Goal: Transaction & Acquisition: Purchase product/service

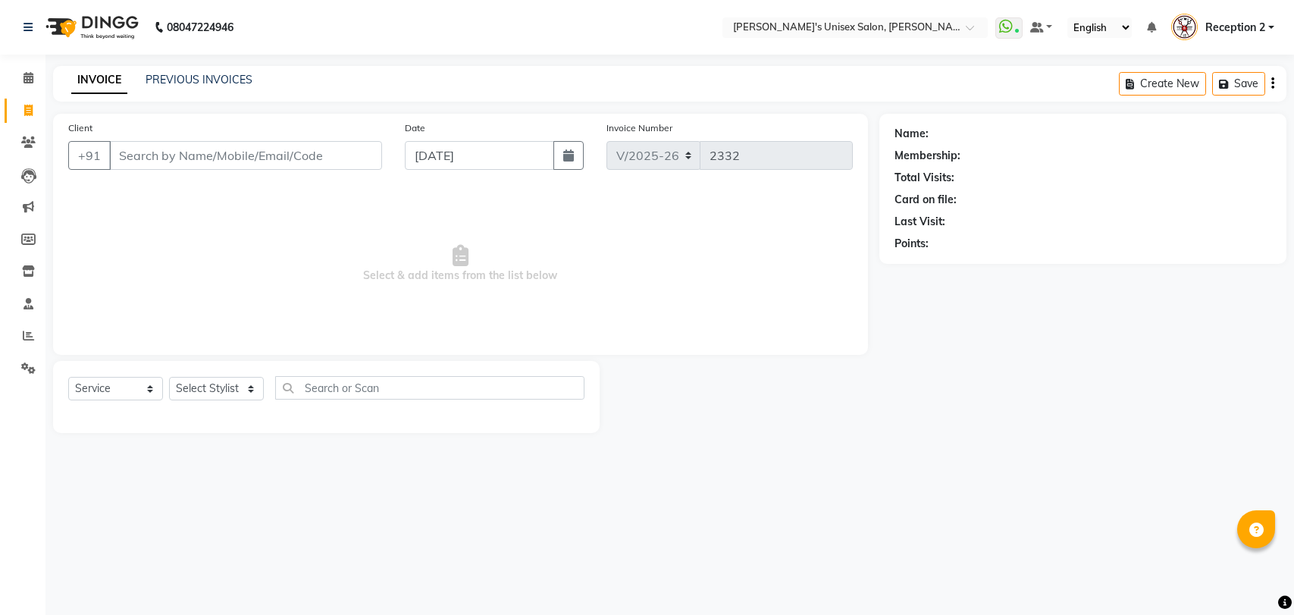
select select "62"
select select "service"
click at [196, 152] on input "Client" at bounding box center [245, 155] width 273 height 29
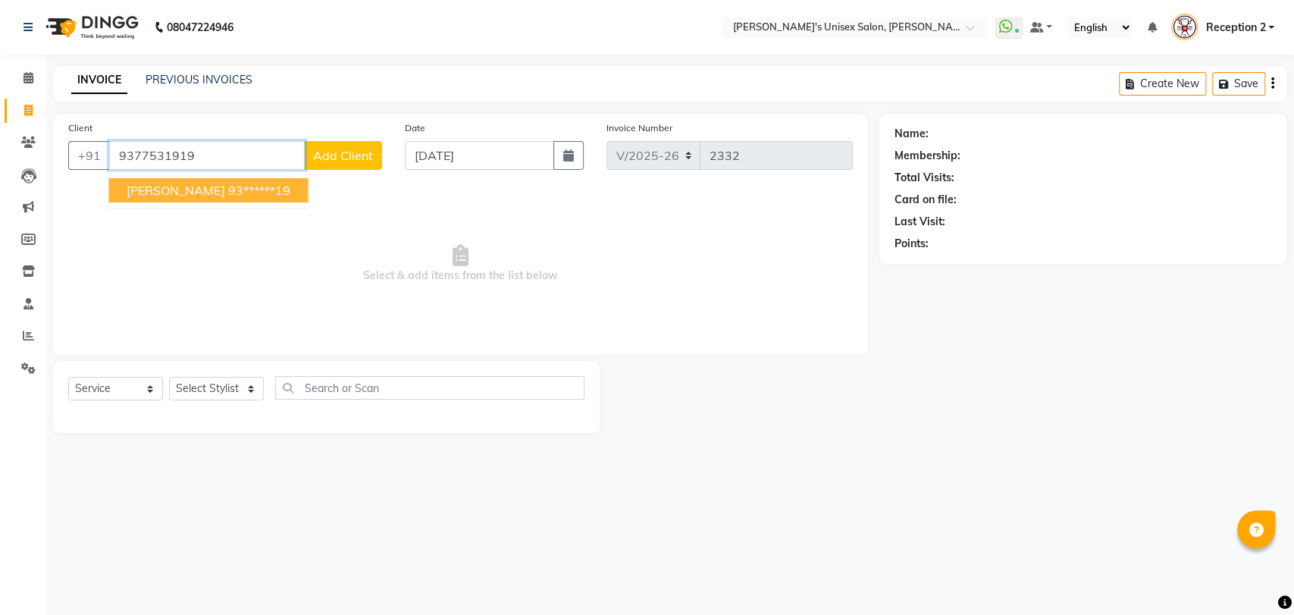
type input "9377531919"
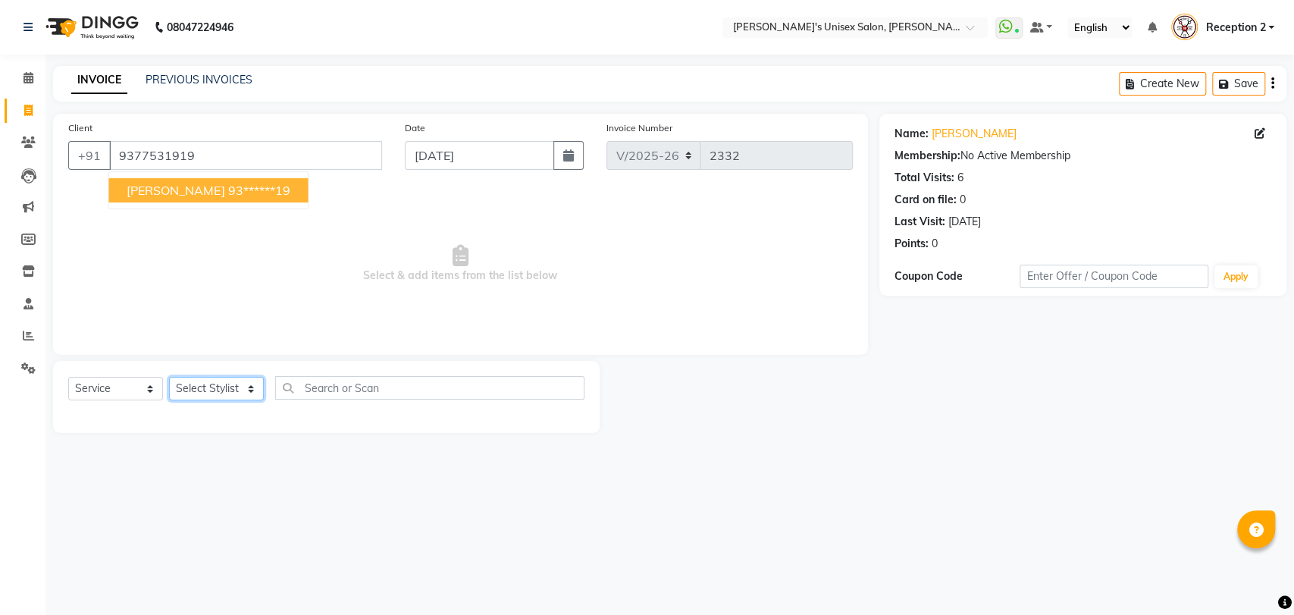
click at [228, 395] on select "Select Stylist [PERSON_NAME] [PERSON_NAME] DEEPA [PERSON_NAME] NEHA Nitin [PERS…" at bounding box center [216, 389] width 95 height 24
select select "10151"
click at [169, 377] on select "Select Stylist [PERSON_NAME] [PERSON_NAME] DEEPA [PERSON_NAME] NEHA Nitin [PERS…" at bounding box center [216, 389] width 95 height 24
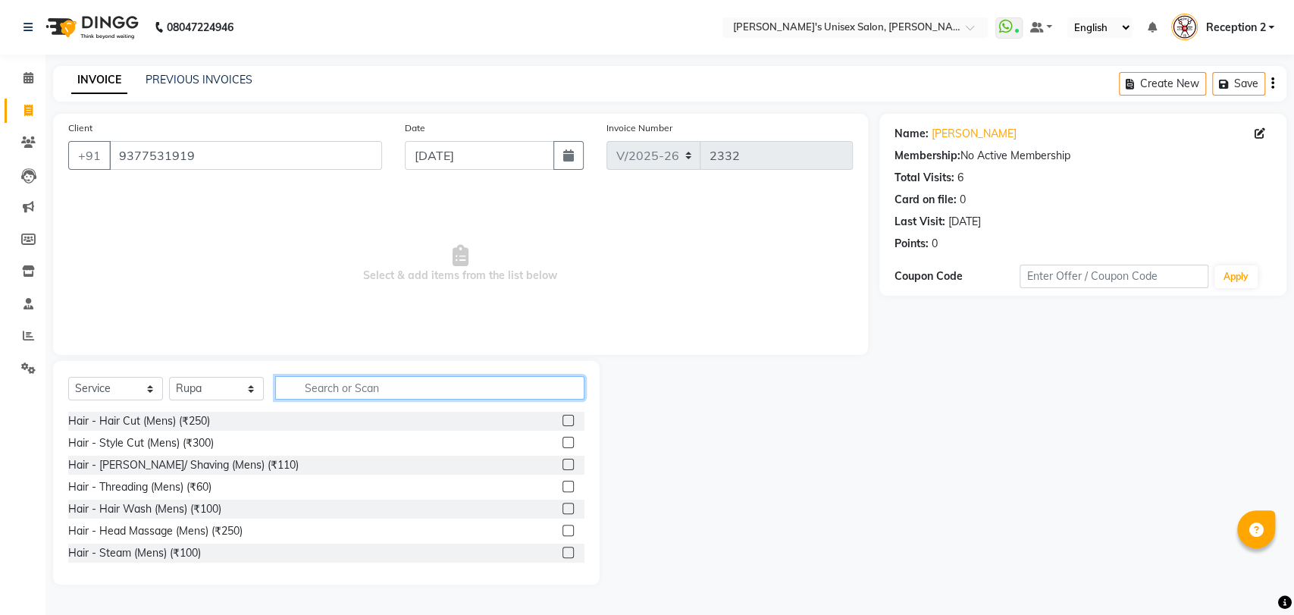
click at [365, 390] on input "text" at bounding box center [429, 388] width 309 height 24
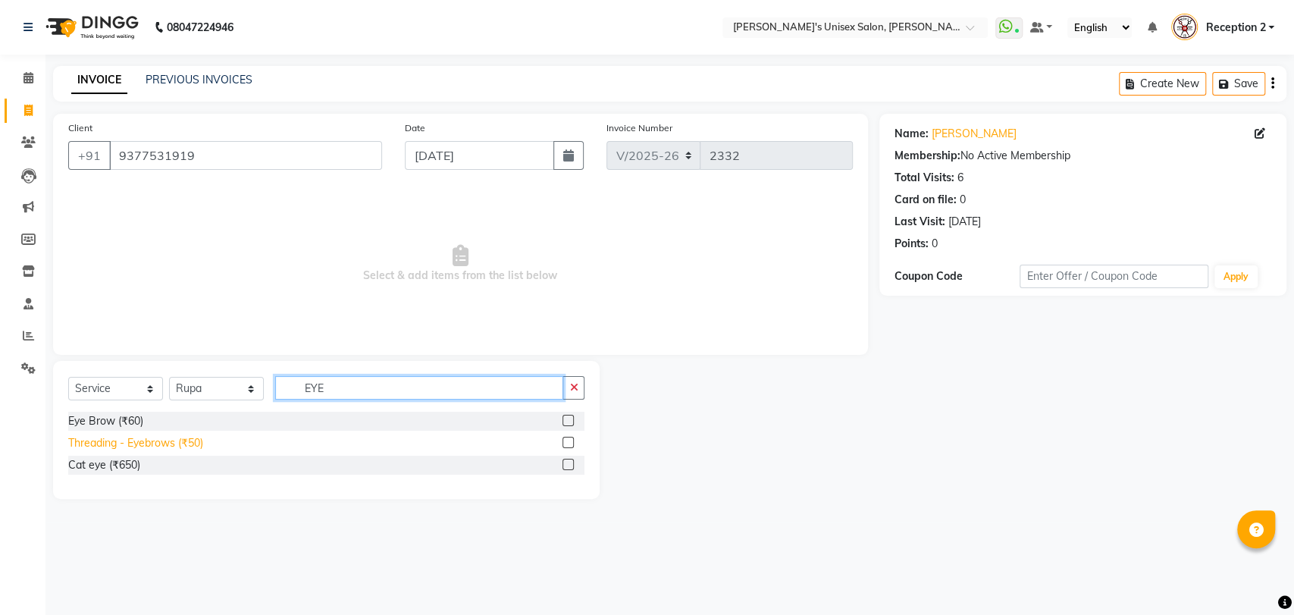
type input "EYE"
click at [195, 444] on div "Threading - Eyebrows (₹50)" at bounding box center [135, 443] width 135 height 16
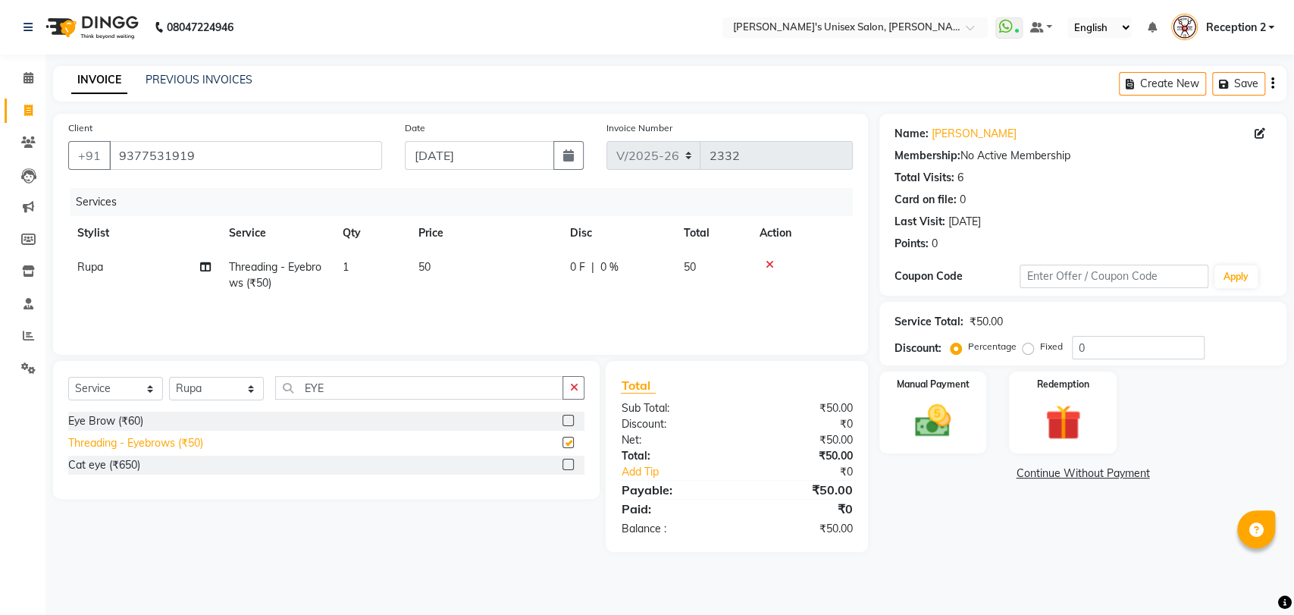
checkbox input "false"
click at [941, 419] on img at bounding box center [933, 421] width 60 height 42
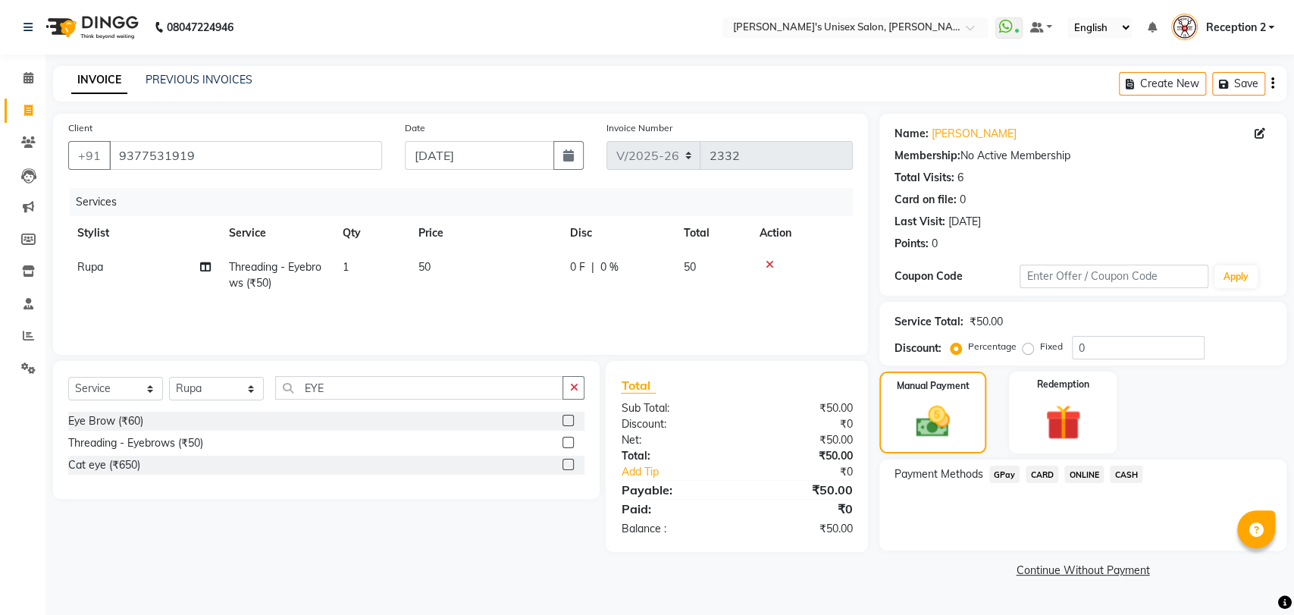
click at [1120, 472] on span "CASH" at bounding box center [1126, 474] width 33 height 17
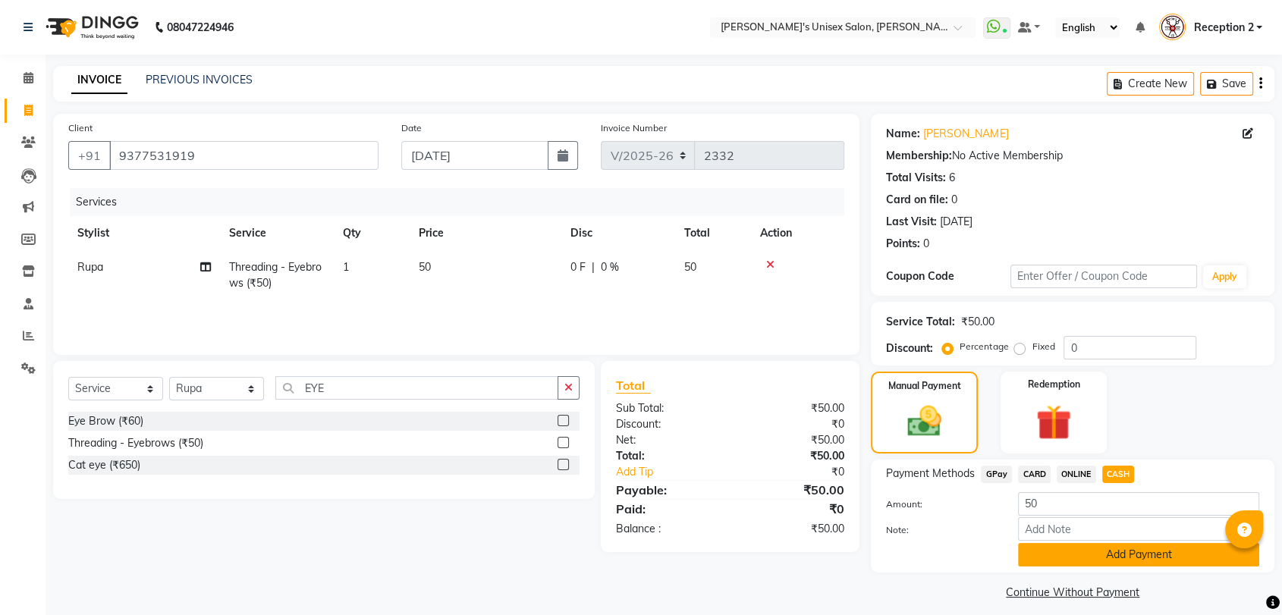
click at [1112, 554] on button "Add Payment" at bounding box center [1138, 555] width 241 height 24
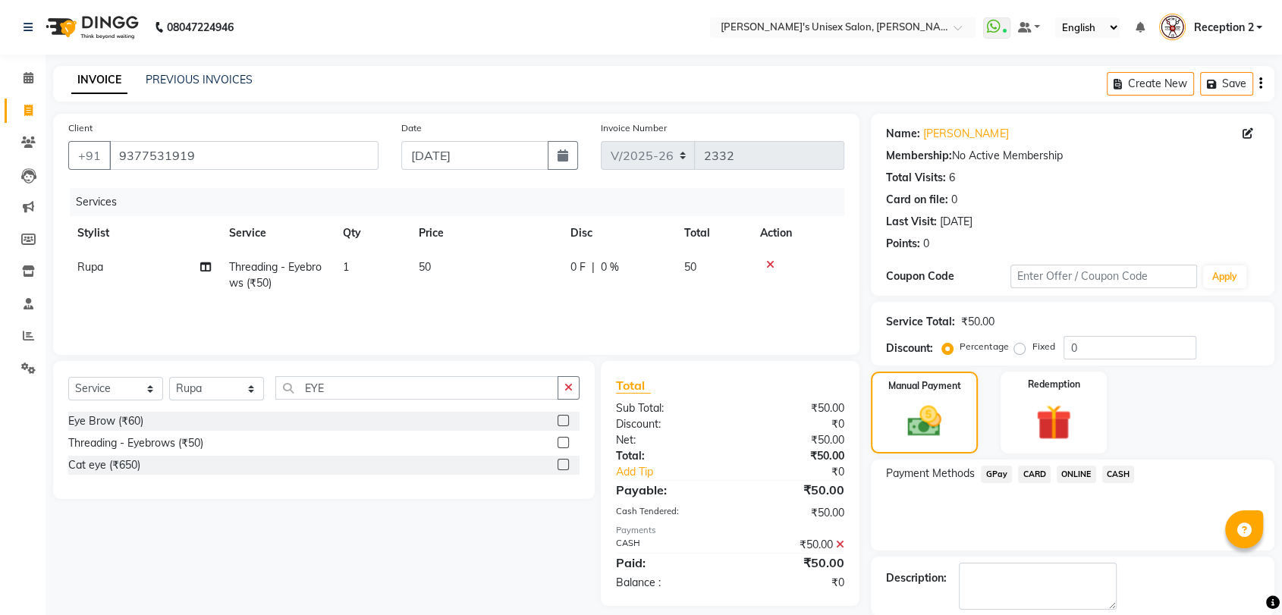
scroll to position [74, 0]
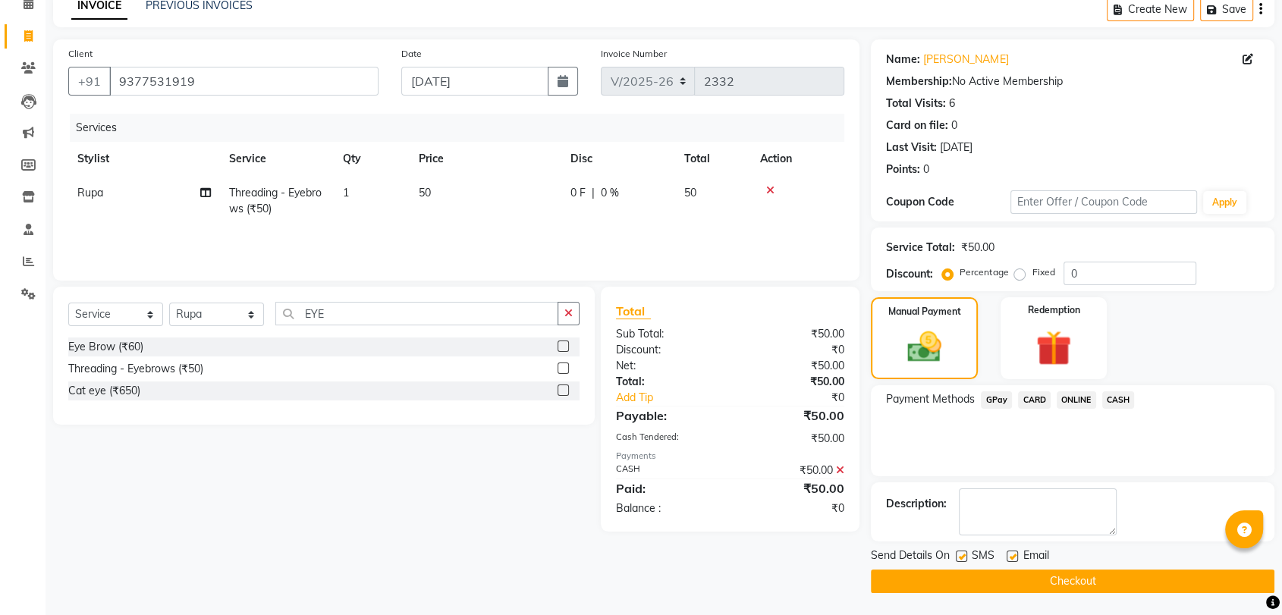
click at [1074, 574] on button "Checkout" at bounding box center [1072, 582] width 403 height 24
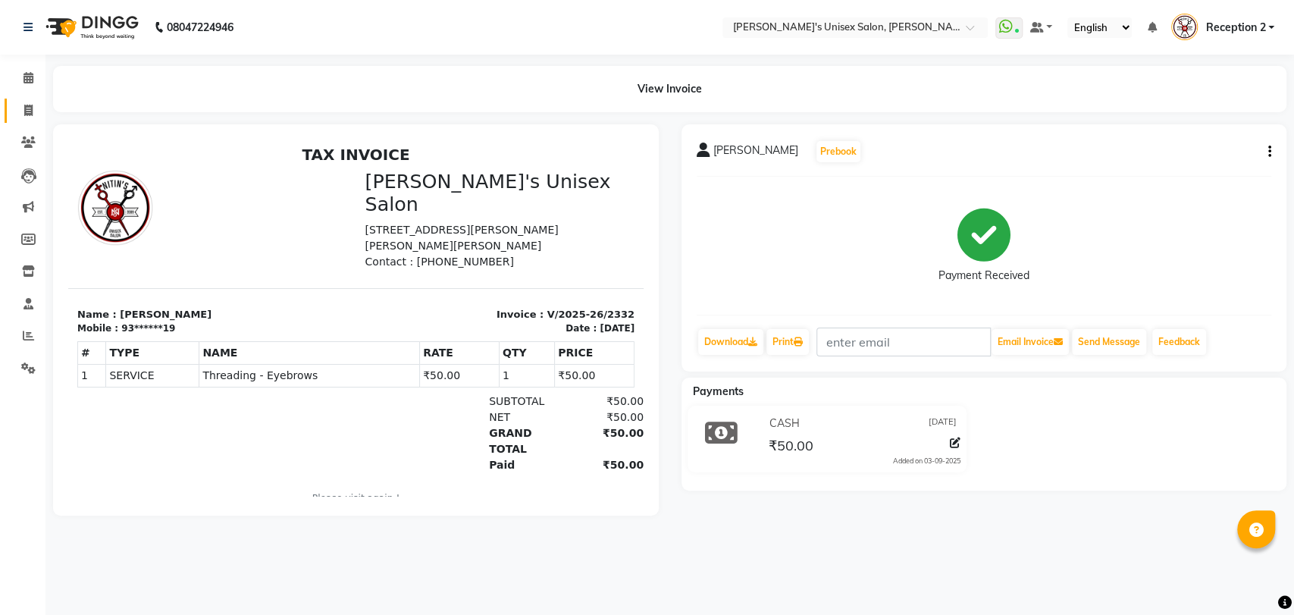
click at [34, 112] on span at bounding box center [28, 110] width 27 height 17
select select "service"
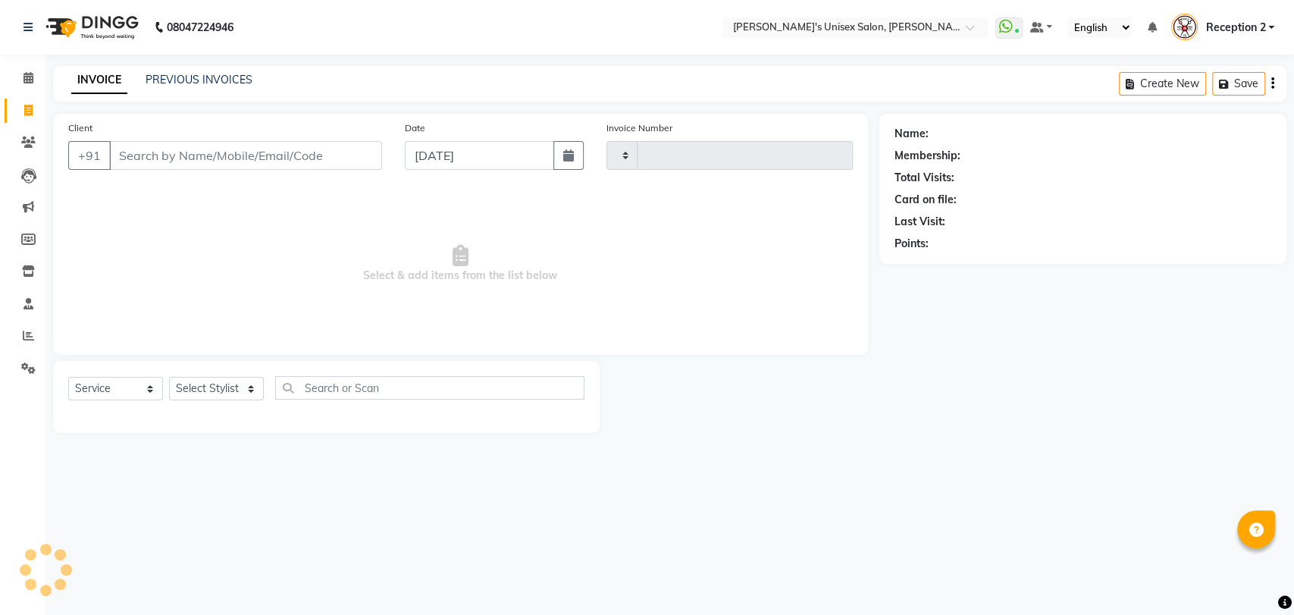
type input "2333"
select select "62"
click at [222, 389] on select "Select Stylist [PERSON_NAME] [PERSON_NAME] DEEPA [PERSON_NAME] NEHA Nitin [PERS…" at bounding box center [216, 389] width 95 height 24
select select "2426"
click at [169, 377] on select "Select Stylist [PERSON_NAME] [PERSON_NAME] DEEPA [PERSON_NAME] NEHA Nitin [PERS…" at bounding box center [216, 389] width 95 height 24
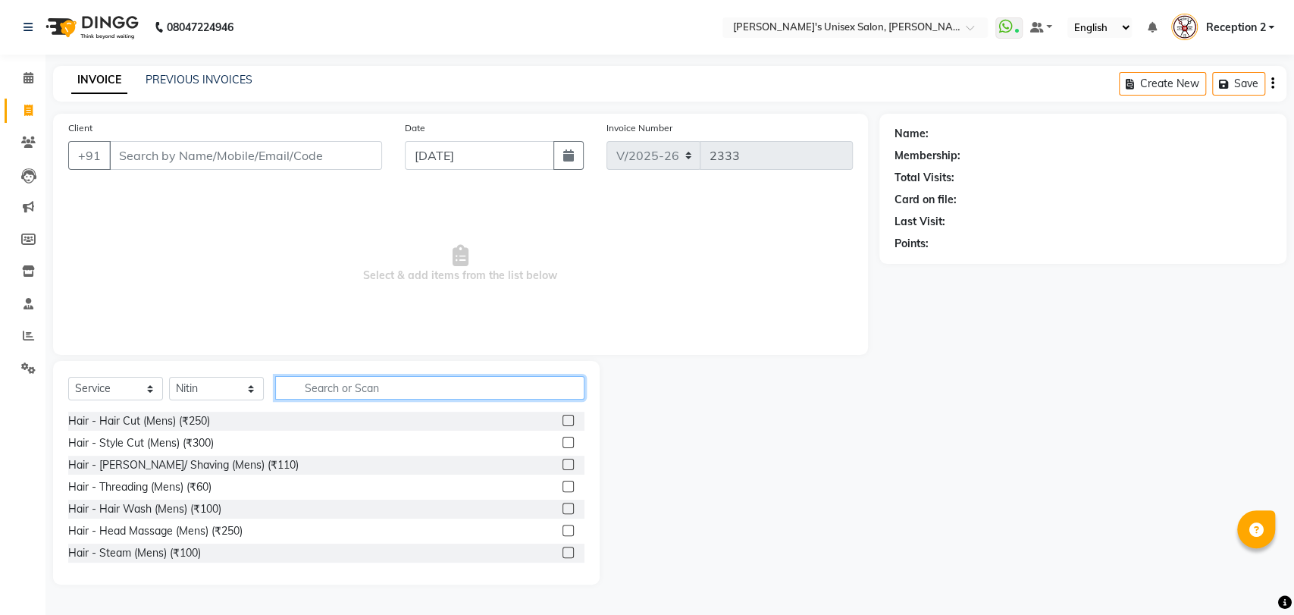
click at [315, 383] on input "text" at bounding box center [429, 388] width 309 height 24
click at [315, 383] on input "HAIR" at bounding box center [419, 388] width 288 height 24
click at [341, 386] on input "HAIR" at bounding box center [419, 388] width 288 height 24
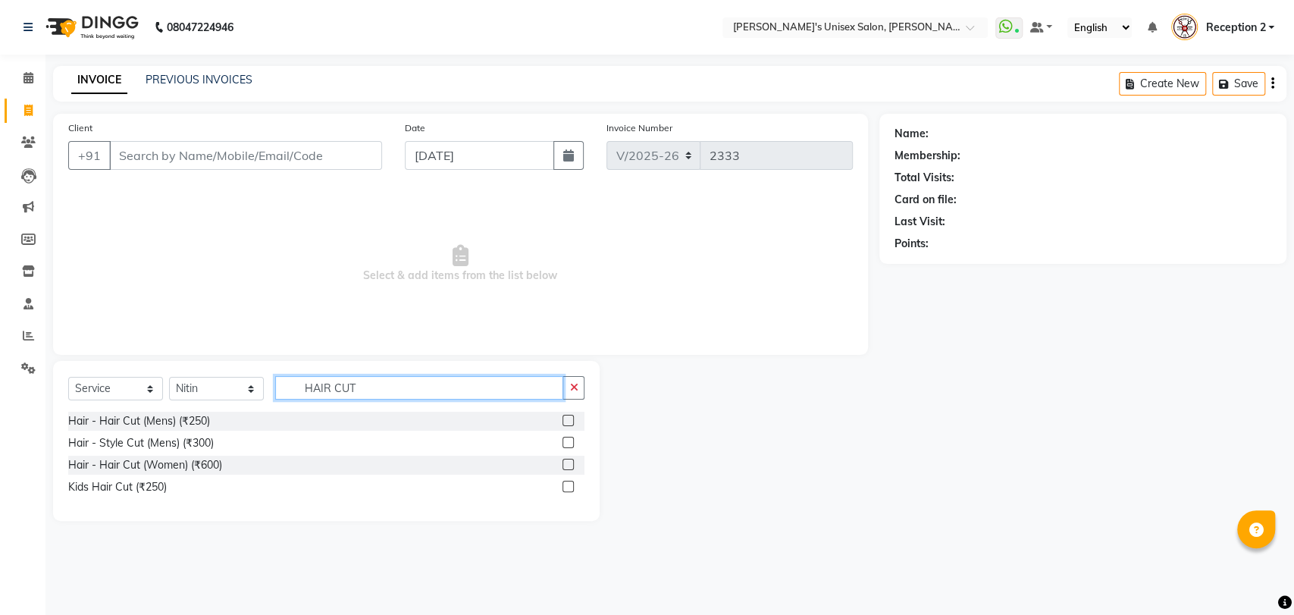
type input "HAIR CUT"
click at [570, 464] on label at bounding box center [568, 464] width 11 height 11
click at [570, 464] on input "checkbox" at bounding box center [568, 465] width 10 height 10
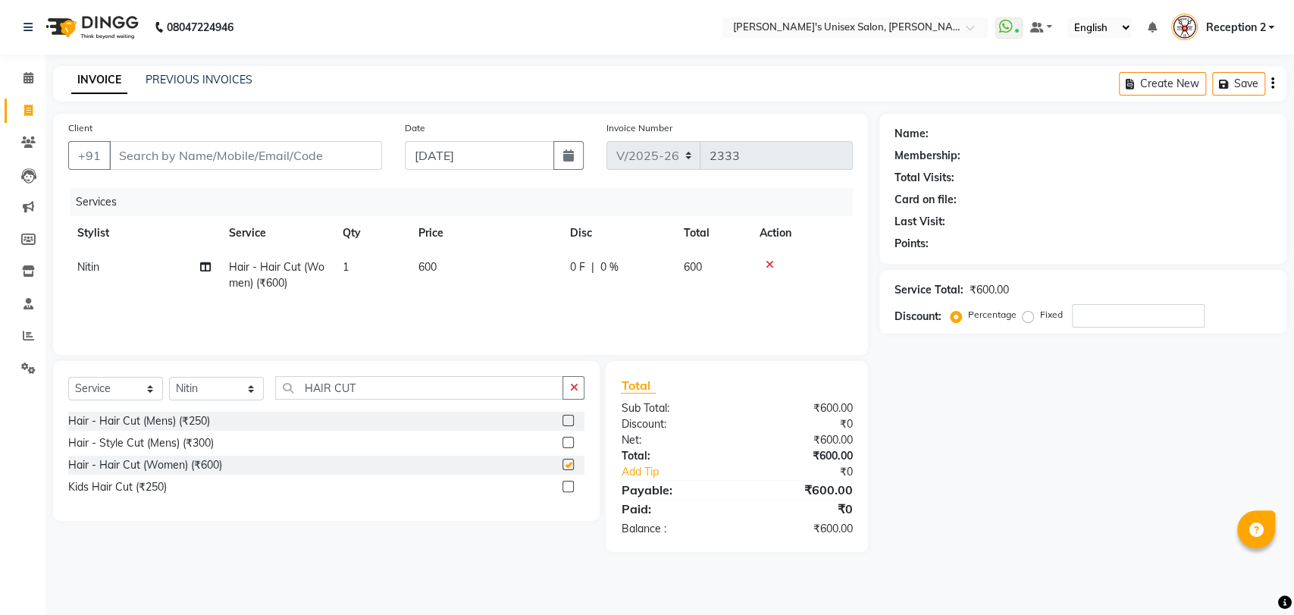
checkbox input "false"
click at [222, 386] on select "Select Stylist [PERSON_NAME] [PERSON_NAME] DEEPA [PERSON_NAME] NEHA Nitin [PERS…" at bounding box center [216, 389] width 95 height 24
select select "47432"
click at [169, 377] on select "Select Stylist [PERSON_NAME] [PERSON_NAME] DEEPA [PERSON_NAME] NEHA Nitin [PERS…" at bounding box center [216, 389] width 95 height 24
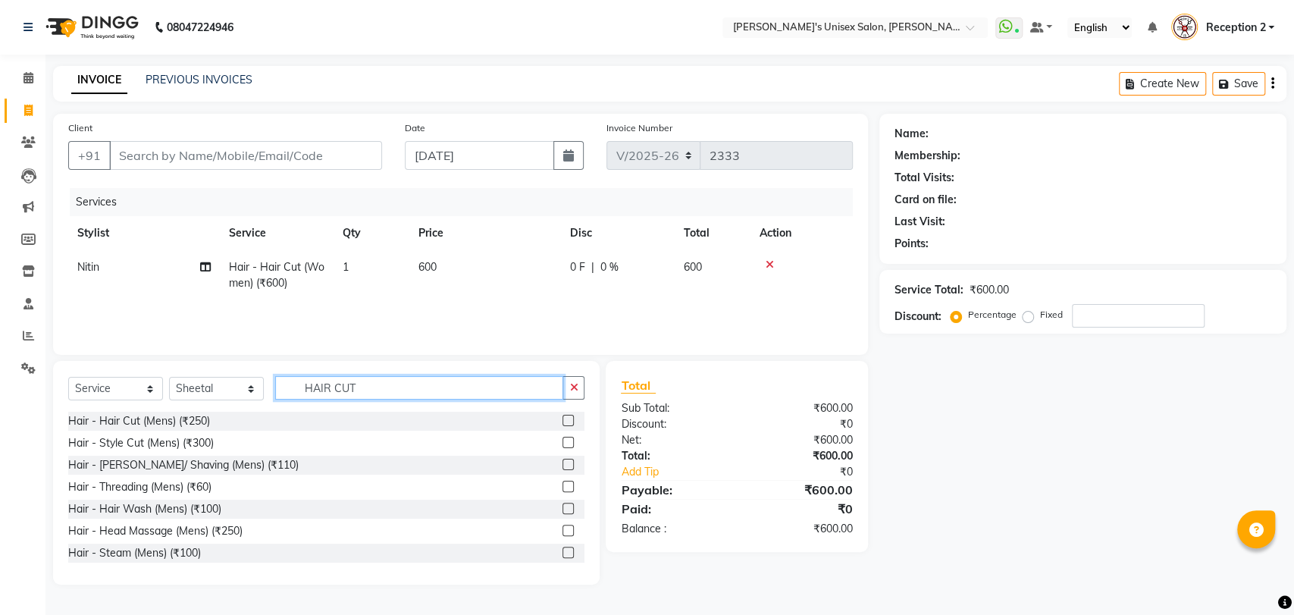
click at [355, 391] on input "HAIR CUT" at bounding box center [419, 388] width 288 height 24
type input "H"
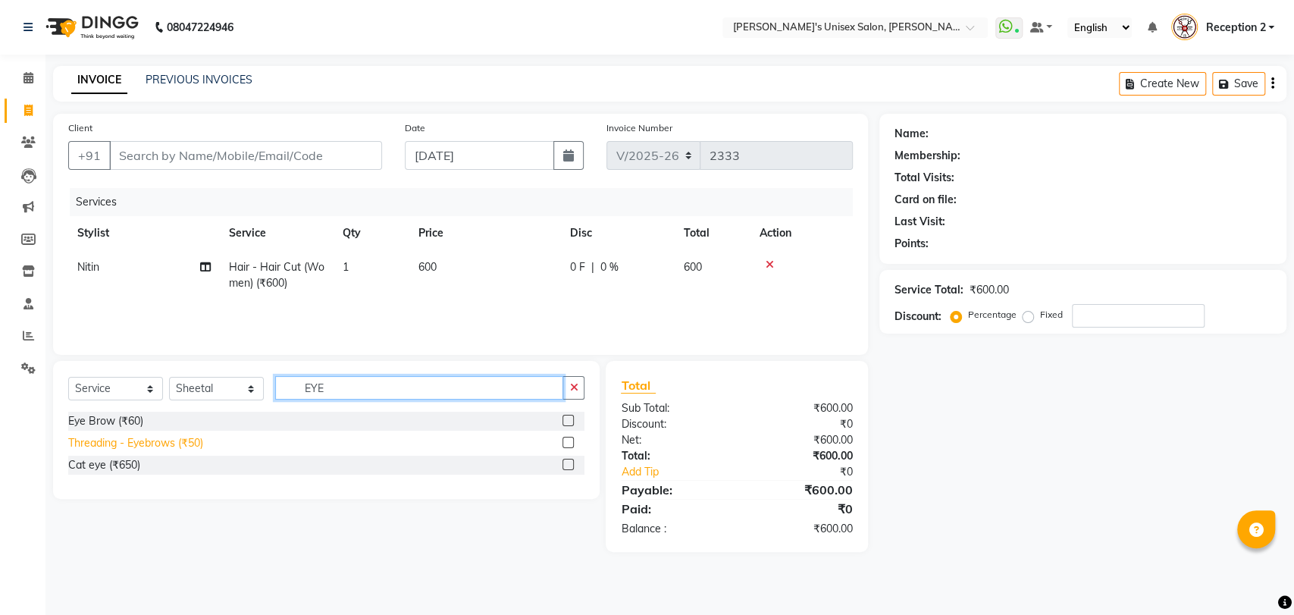
type input "EYE"
click at [174, 444] on div "Threading - Eyebrows (₹50)" at bounding box center [135, 443] width 135 height 16
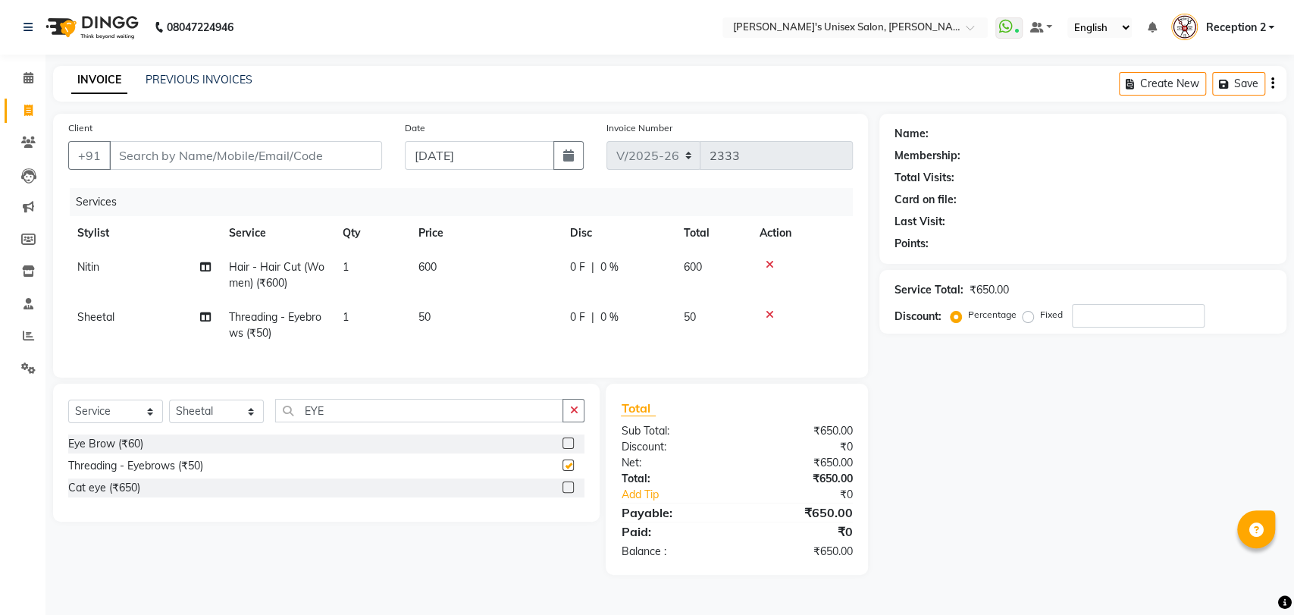
checkbox input "false"
click at [198, 153] on input "Client" at bounding box center [245, 155] width 273 height 29
type input "9"
type input "0"
type input "9702137659"
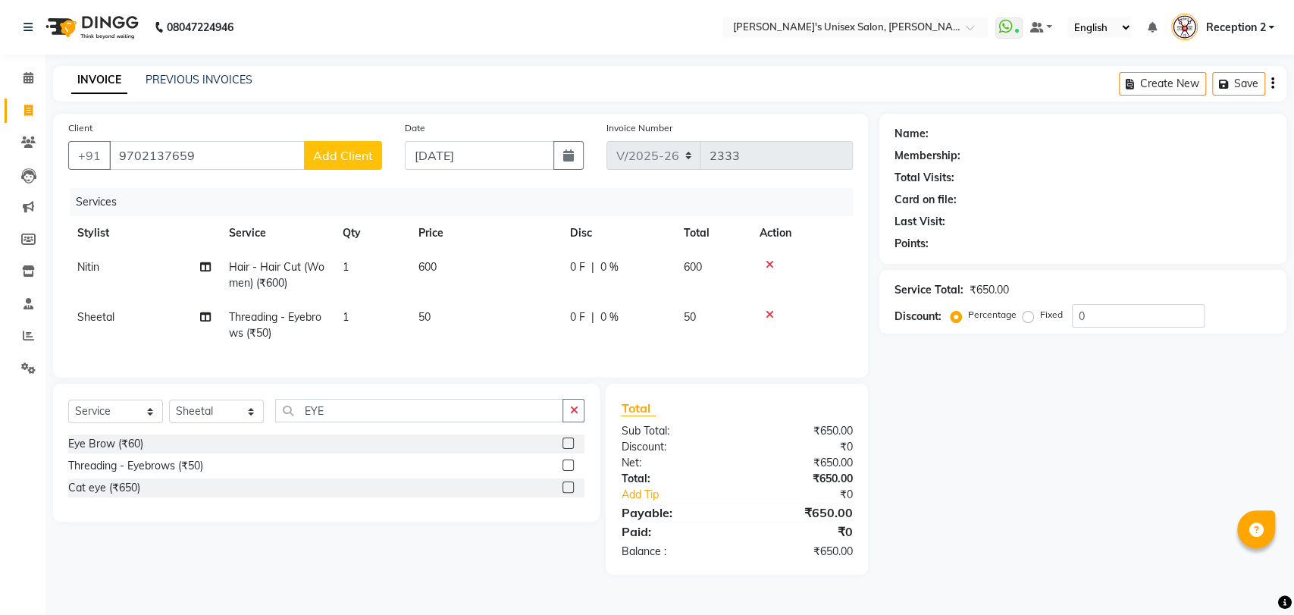
click at [346, 155] on span "Add Client" at bounding box center [343, 155] width 60 height 15
select select "22"
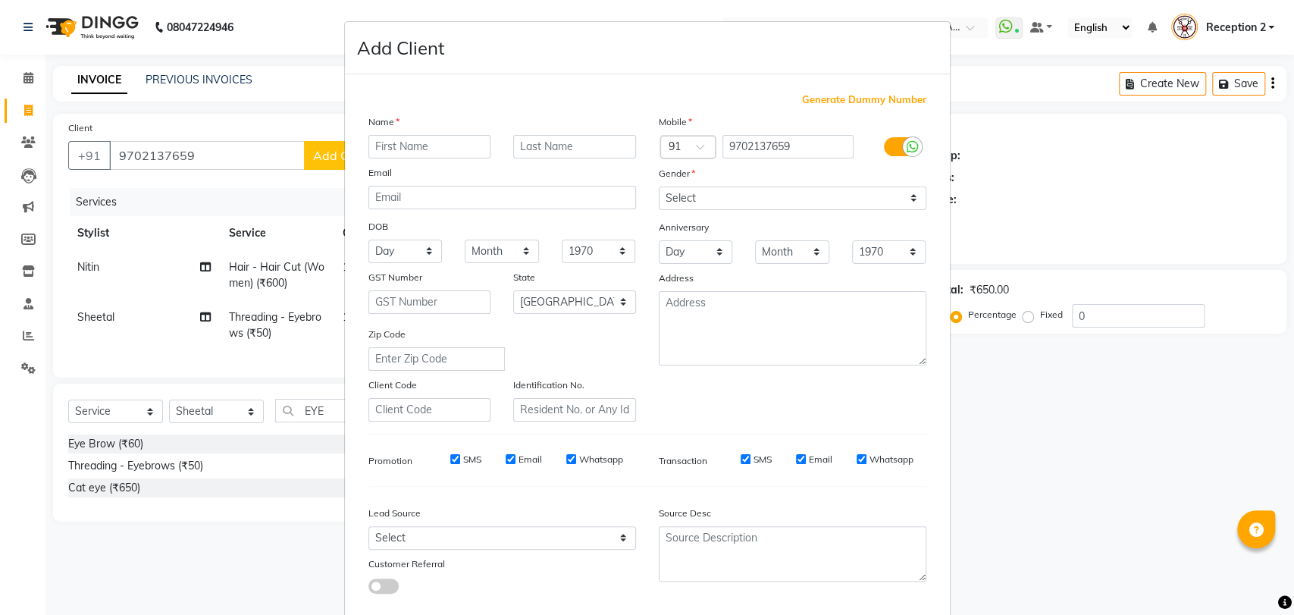
click at [424, 144] on input "text" at bounding box center [430, 147] width 123 height 24
type input "[PERSON_NAME]"
click at [528, 149] on input "text" at bounding box center [574, 147] width 123 height 24
type input "[PERSON_NAME]"
click at [831, 197] on select "Select [DEMOGRAPHIC_DATA] [DEMOGRAPHIC_DATA] Other Prefer Not To Say" at bounding box center [793, 199] width 268 height 24
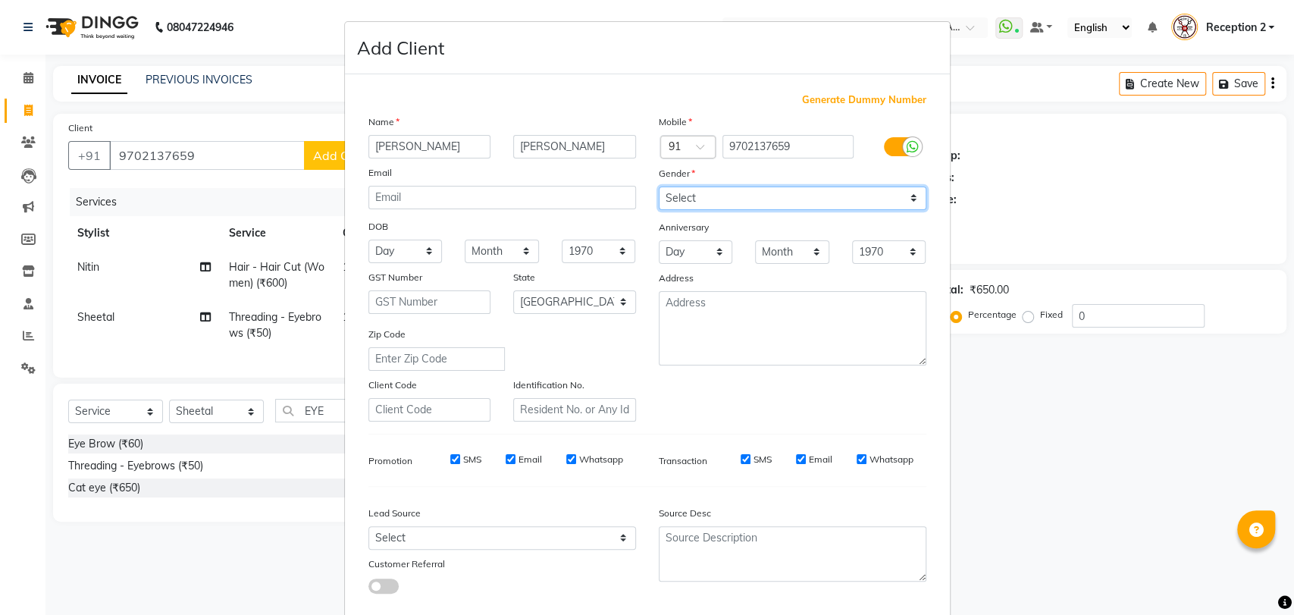
select select "[DEMOGRAPHIC_DATA]"
click at [659, 187] on select "Select [DEMOGRAPHIC_DATA] [DEMOGRAPHIC_DATA] Other Prefer Not To Say" at bounding box center [793, 199] width 268 height 24
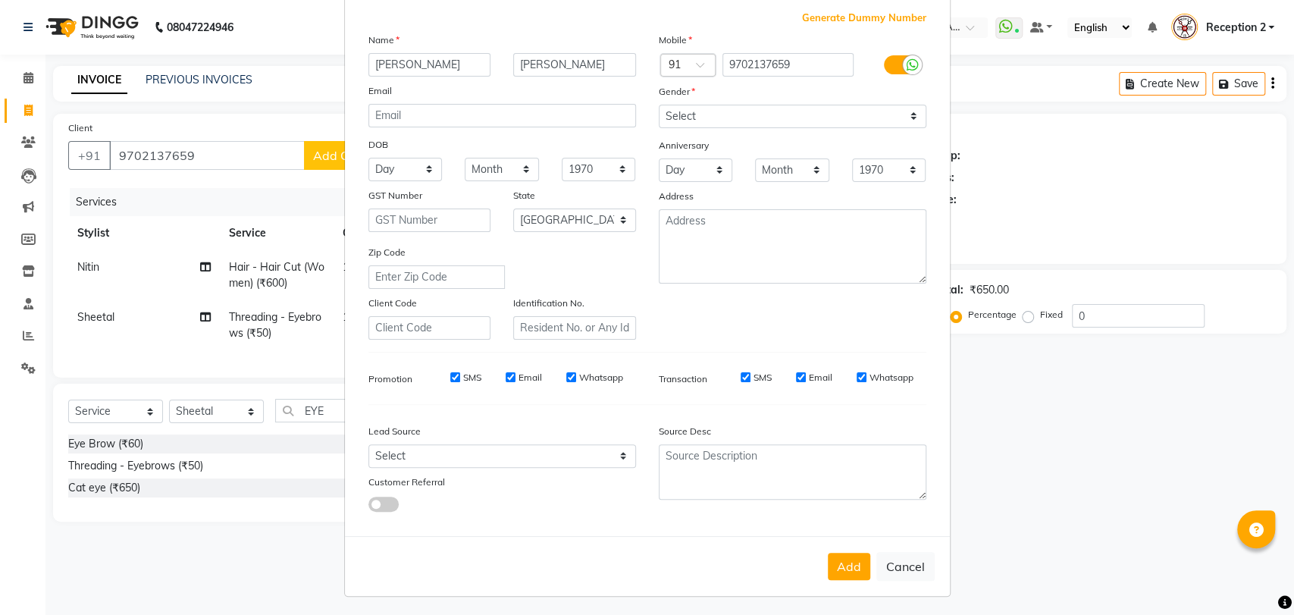
click at [752, 560] on div "Add Cancel" at bounding box center [647, 566] width 605 height 60
click at [687, 169] on select "Day 01 02 03 04 05 06 07 08 09 10 11 12 13 14 15 16 17 18 19 20 21 22 23 24 25 …" at bounding box center [696, 170] width 74 height 24
select select "15"
click at [659, 158] on select "Day 01 02 03 04 05 06 07 08 09 10 11 12 13 14 15 16 17 18 19 20 21 22 23 24 25 …" at bounding box center [696, 170] width 74 height 24
click at [807, 168] on select "Month January February March April May June July August September October Novem…" at bounding box center [792, 170] width 74 height 24
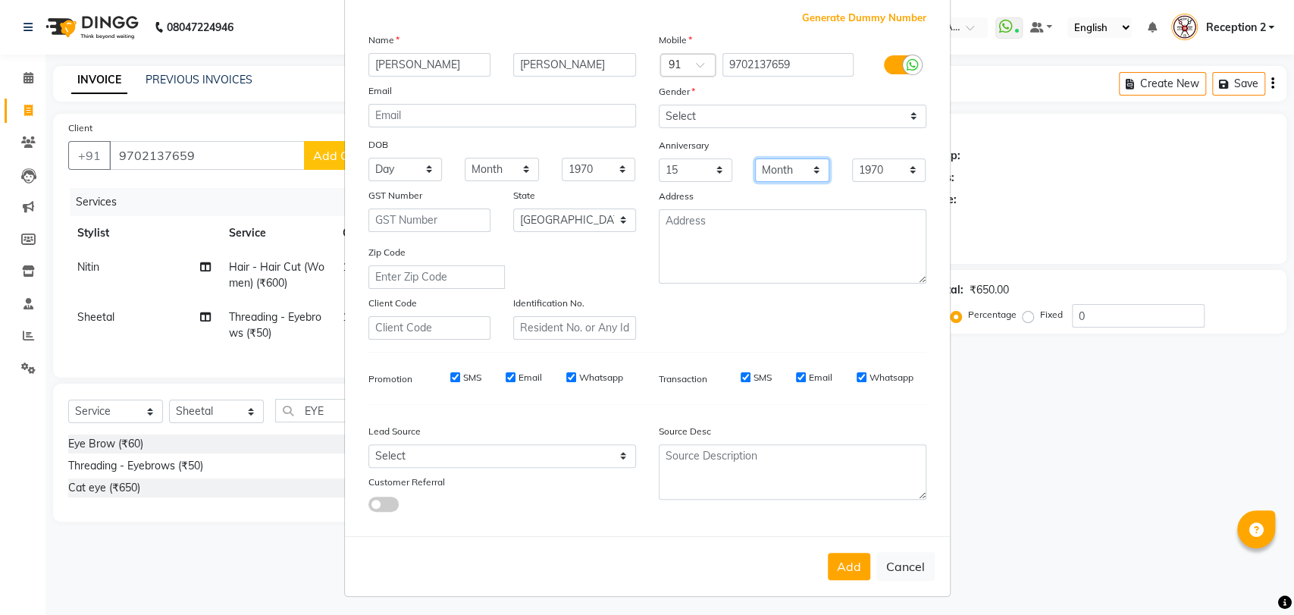
select select "12"
click at [755, 158] on select "Month January February March April May June July August September October Novem…" at bounding box center [792, 170] width 74 height 24
click at [854, 560] on button "Add" at bounding box center [849, 566] width 42 height 27
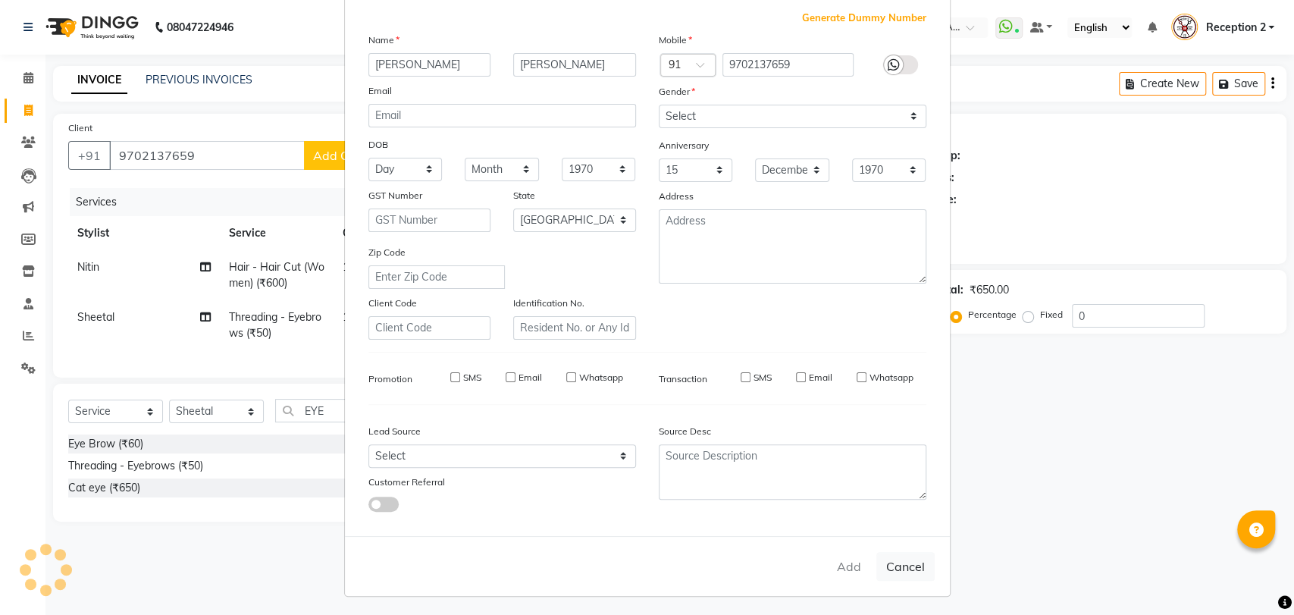
type input "97******59"
select select
select select "null"
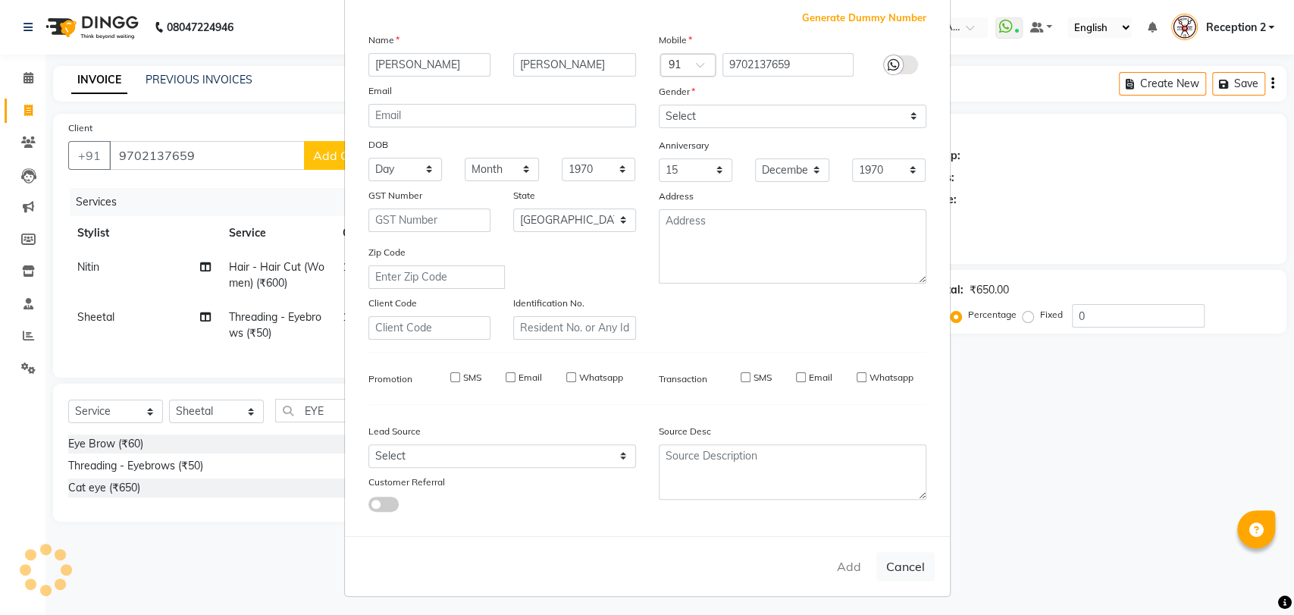
select select
checkbox input "false"
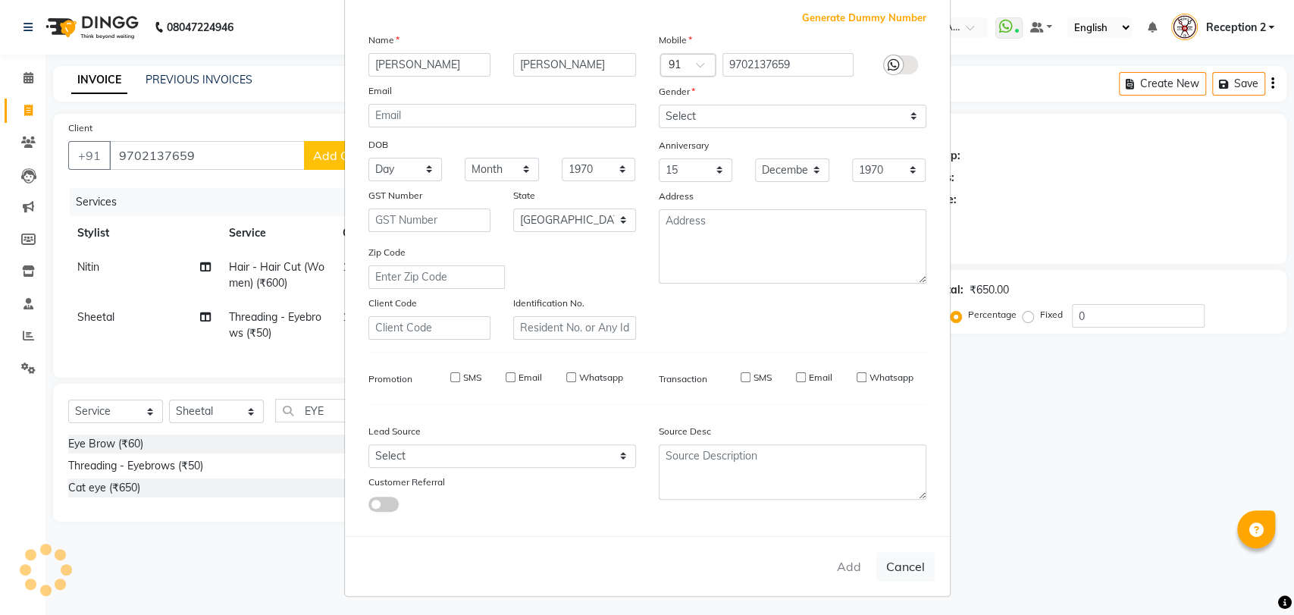
checkbox input "false"
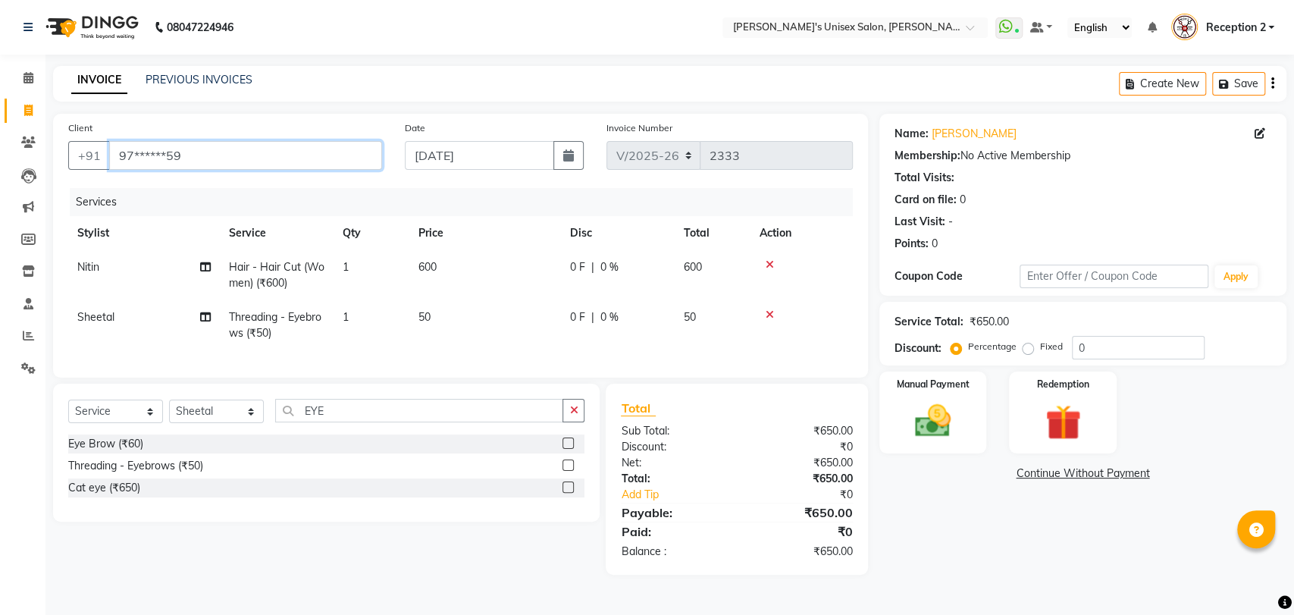
click at [219, 155] on input "97******59" at bounding box center [245, 155] width 273 height 29
click at [1257, 136] on icon at bounding box center [1260, 133] width 11 height 11
select select "22"
select select "[DEMOGRAPHIC_DATA]"
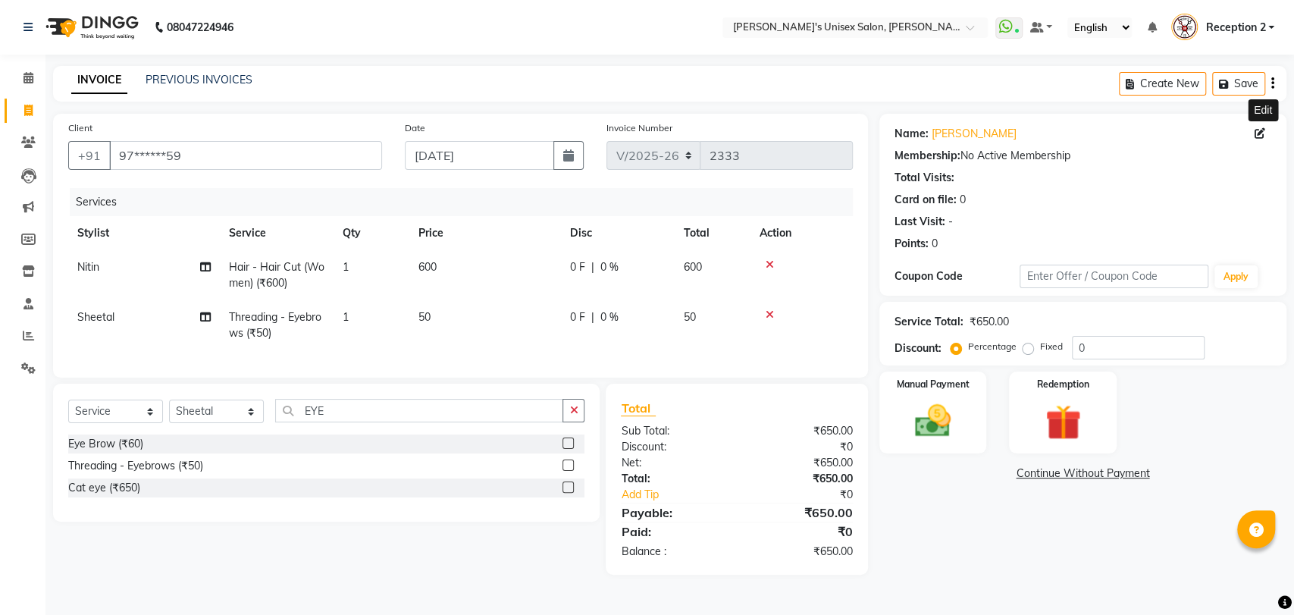
select select "15"
select select "12"
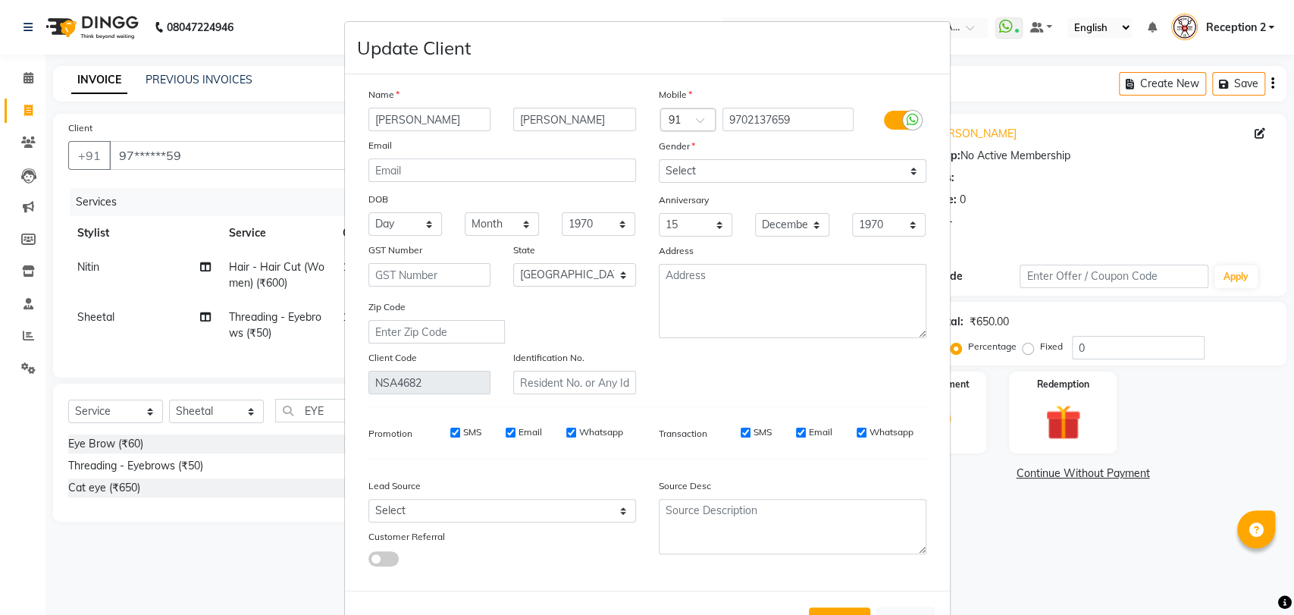
click at [1120, 520] on ngb-modal-window "Update Client Name [PERSON_NAME] Email DOB Day 01 02 03 04 05 06 07 08 09 10 11…" at bounding box center [647, 307] width 1294 height 615
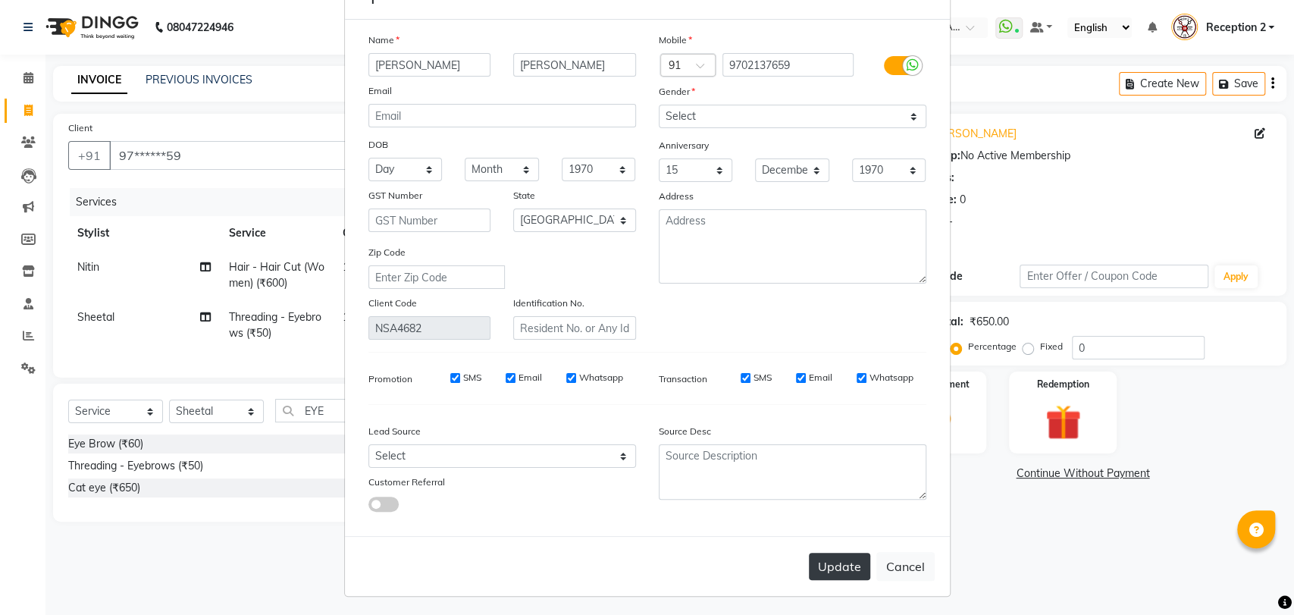
click at [819, 558] on button "Update" at bounding box center [839, 566] width 61 height 27
select select
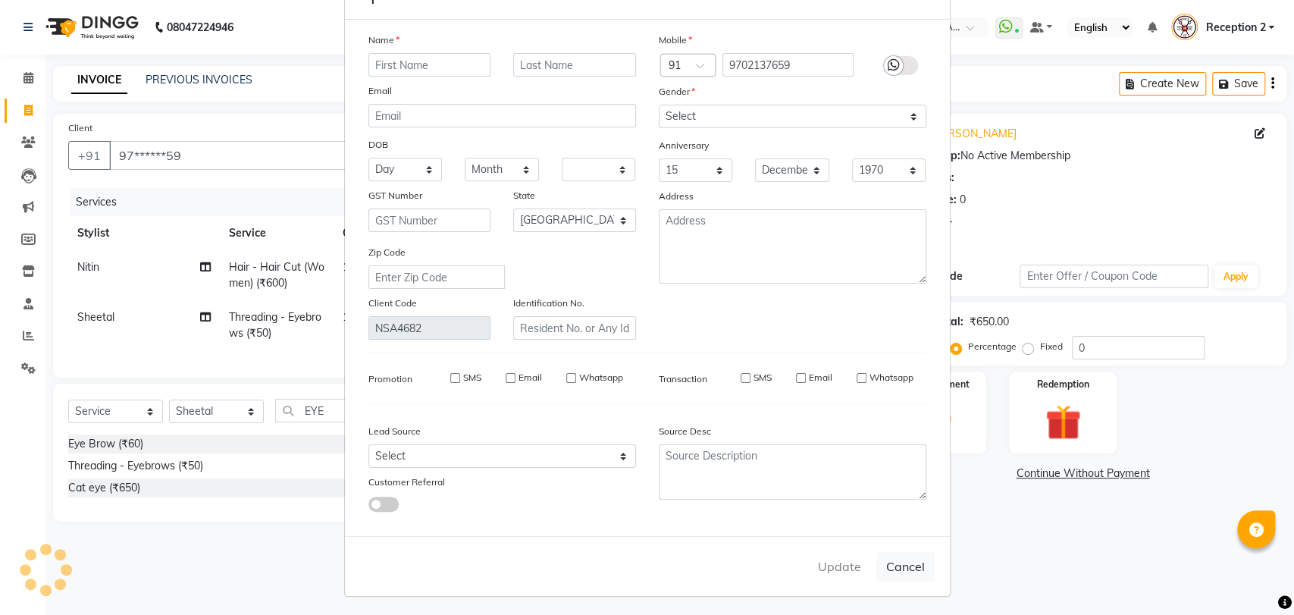
select select "null"
select select
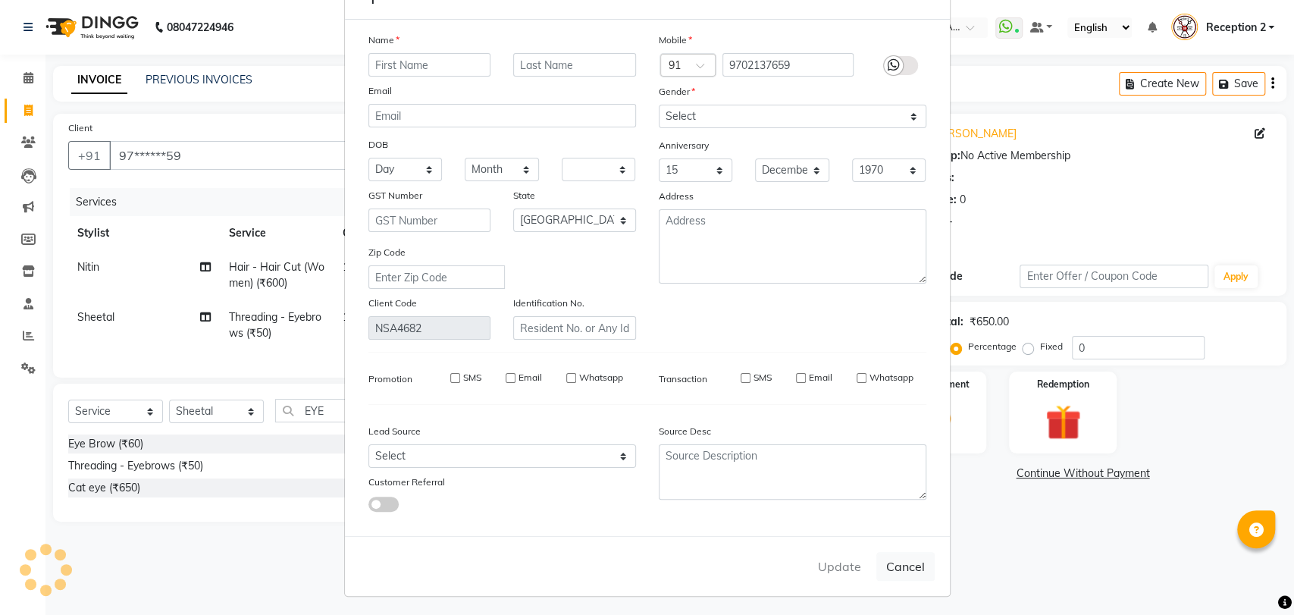
checkbox input "false"
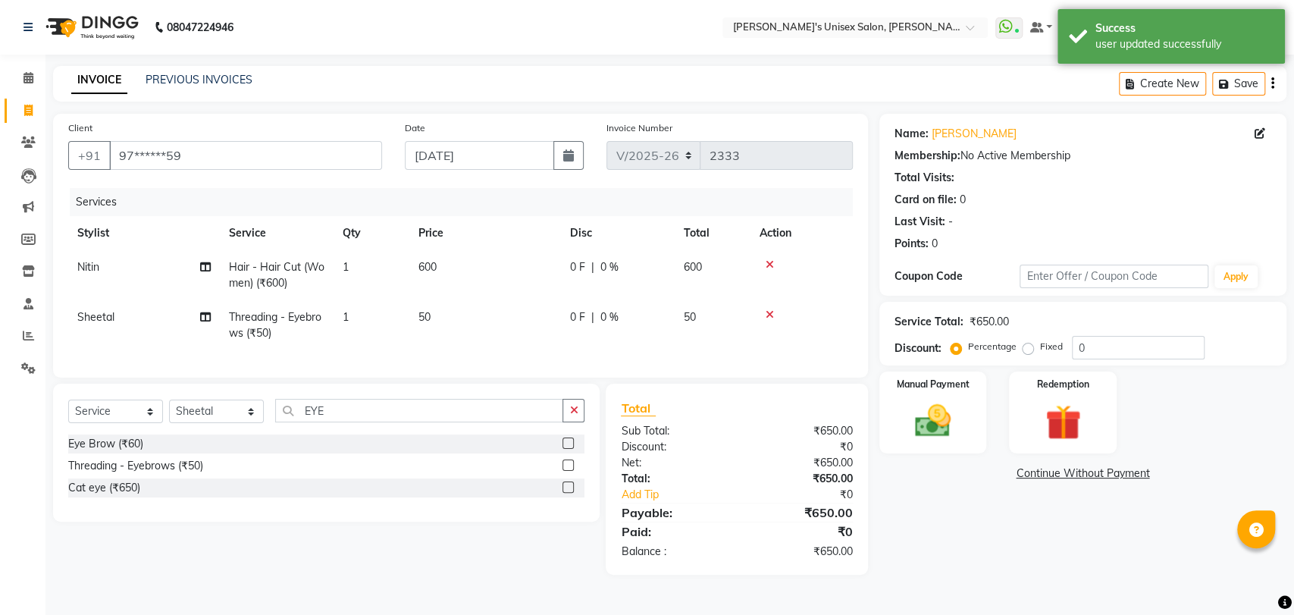
click at [1037, 542] on div "Name: [PERSON_NAME] Membership: No Active Membership Total Visits: Card on file…" at bounding box center [1089, 344] width 419 height 461
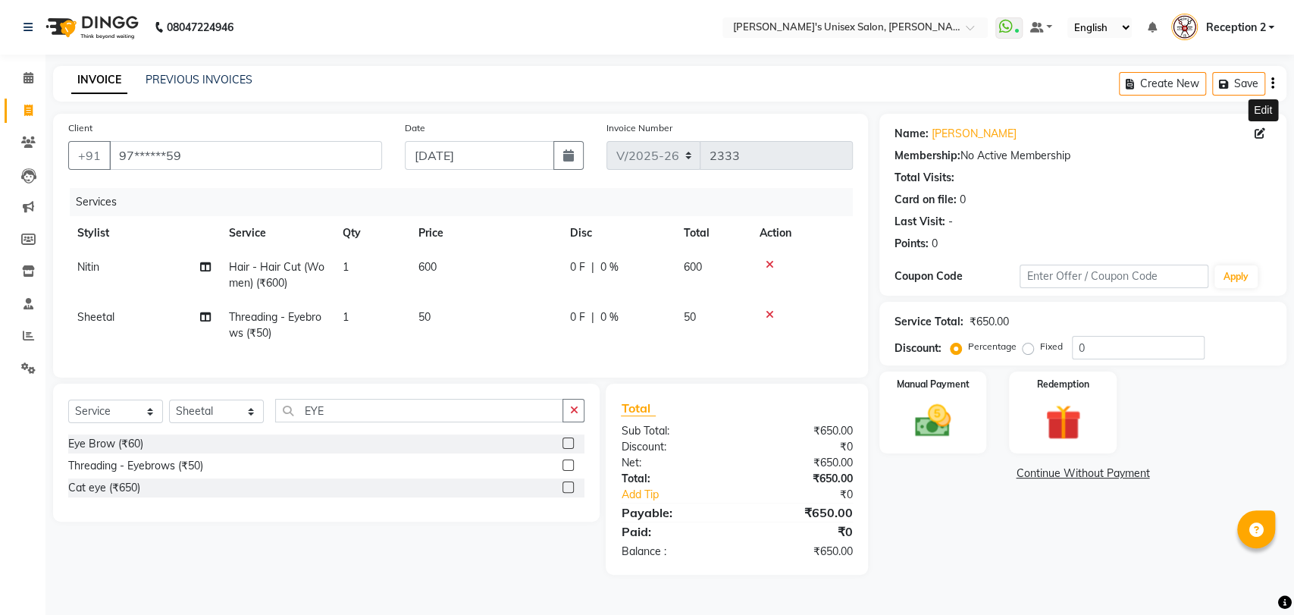
click at [1257, 134] on icon at bounding box center [1260, 133] width 11 height 11
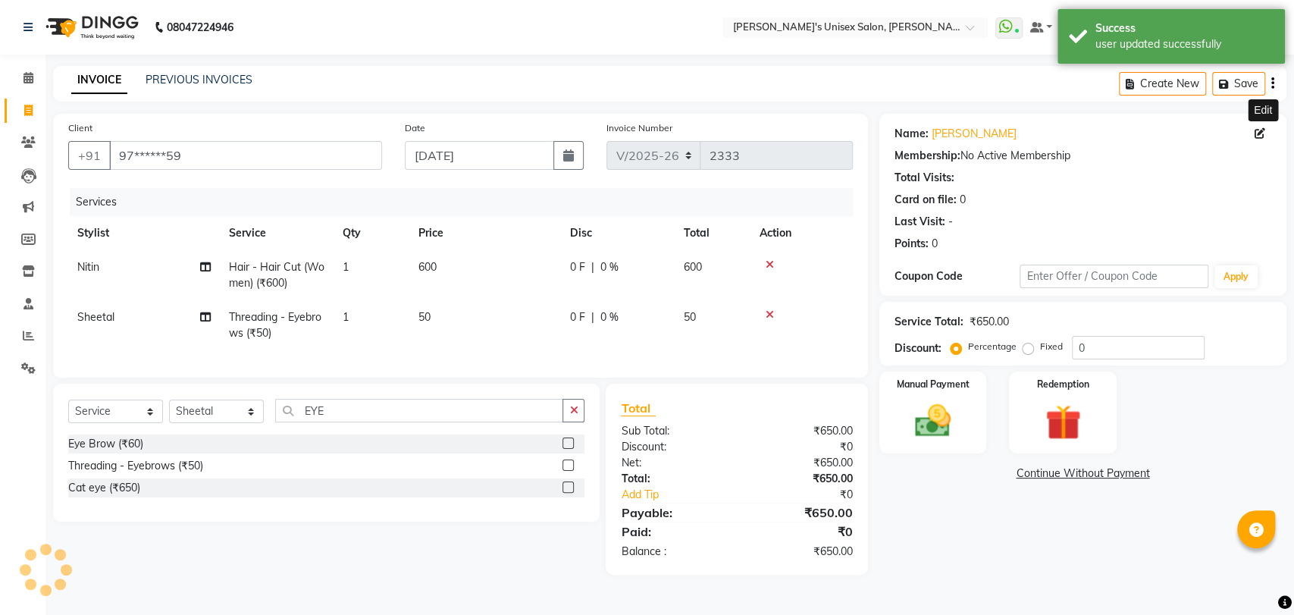
select select "22"
select select "[DEMOGRAPHIC_DATA]"
select select "15"
select select "12"
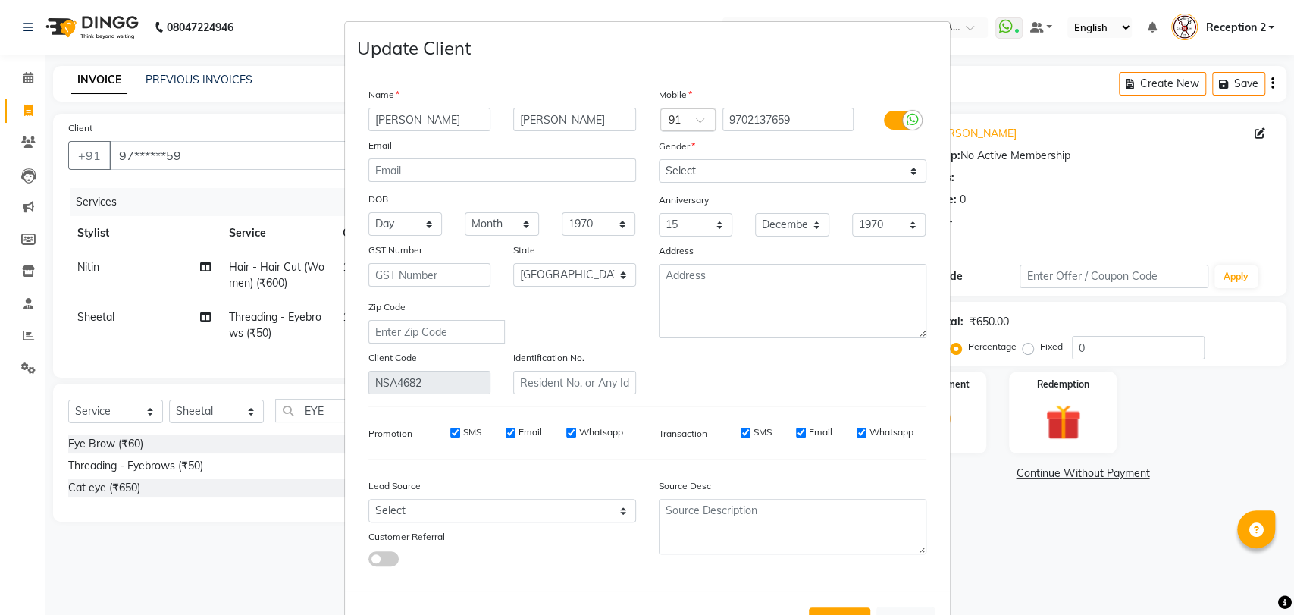
click at [1165, 512] on ngb-modal-window "Update Client Name [PERSON_NAME] Email DOB Day 01 02 03 04 05 06 07 08 09 10 11…" at bounding box center [647, 307] width 1294 height 615
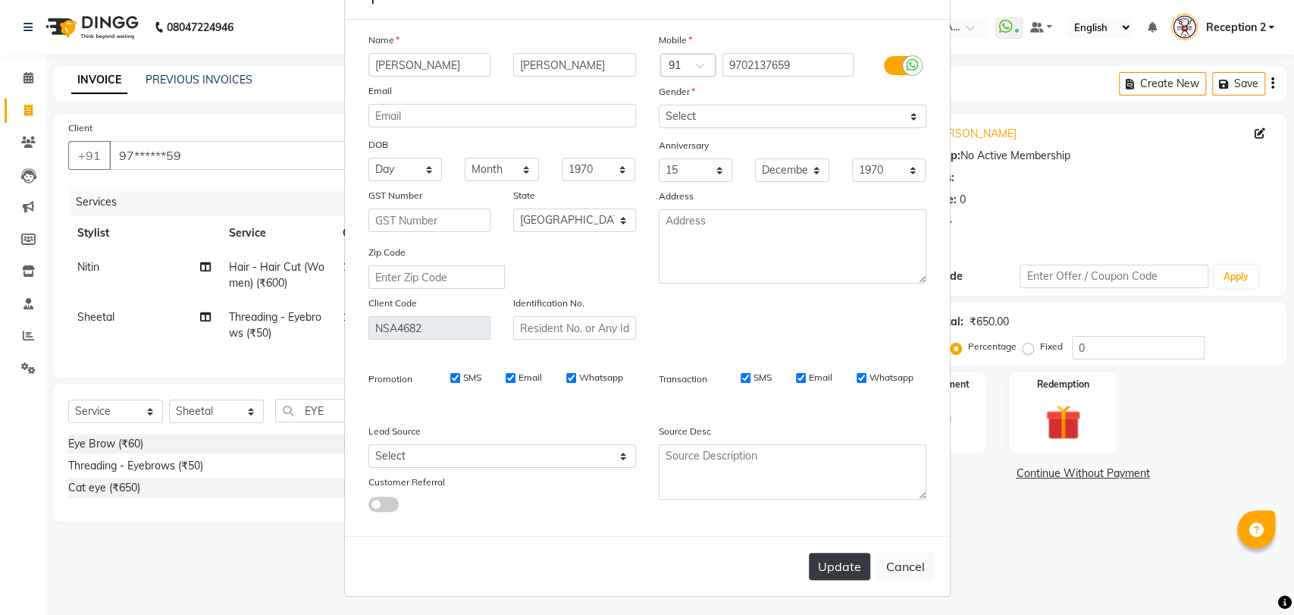
click at [822, 559] on button "Update" at bounding box center [839, 566] width 61 height 27
select select
select select "null"
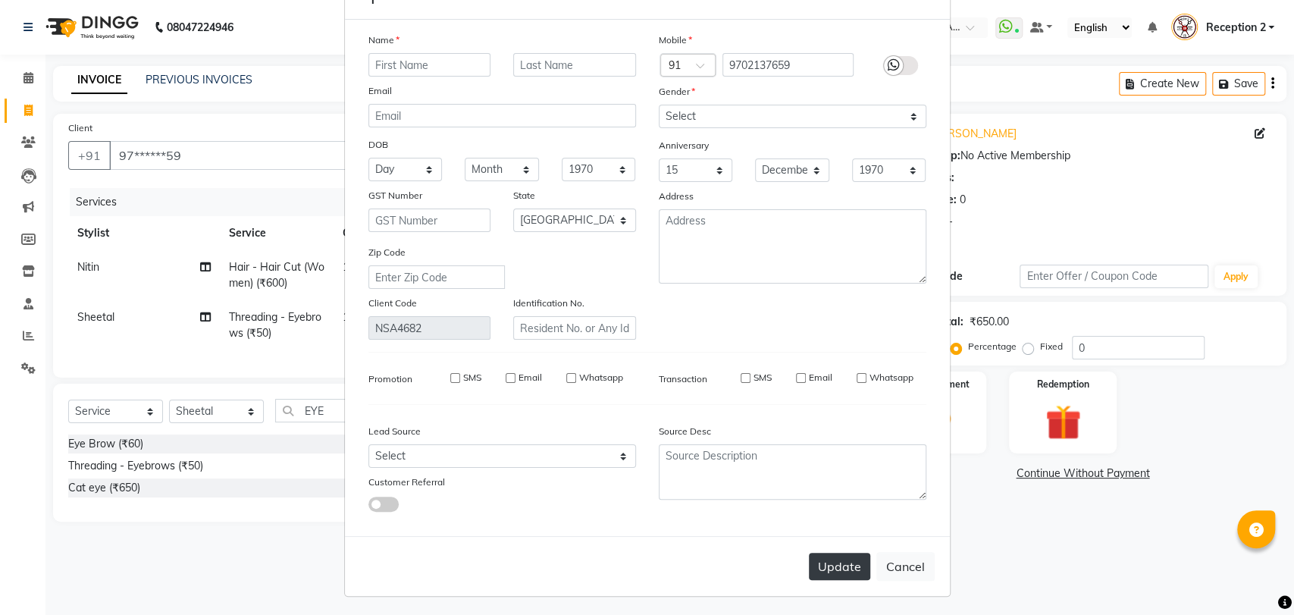
select select
checkbox input "false"
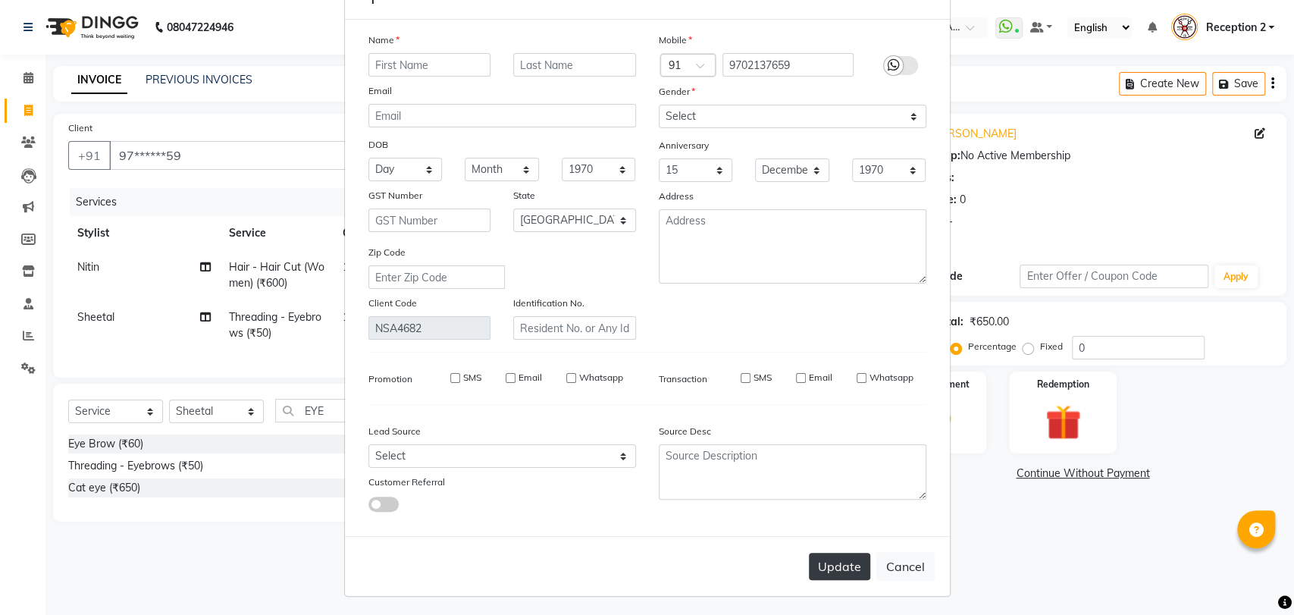
checkbox input "false"
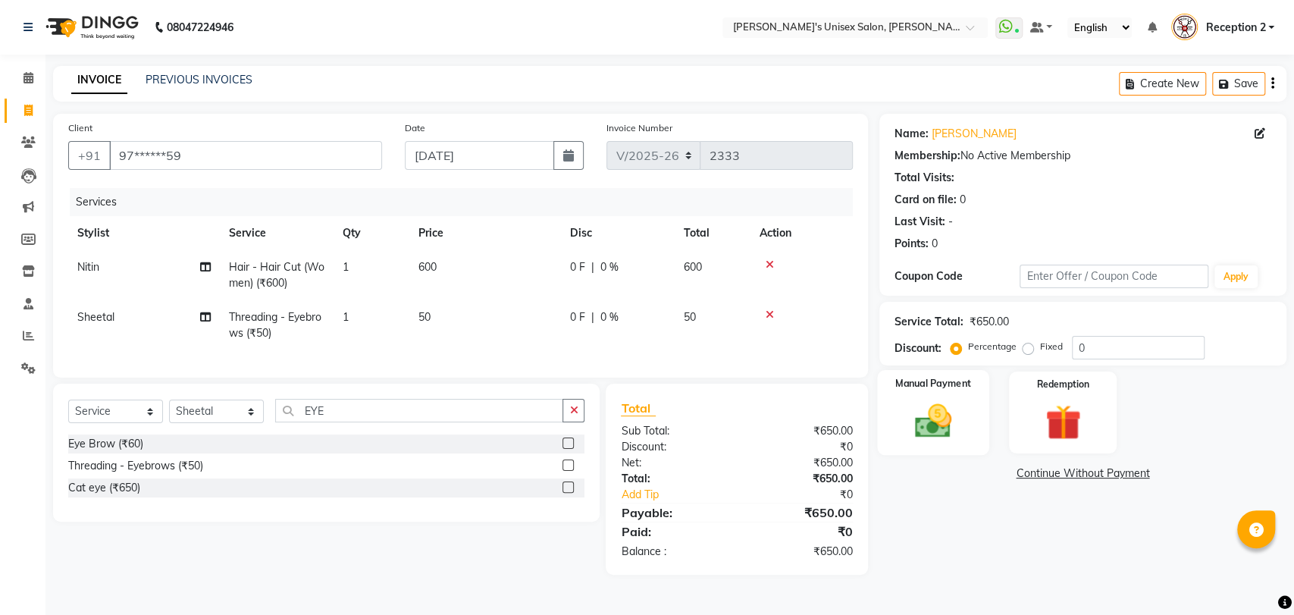
click at [949, 427] on img at bounding box center [933, 421] width 60 height 42
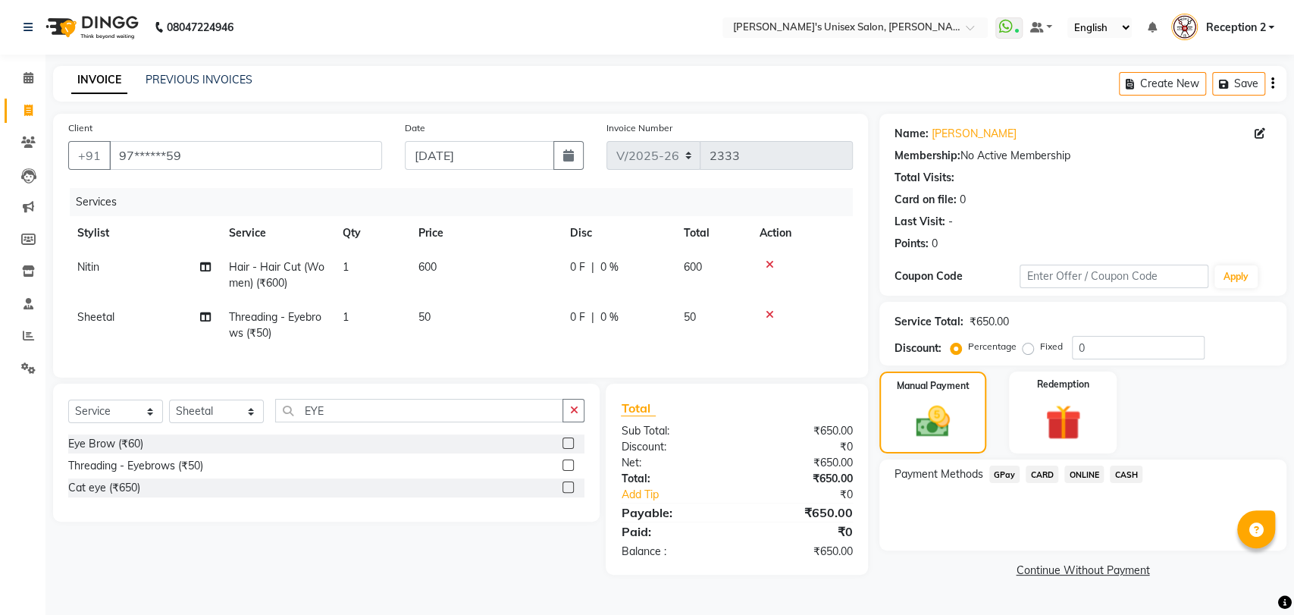
click at [1122, 474] on span "CASH" at bounding box center [1126, 474] width 33 height 17
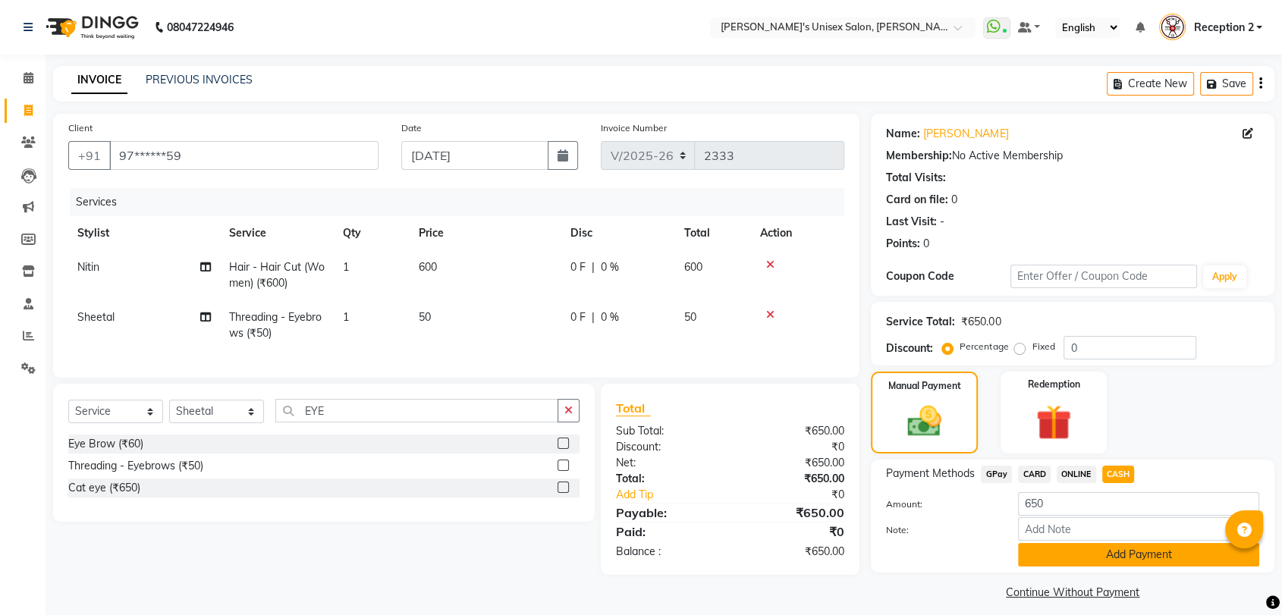
click at [1163, 557] on button "Add Payment" at bounding box center [1138, 555] width 241 height 24
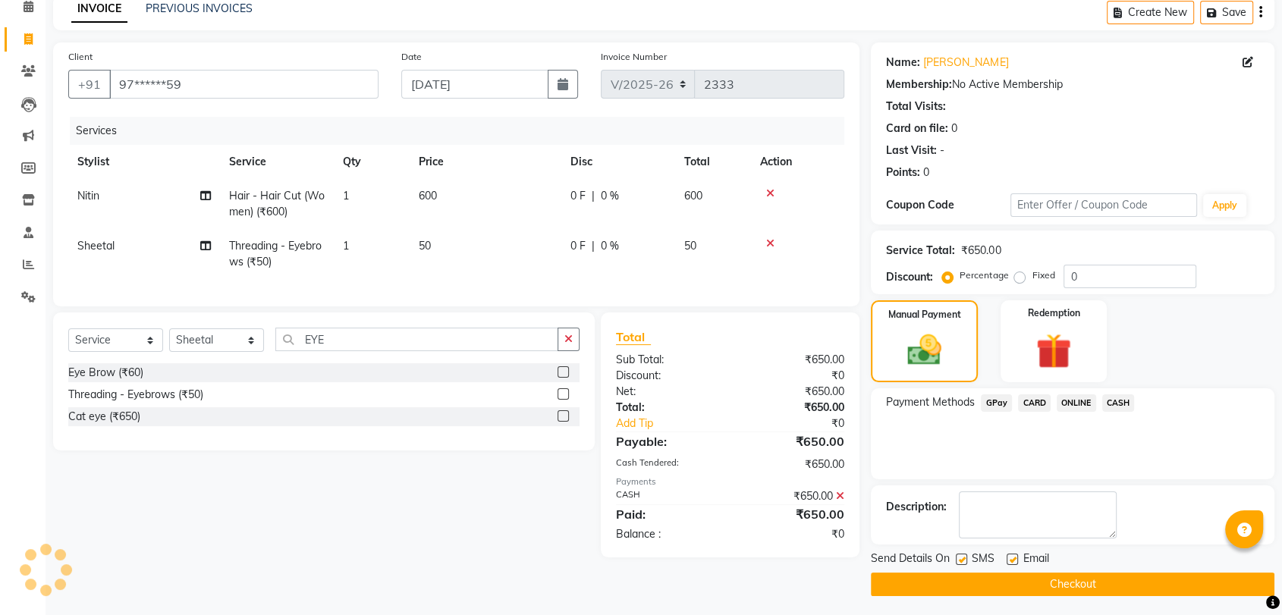
scroll to position [74, 0]
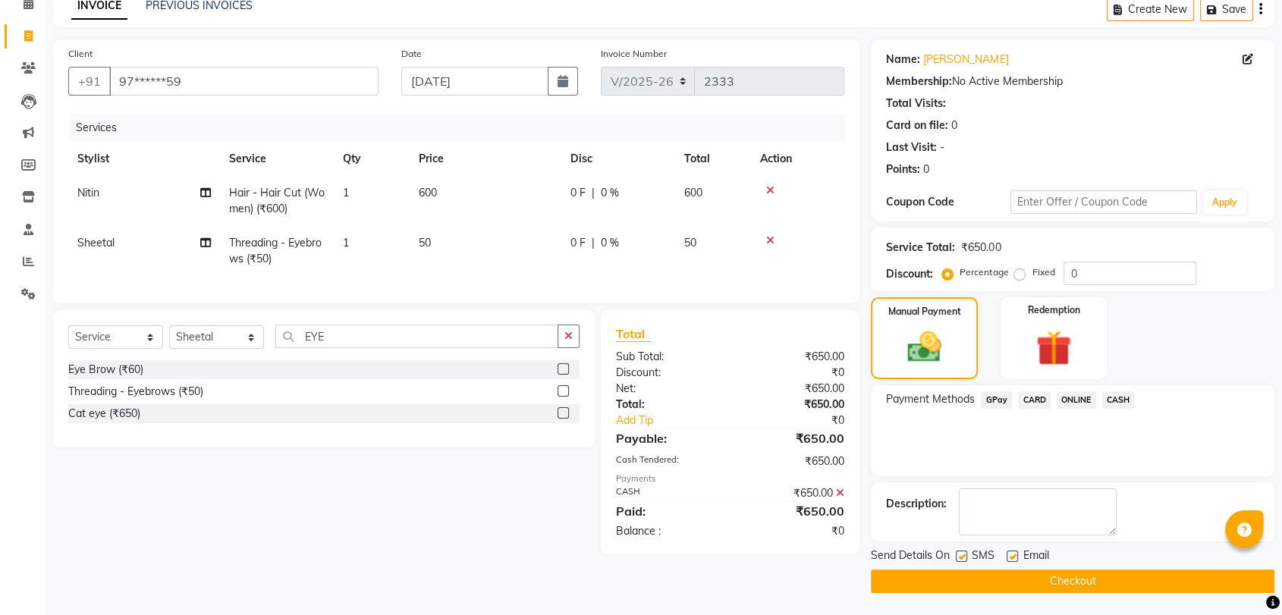
click at [1120, 584] on button "Checkout" at bounding box center [1072, 582] width 403 height 24
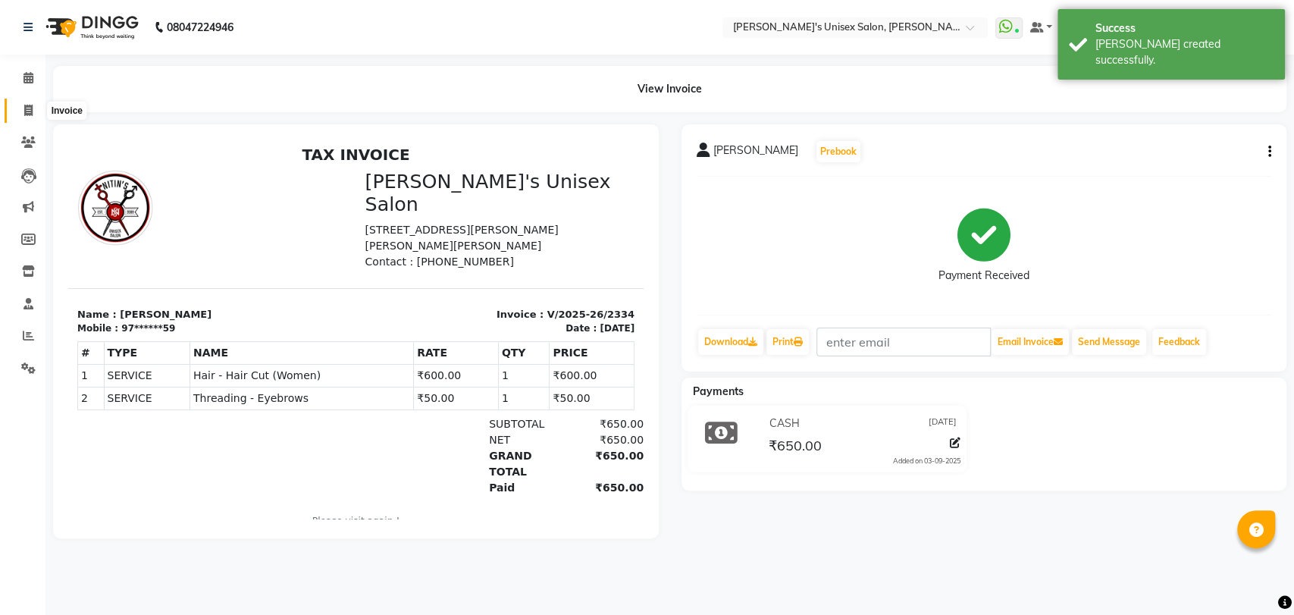
click at [30, 107] on icon at bounding box center [28, 110] width 8 height 11
select select "62"
select select "service"
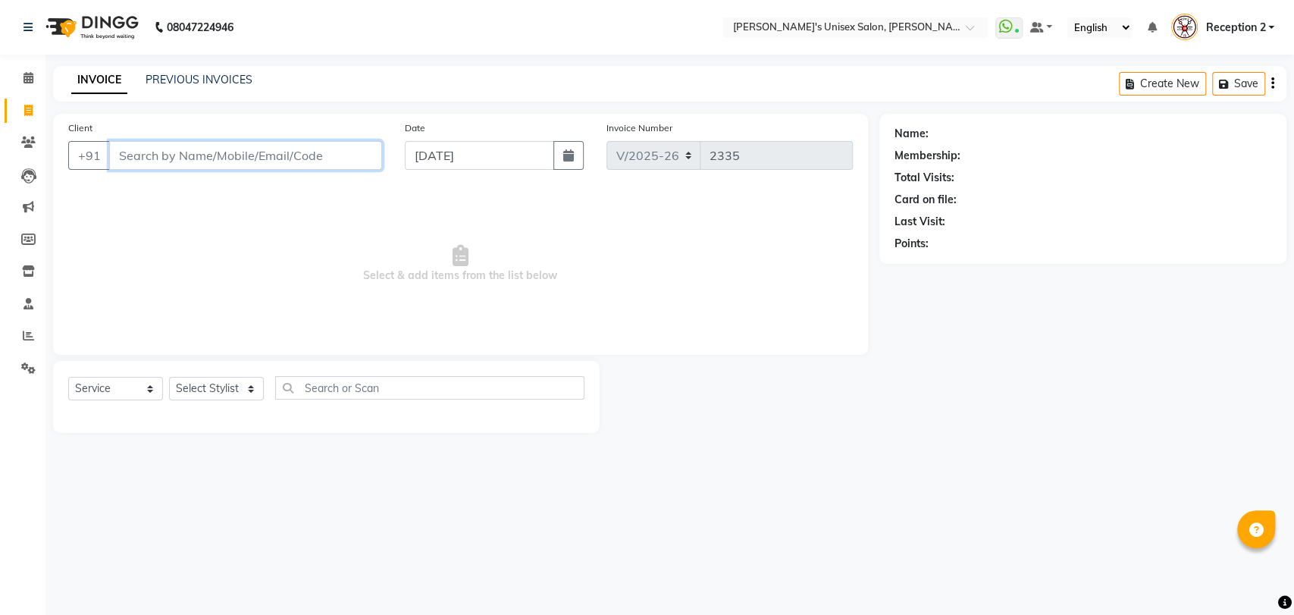
click at [213, 158] on input "Client" at bounding box center [245, 155] width 273 height 29
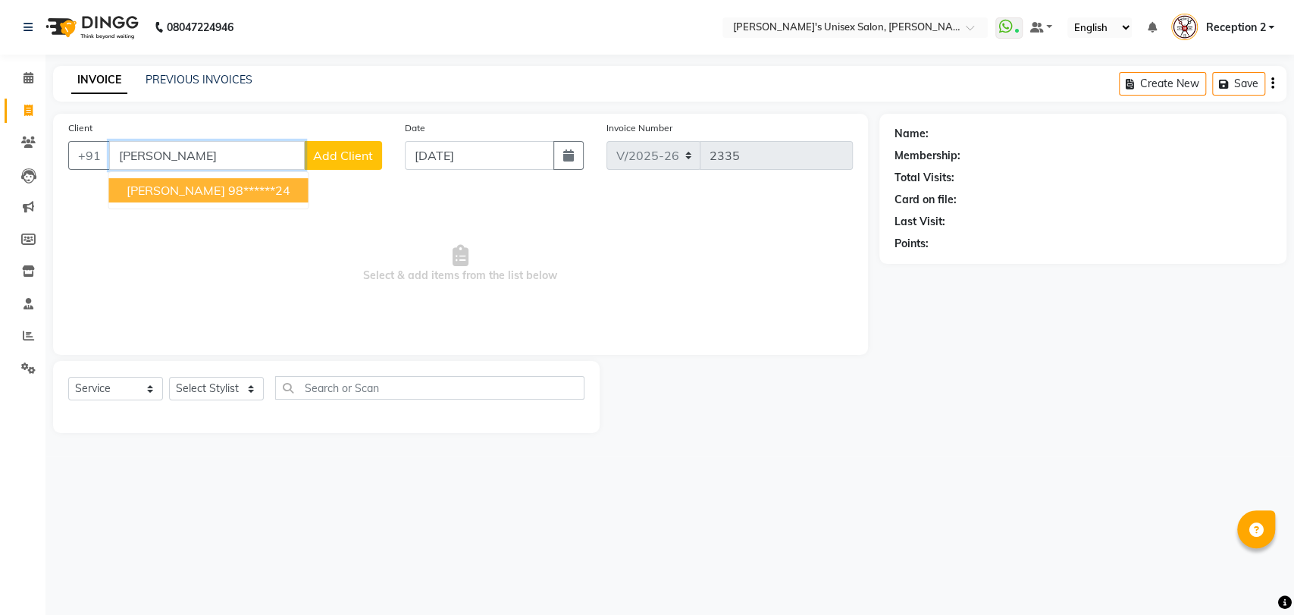
click at [239, 192] on ngb-highlight "98******24" at bounding box center [258, 190] width 62 height 15
type input "98******24"
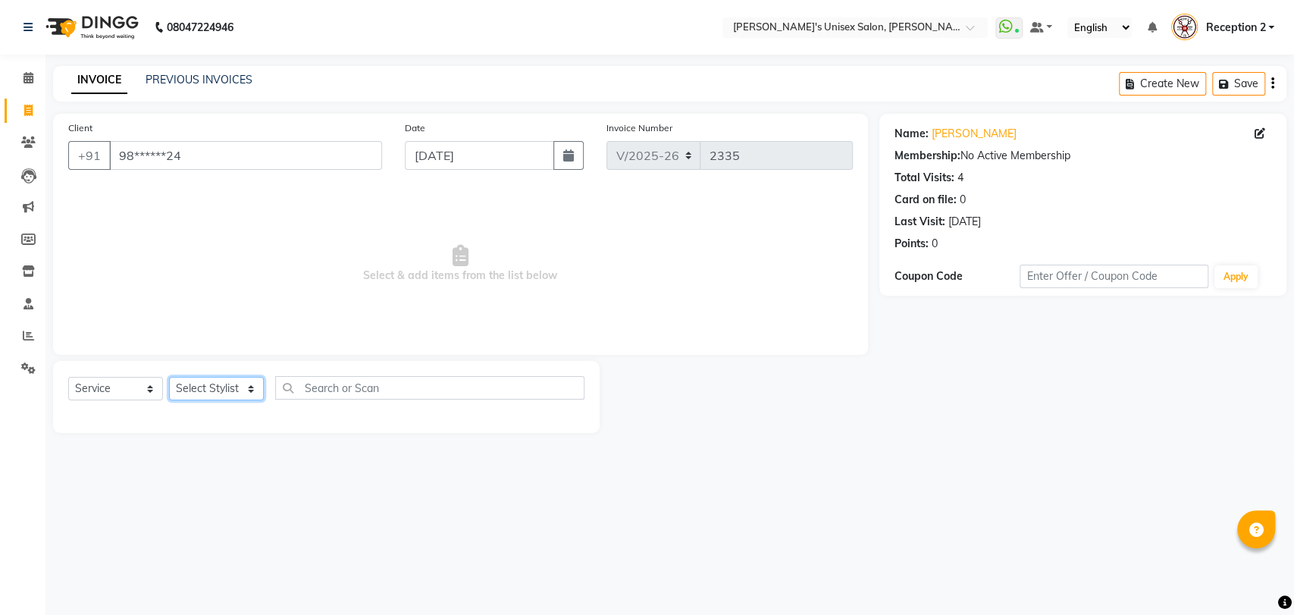
click at [233, 390] on select "Select Stylist [PERSON_NAME] [PERSON_NAME] DEEPA [PERSON_NAME] NEHA Nitin [PERS…" at bounding box center [216, 389] width 95 height 24
select select "23030"
click at [169, 377] on select "Select Stylist [PERSON_NAME] [PERSON_NAME] DEEPA [PERSON_NAME] NEHA Nitin [PERS…" at bounding box center [216, 389] width 95 height 24
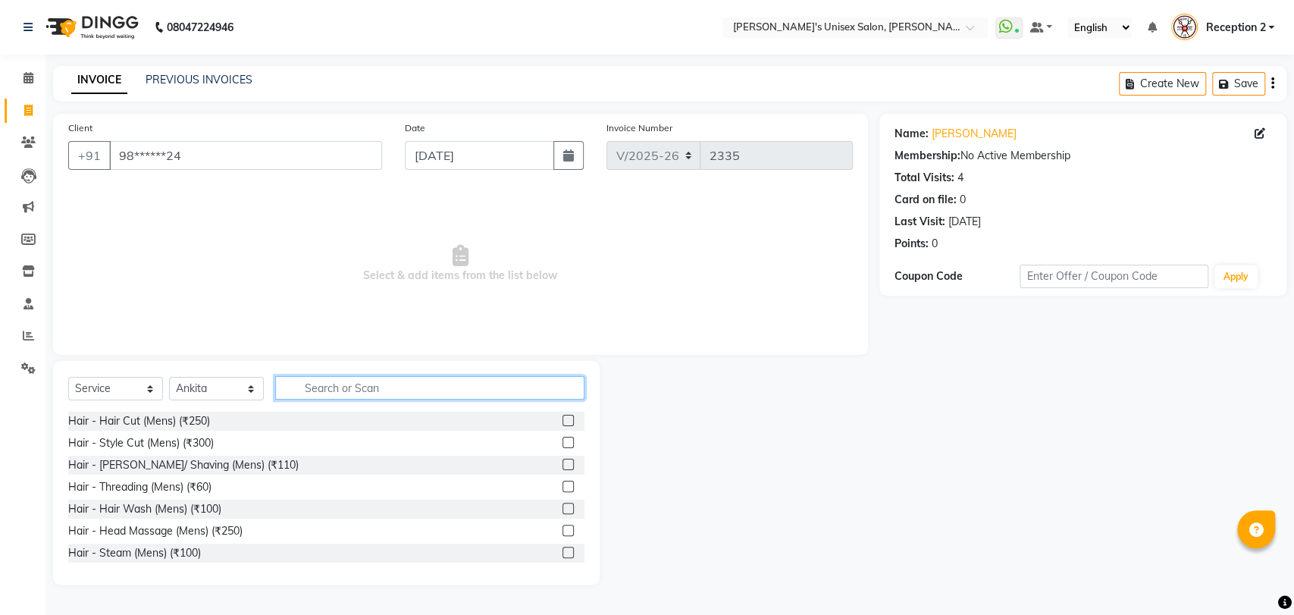
click at [413, 390] on input "text" at bounding box center [429, 388] width 309 height 24
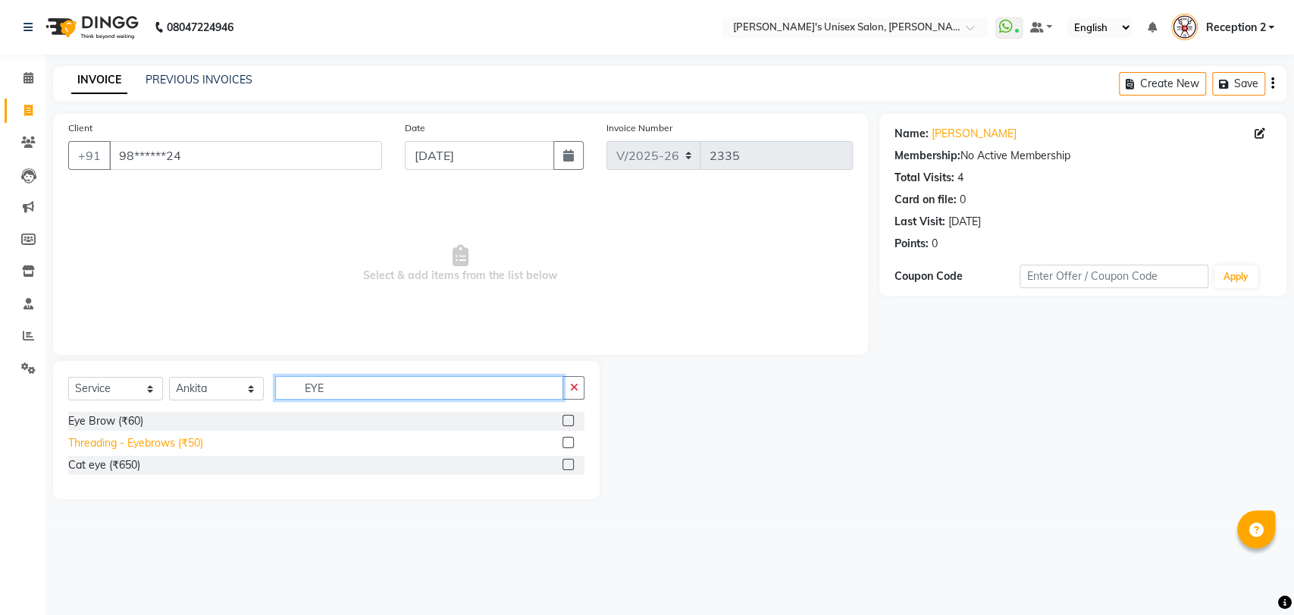
type input "EYE"
click at [184, 439] on div "Threading - Eyebrows (₹50)" at bounding box center [135, 443] width 135 height 16
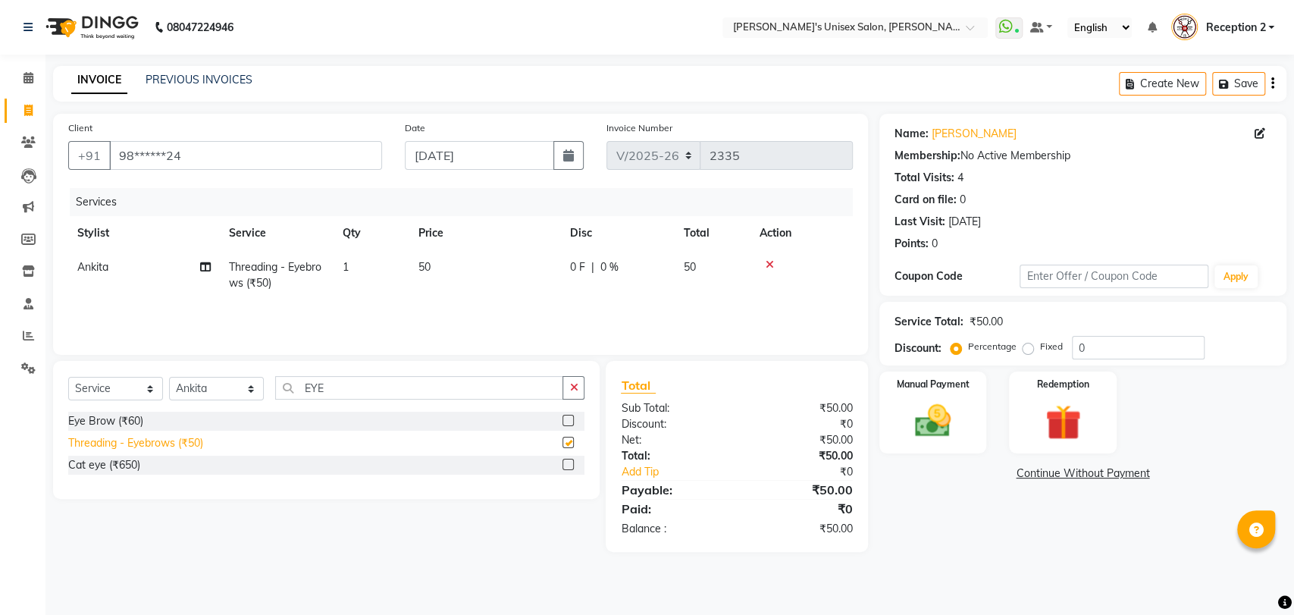
checkbox input "false"
click at [331, 391] on input "EYE" at bounding box center [419, 388] width 288 height 24
type input "E"
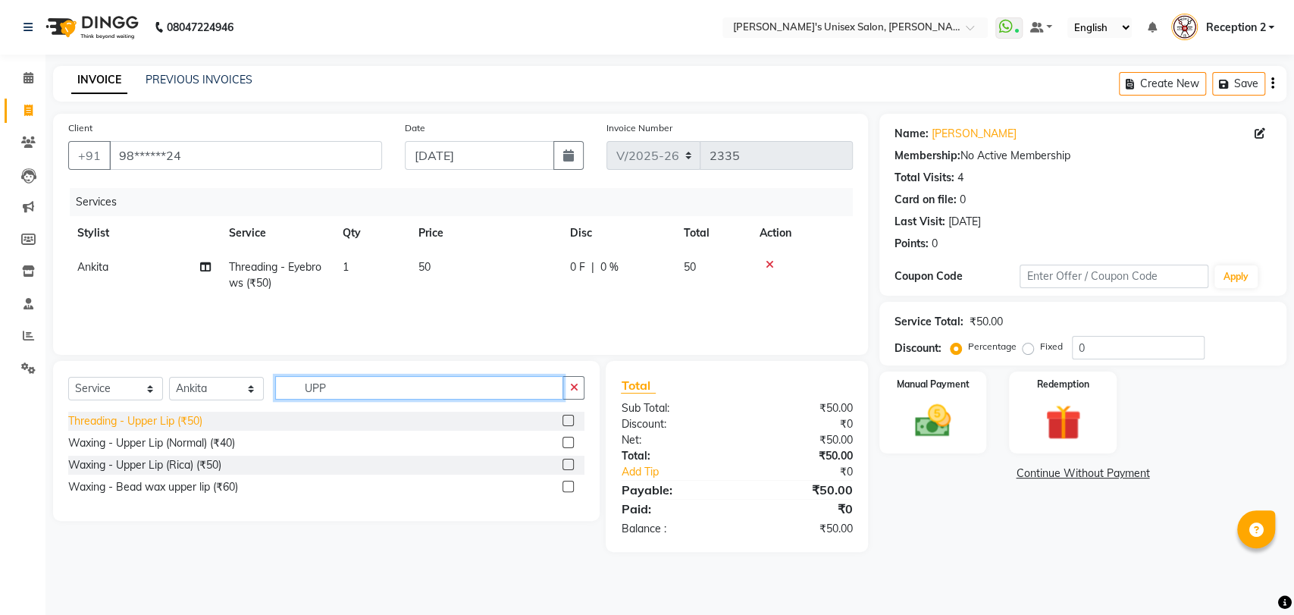
type input "UPP"
click at [184, 428] on div "Threading - Upper Lip (₹50)" at bounding box center [135, 421] width 134 height 16
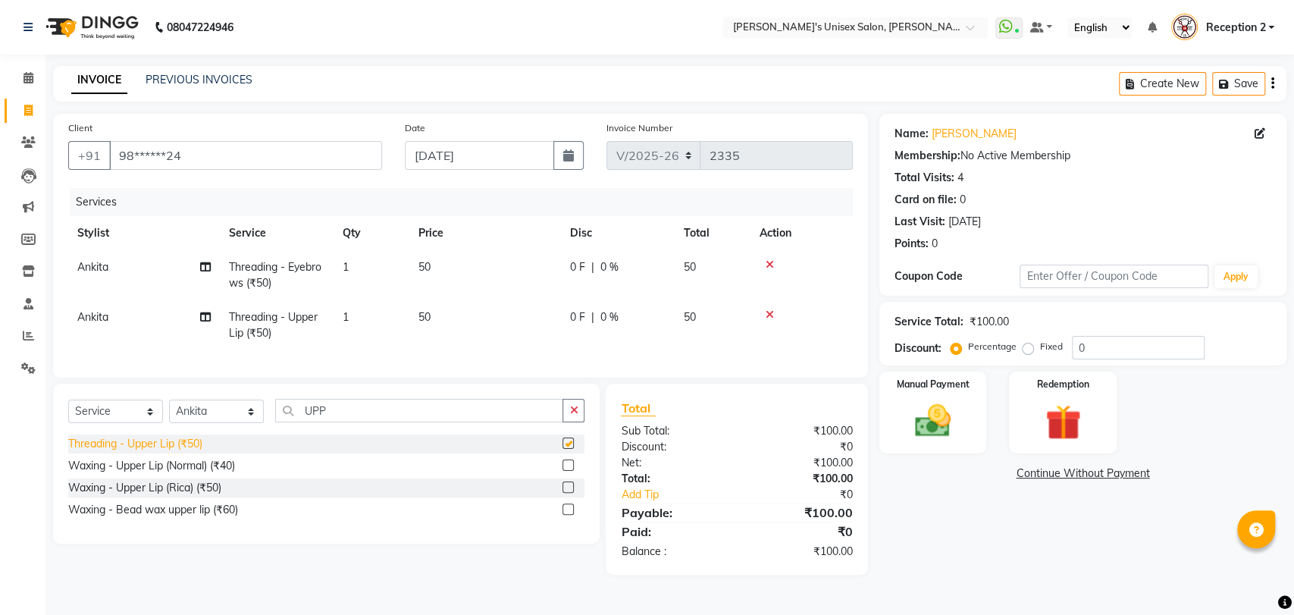
checkbox input "false"
click at [331, 422] on input "UPP" at bounding box center [419, 411] width 288 height 24
type input "U"
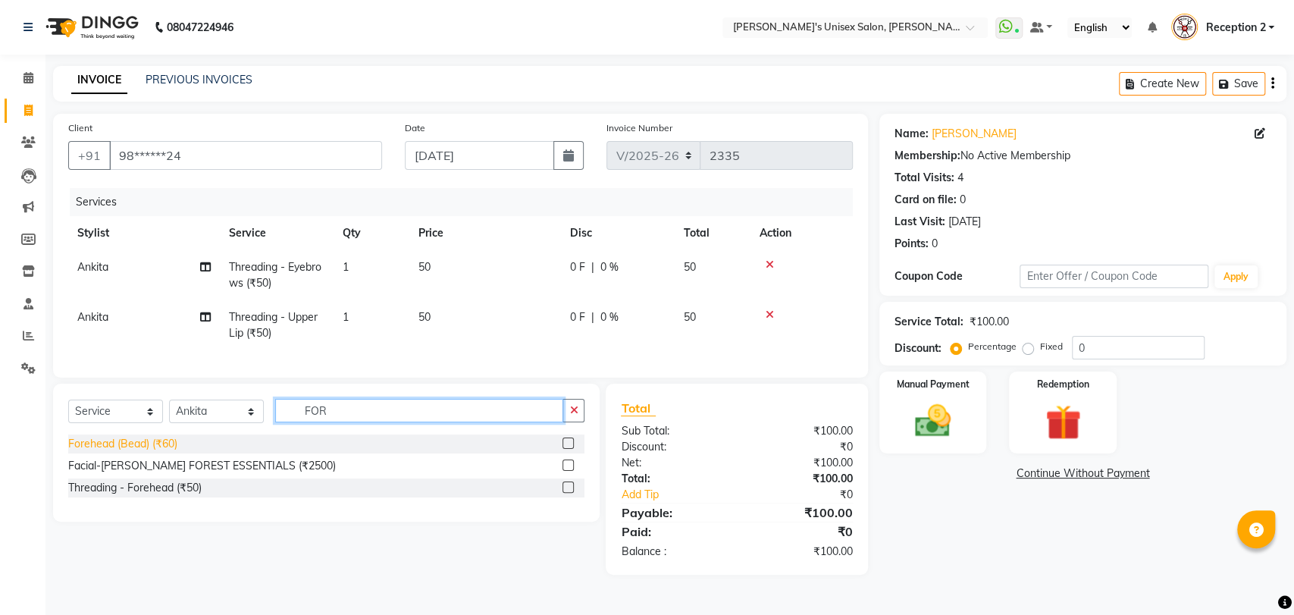
type input "FOR"
click at [127, 452] on div "Forehead (Bead) (₹60)" at bounding box center [122, 444] width 109 height 16
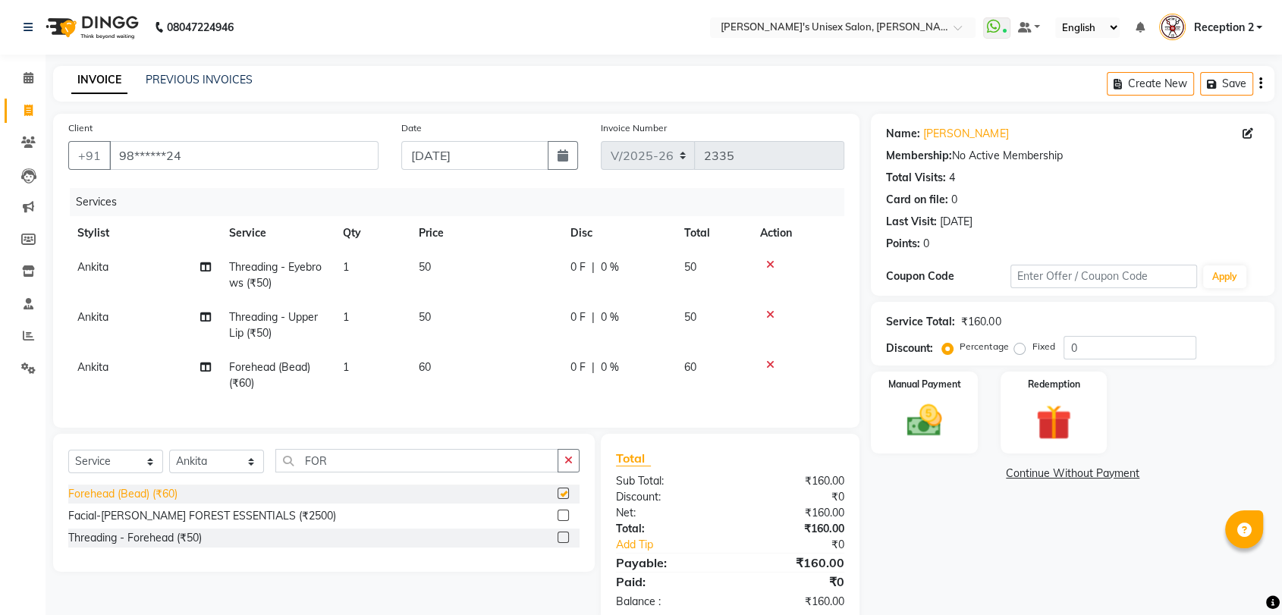
checkbox input "false"
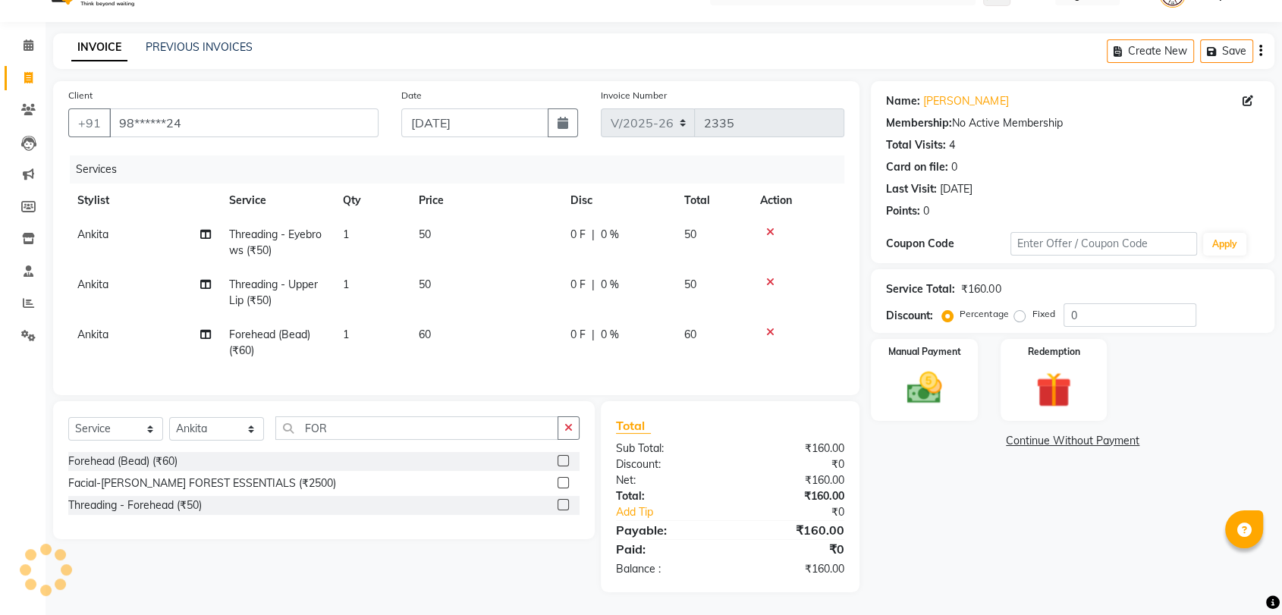
click at [770, 327] on icon at bounding box center [770, 332] width 8 height 11
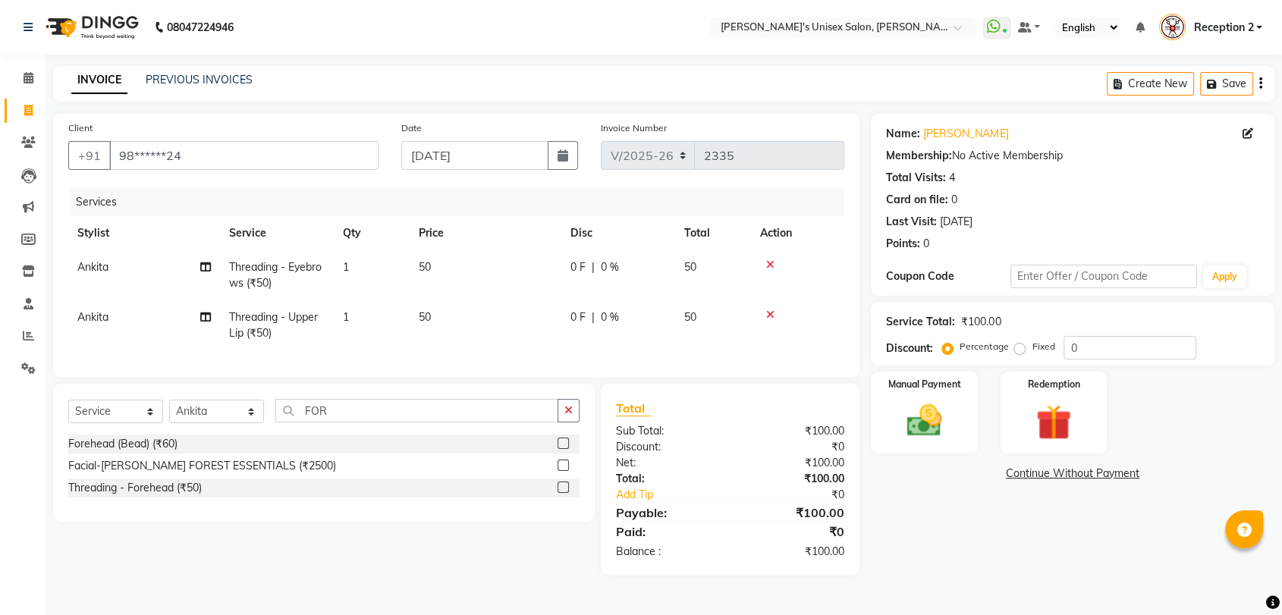
scroll to position [0, 0]
click at [184, 496] on div "Threading - Forehead (₹50)" at bounding box center [134, 488] width 133 height 16
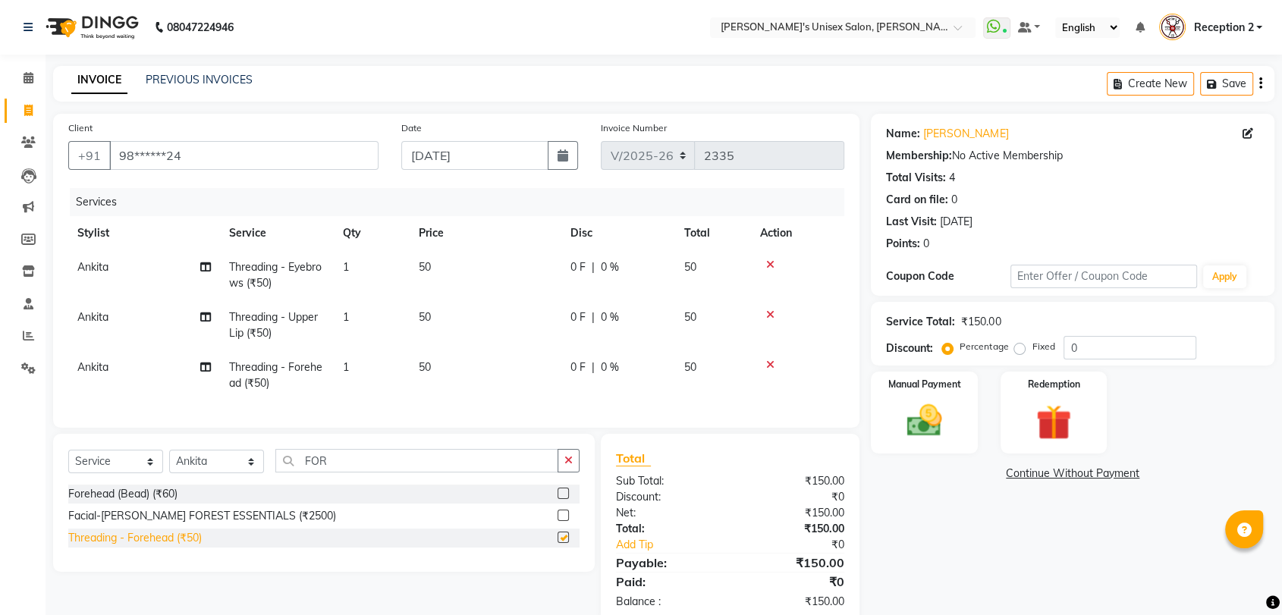
checkbox input "false"
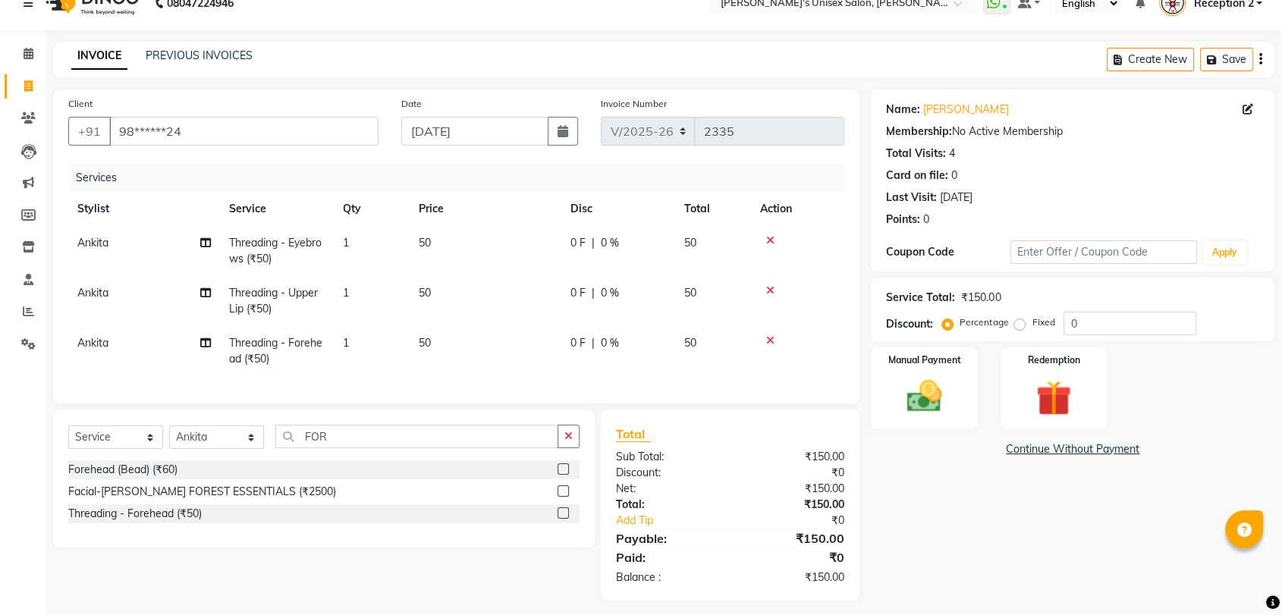
scroll to position [45, 0]
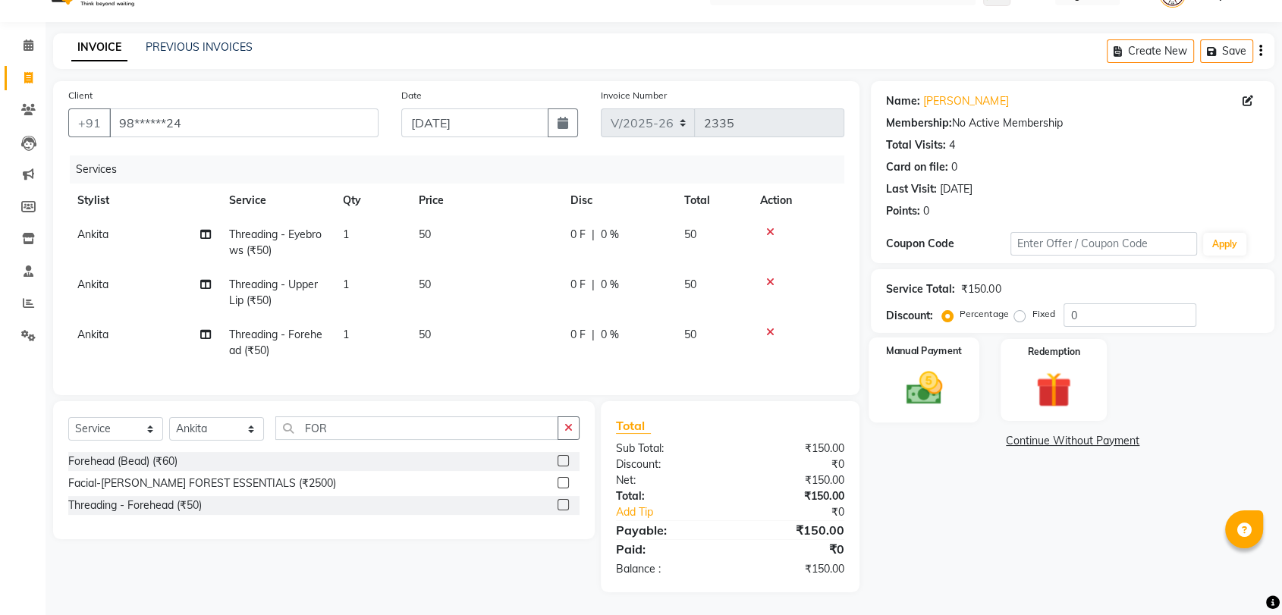
click at [951, 384] on img at bounding box center [923, 388] width 59 height 42
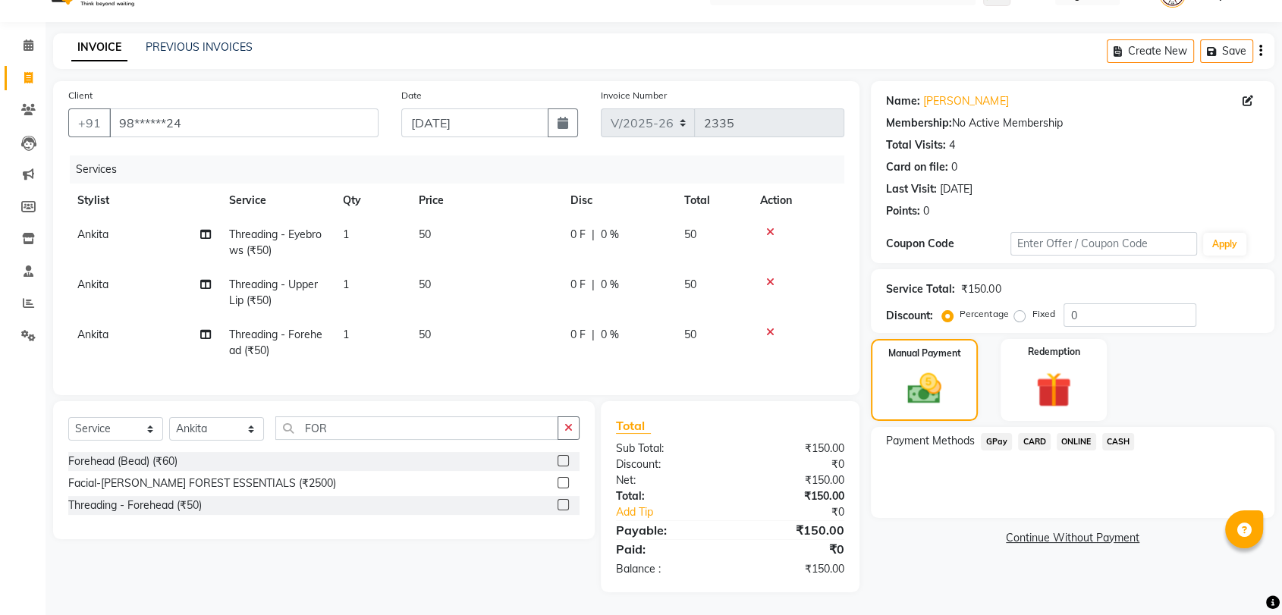
click at [1125, 433] on span "CASH" at bounding box center [1118, 441] width 33 height 17
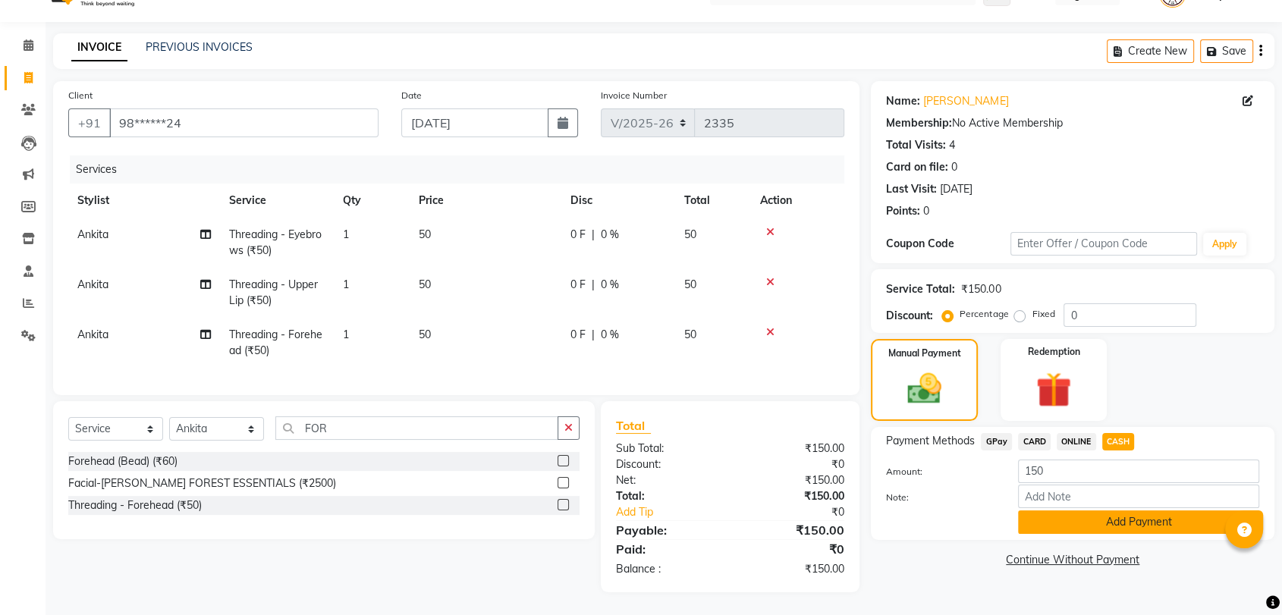
click at [1115, 510] on button "Add Payment" at bounding box center [1138, 522] width 241 height 24
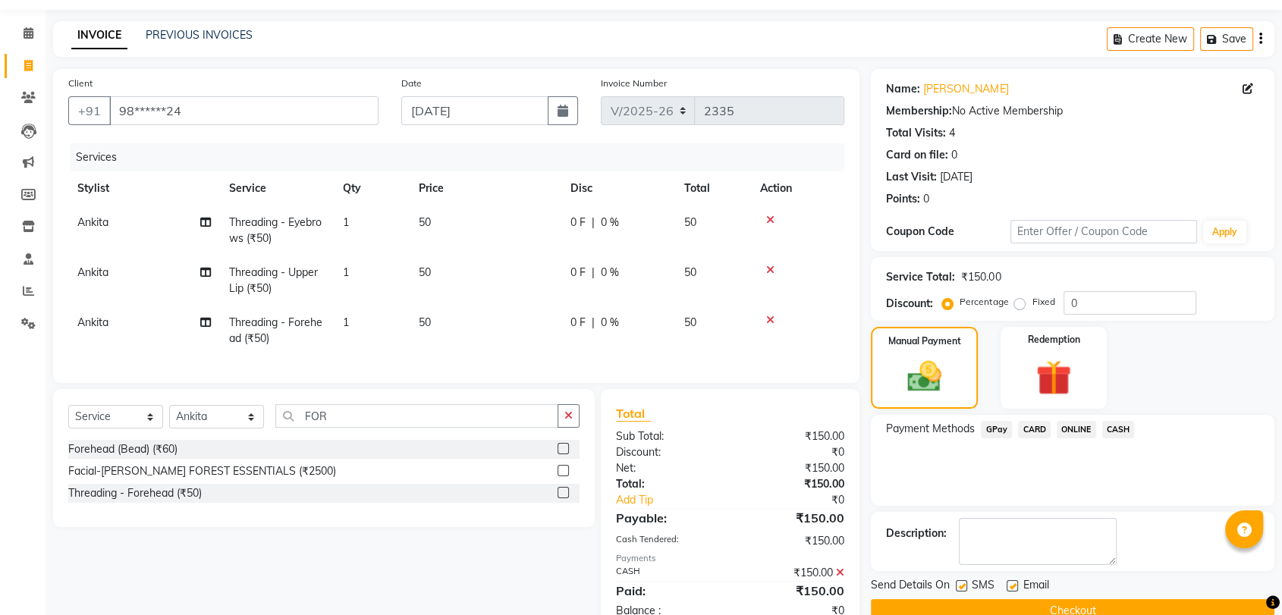
drag, startPoint x: 1115, startPoint y: 505, endPoint x: 1118, endPoint y: 441, distance: 64.5
click at [1118, 441] on div "Name: [PERSON_NAME] Membership: No Active Membership Total Visits: 4 Card on fi…" at bounding box center [1078, 351] width 415 height 565
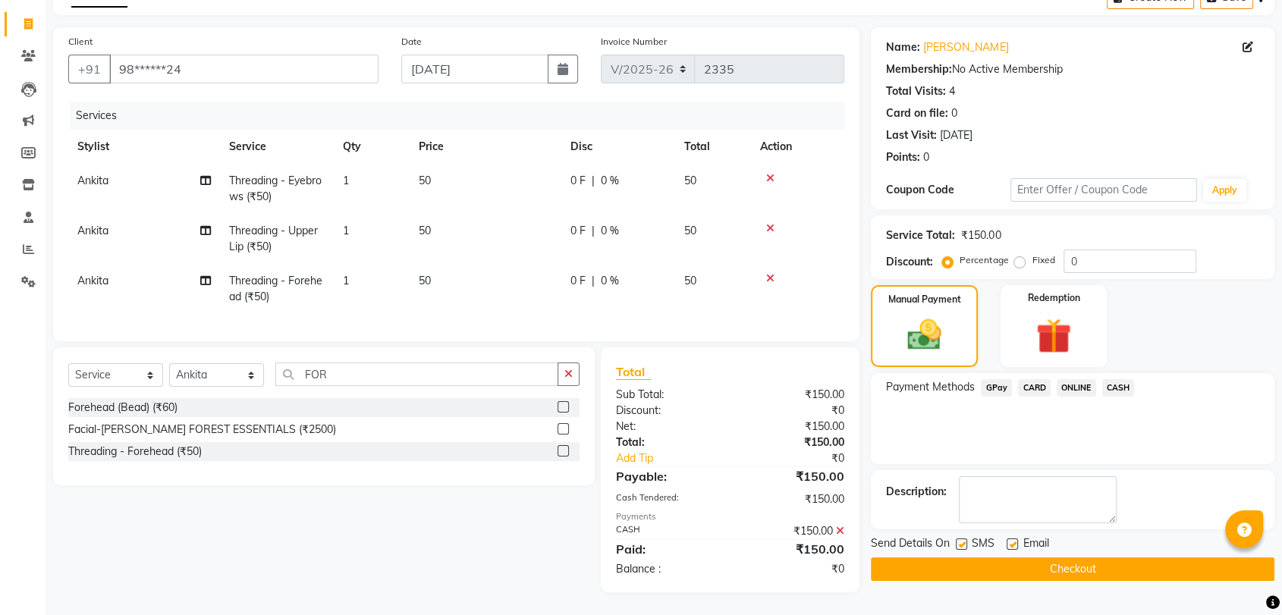
scroll to position [99, 0]
click at [1092, 559] on button "Checkout" at bounding box center [1072, 569] width 403 height 24
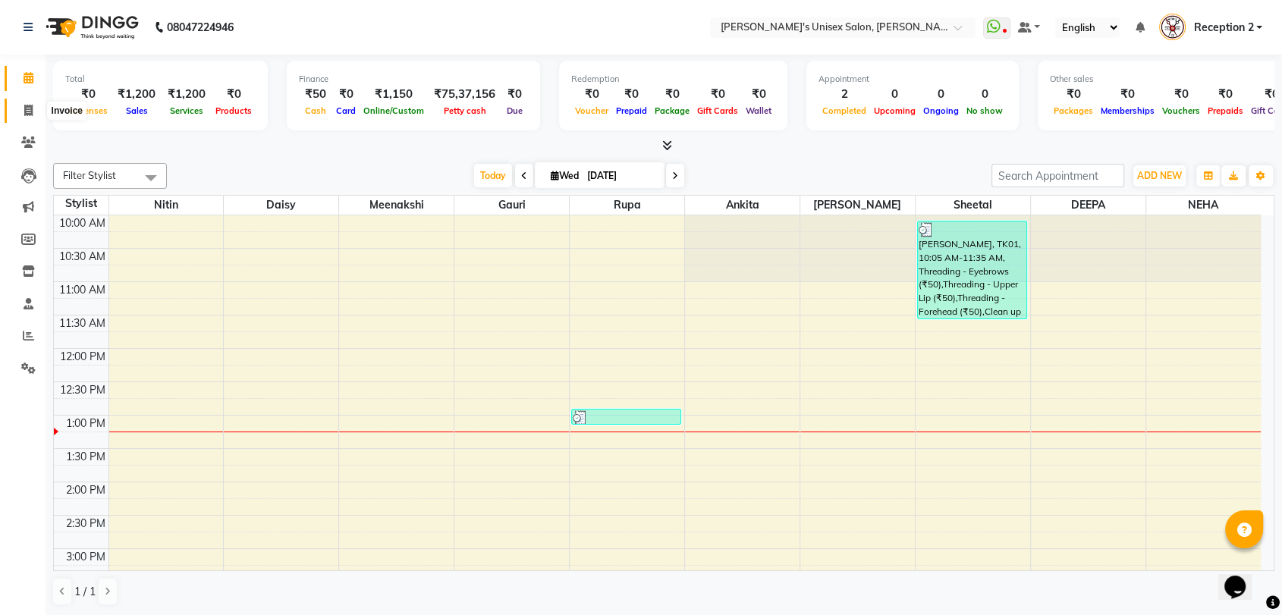
click at [32, 108] on icon at bounding box center [28, 110] width 8 height 11
select select "service"
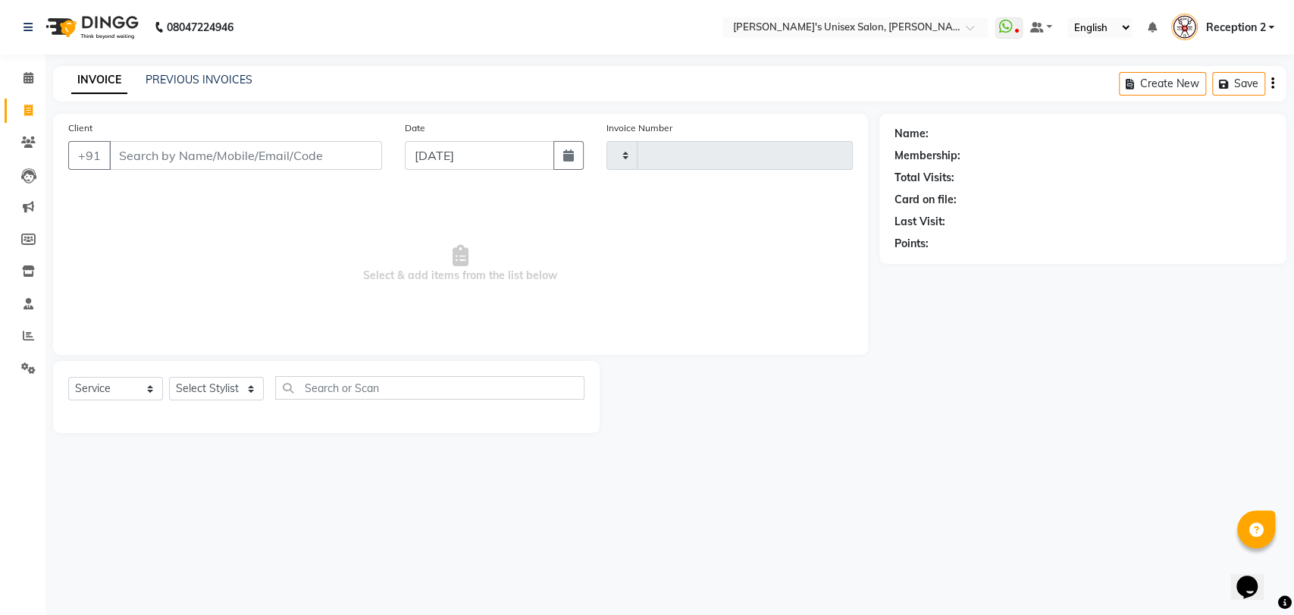
type input "2333"
select select "62"
click at [249, 384] on select "Select Stylist [PERSON_NAME] [PERSON_NAME] DEEPA [PERSON_NAME] NEHA Nitin [PERS…" at bounding box center [216, 389] width 95 height 24
select select "32881"
click at [169, 377] on select "Select Stylist [PERSON_NAME] [PERSON_NAME] DEEPA [PERSON_NAME] NEHA Nitin [PERS…" at bounding box center [216, 389] width 95 height 24
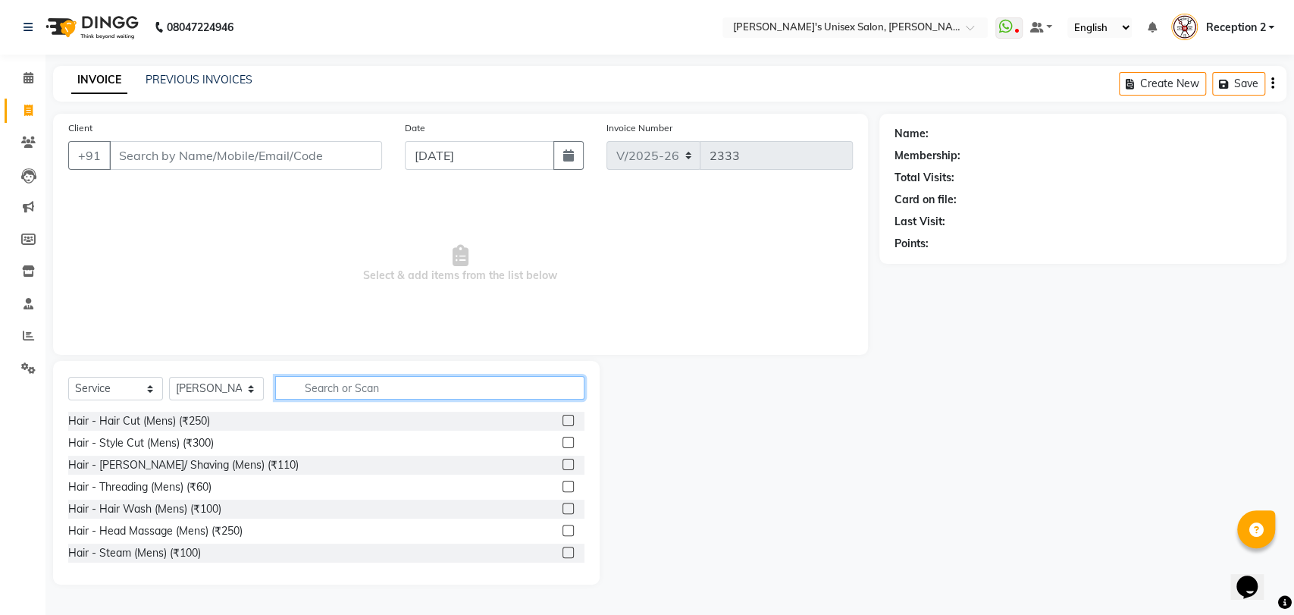
click at [319, 388] on input "text" at bounding box center [429, 388] width 309 height 24
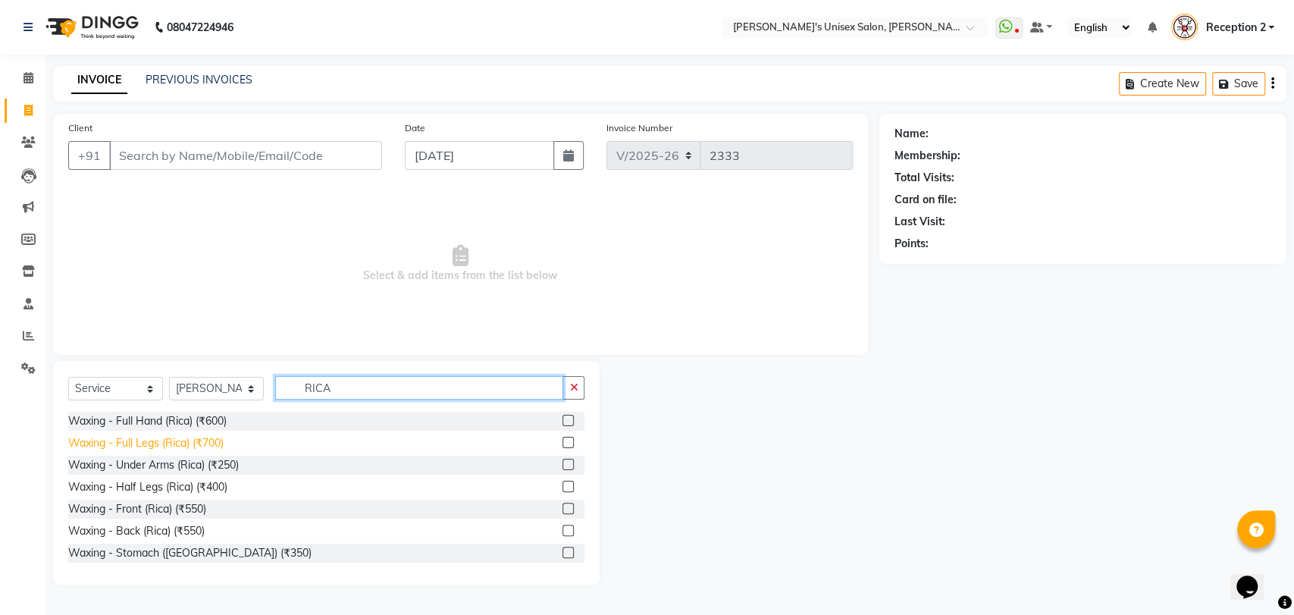
type input "RICA"
click at [181, 444] on div "Waxing - Full Legs (Rica) (₹700)" at bounding box center [145, 443] width 155 height 16
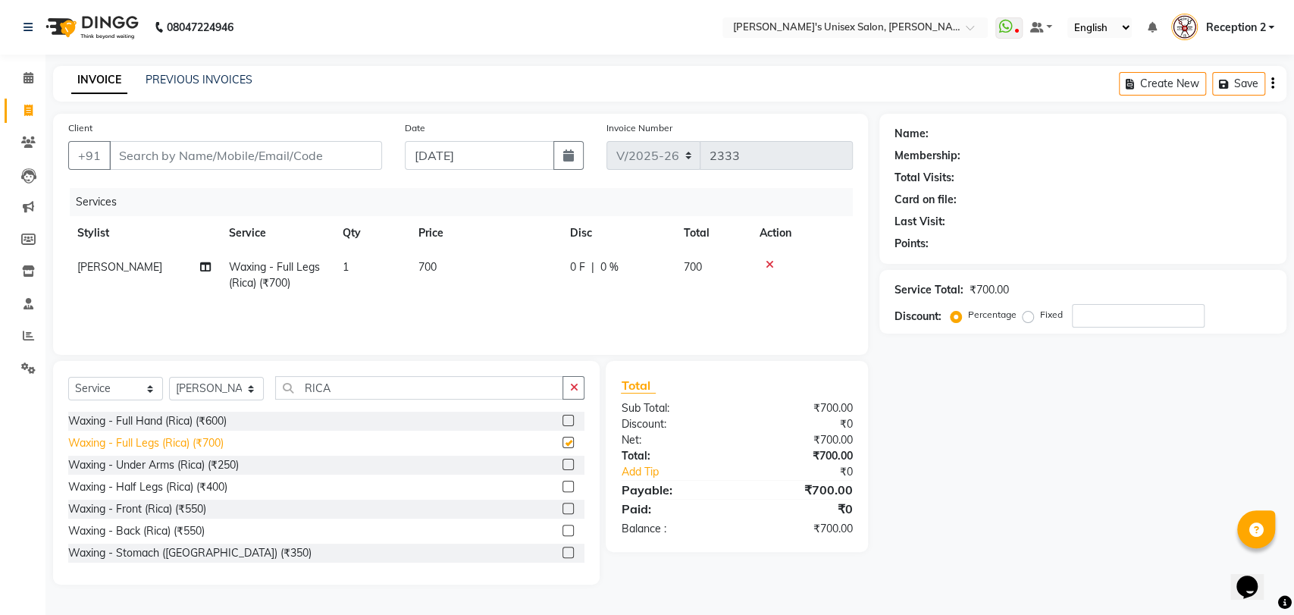
checkbox input "false"
click at [190, 419] on div "Waxing - Full Hand (Rica) (₹600)" at bounding box center [147, 421] width 158 height 16
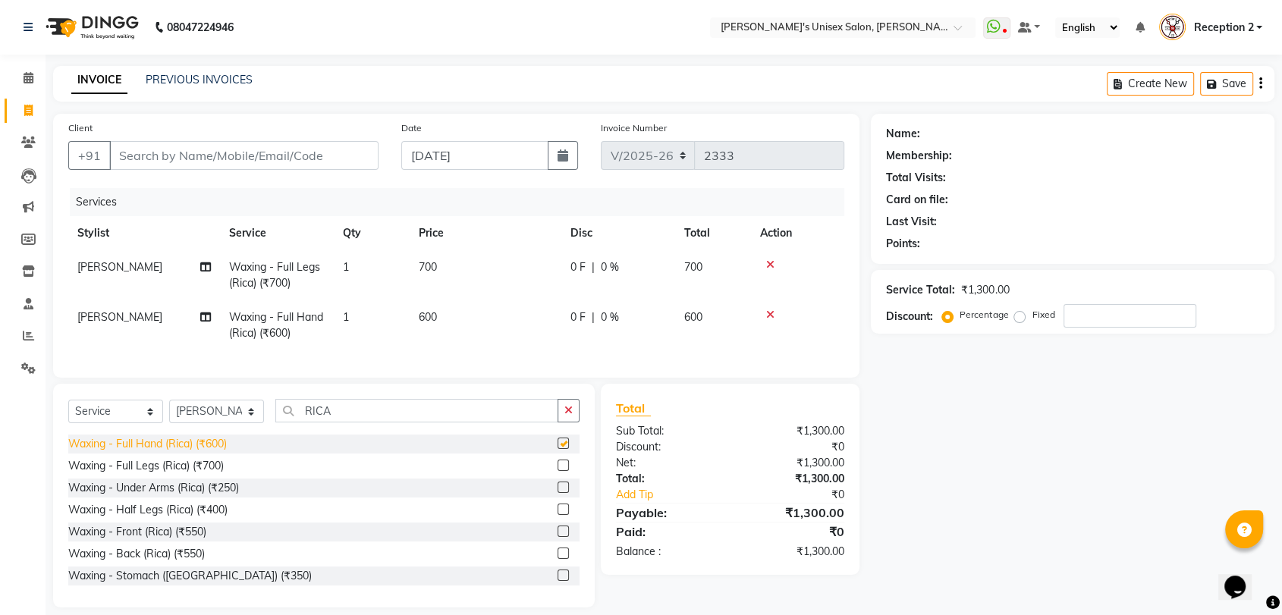
checkbox input "false"
click at [154, 496] on div "Waxing - Under Arms (Rica) (₹250)" at bounding box center [153, 488] width 171 height 16
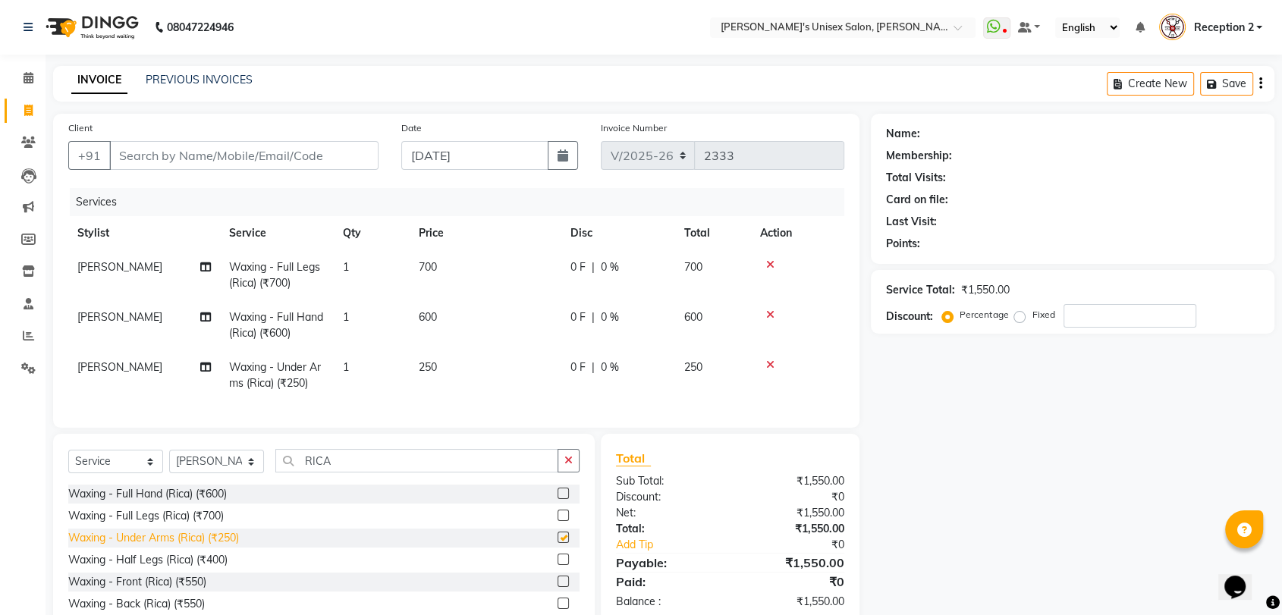
checkbox input "false"
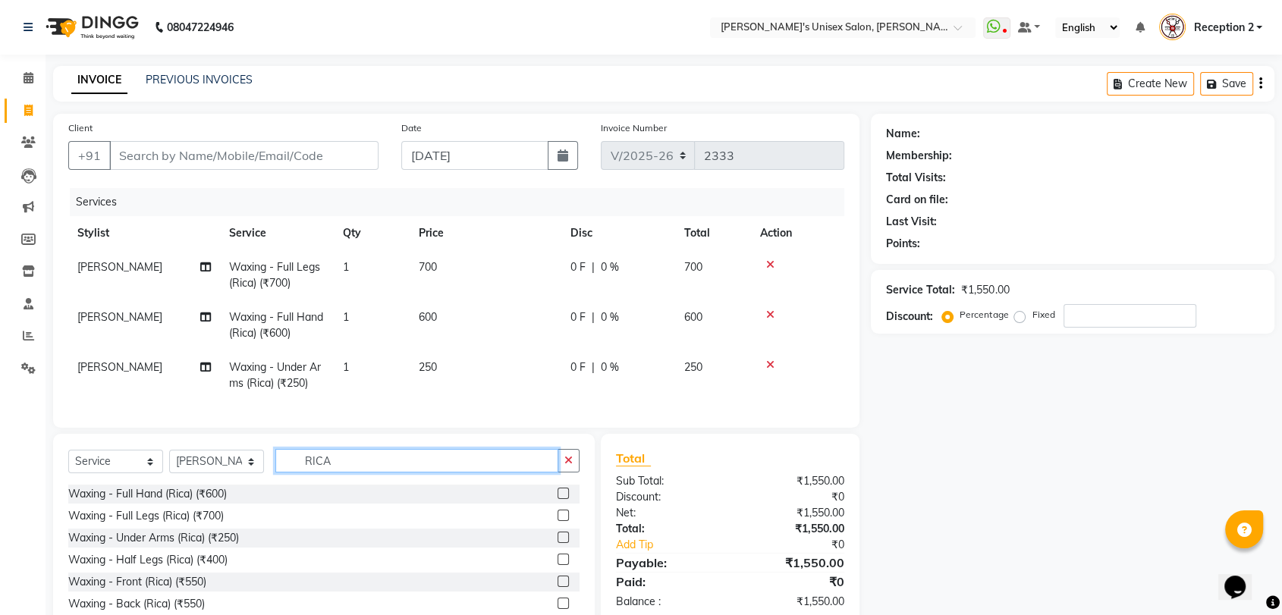
click at [350, 472] on input "RICA" at bounding box center [416, 461] width 283 height 24
type input "R"
type input "THRE"
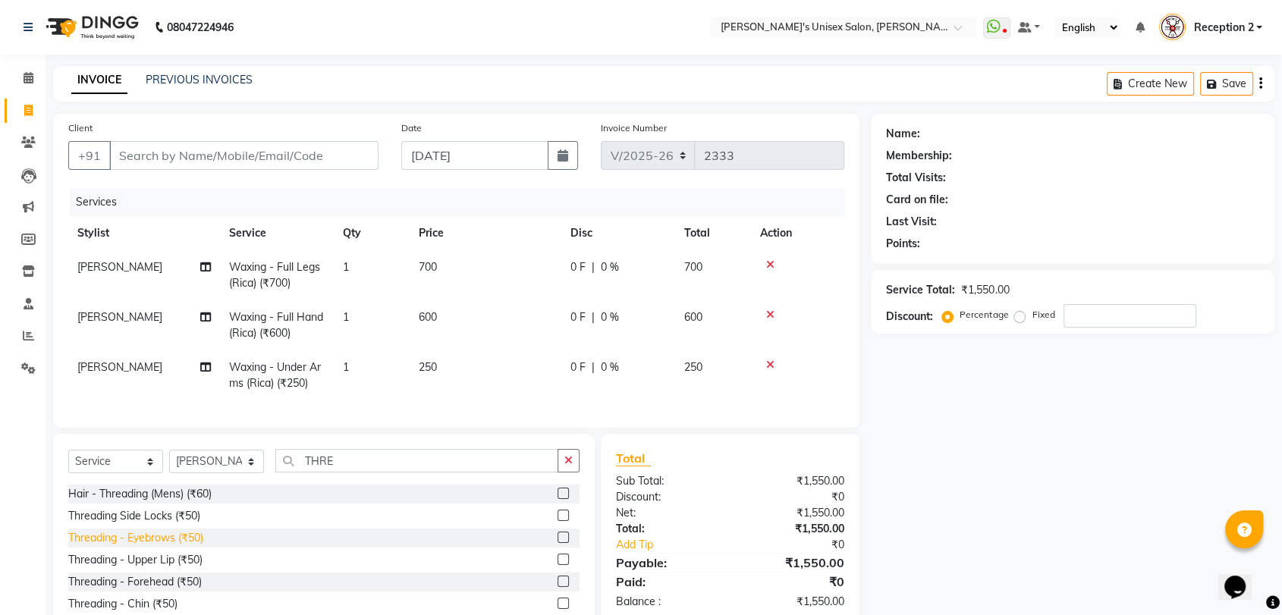
click at [203, 546] on div "Threading - Eyebrows (₹50)" at bounding box center [135, 538] width 135 height 16
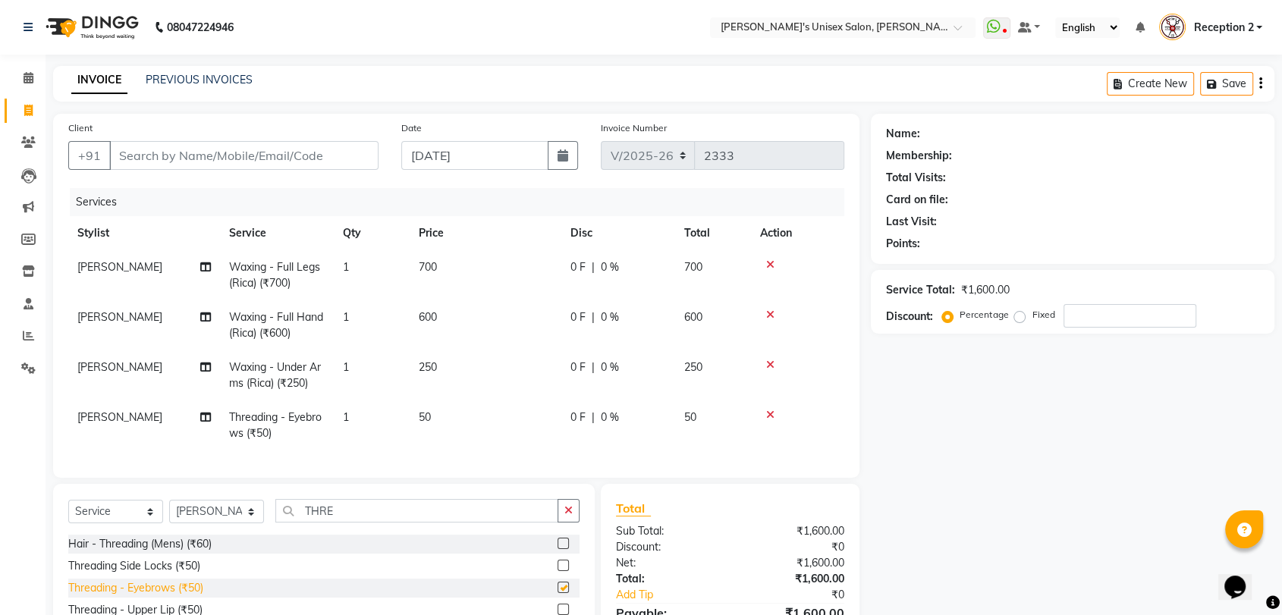
checkbox input "false"
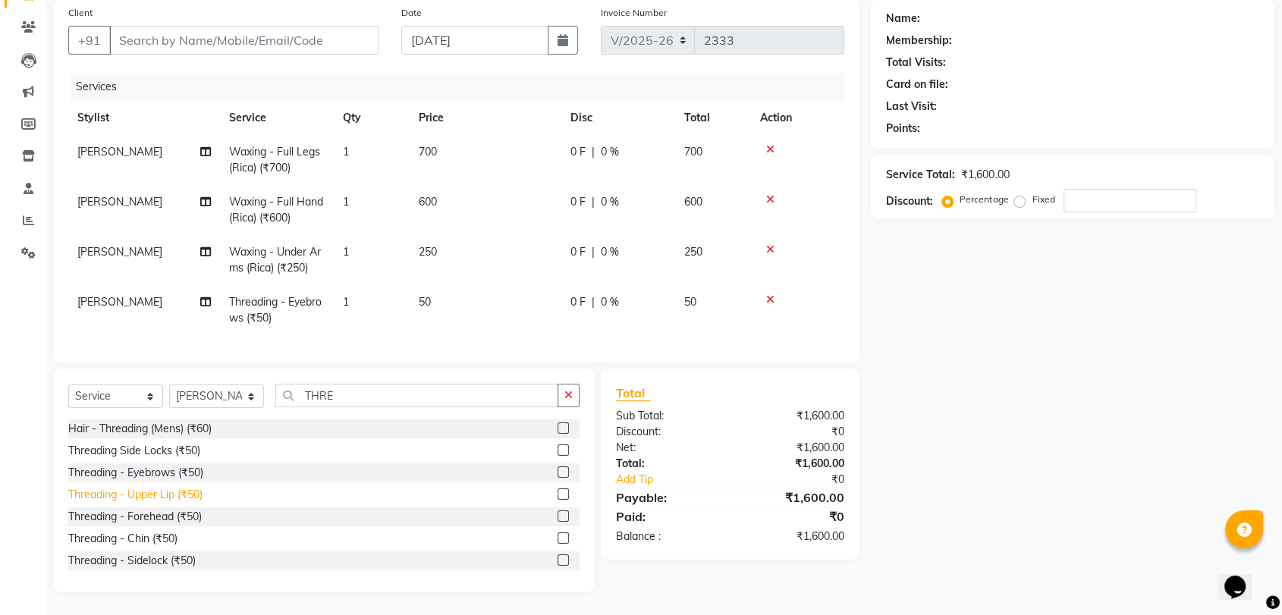
click at [180, 496] on div "Threading - Upper Lip (₹50)" at bounding box center [135, 495] width 134 height 16
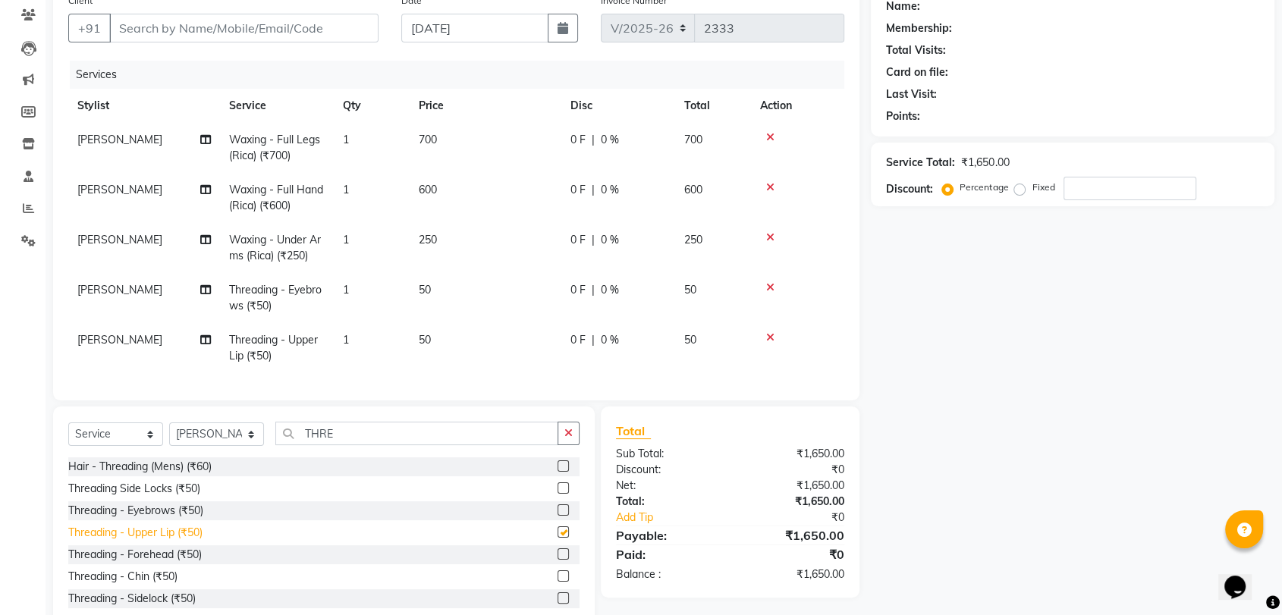
checkbox input "false"
click at [352, 445] on input "THRE" at bounding box center [416, 434] width 283 height 24
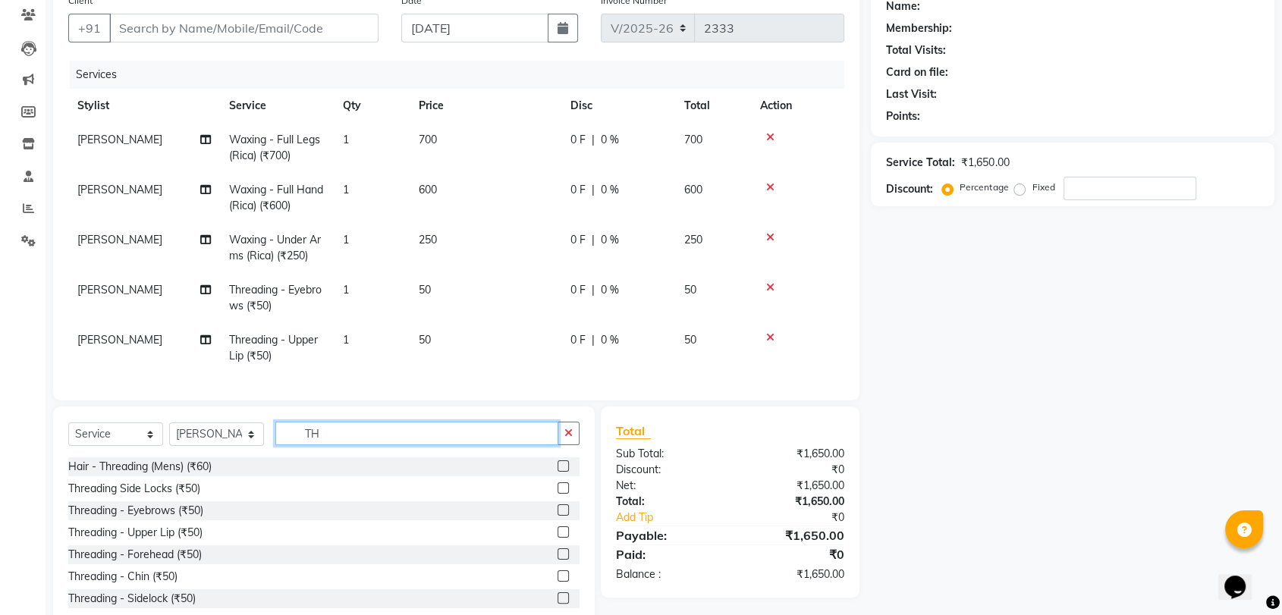
type input "T"
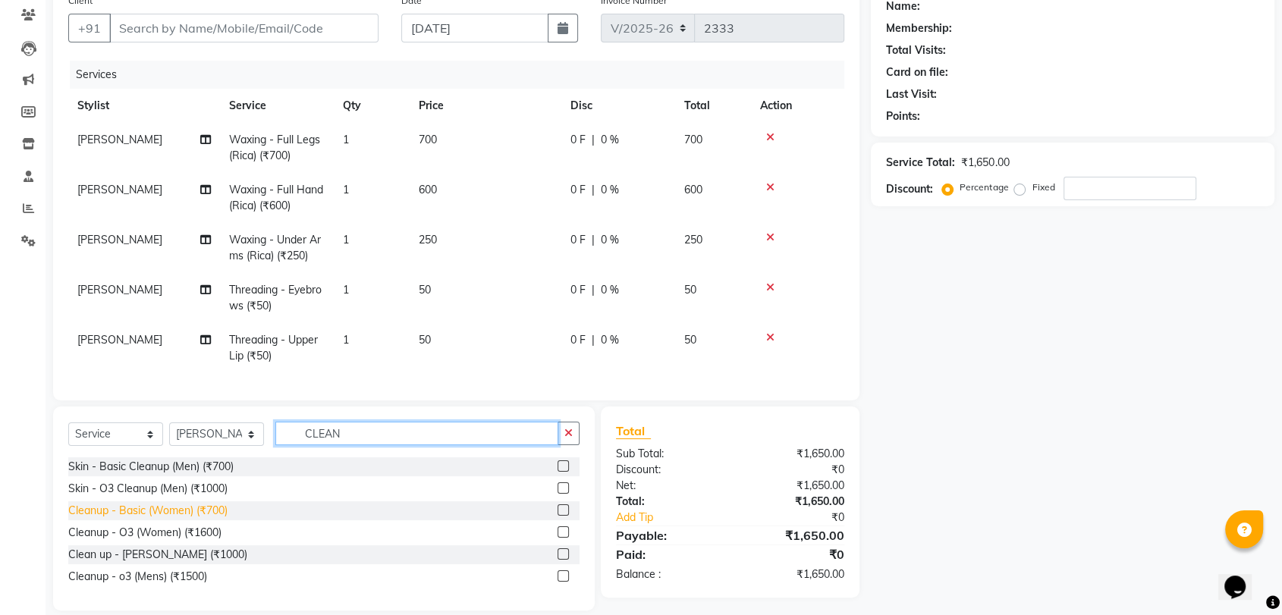
type input "CLEAN"
click at [209, 518] on div "Cleanup - Basic (Women) (₹700)" at bounding box center [147, 511] width 159 height 16
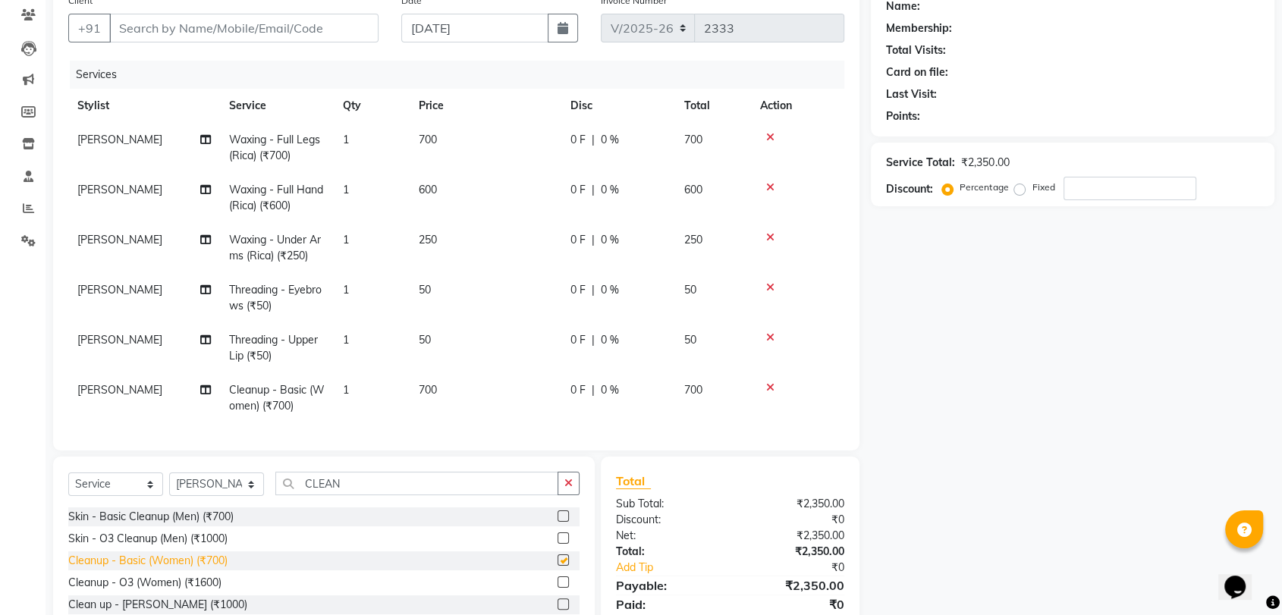
checkbox input "false"
click at [898, 303] on div "Name: Membership: Total Visits: Card on file: Last Visit: Points: Service Total…" at bounding box center [1078, 323] width 415 height 674
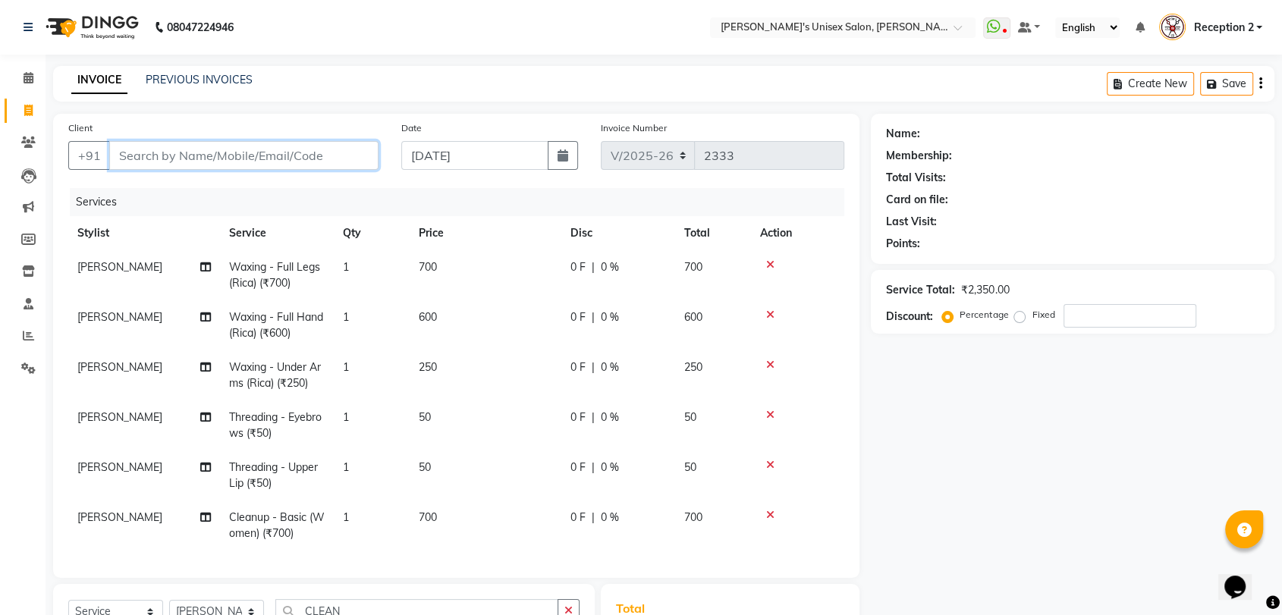
click at [173, 154] on input "Client" at bounding box center [243, 155] width 269 height 29
type input "9"
type input "0"
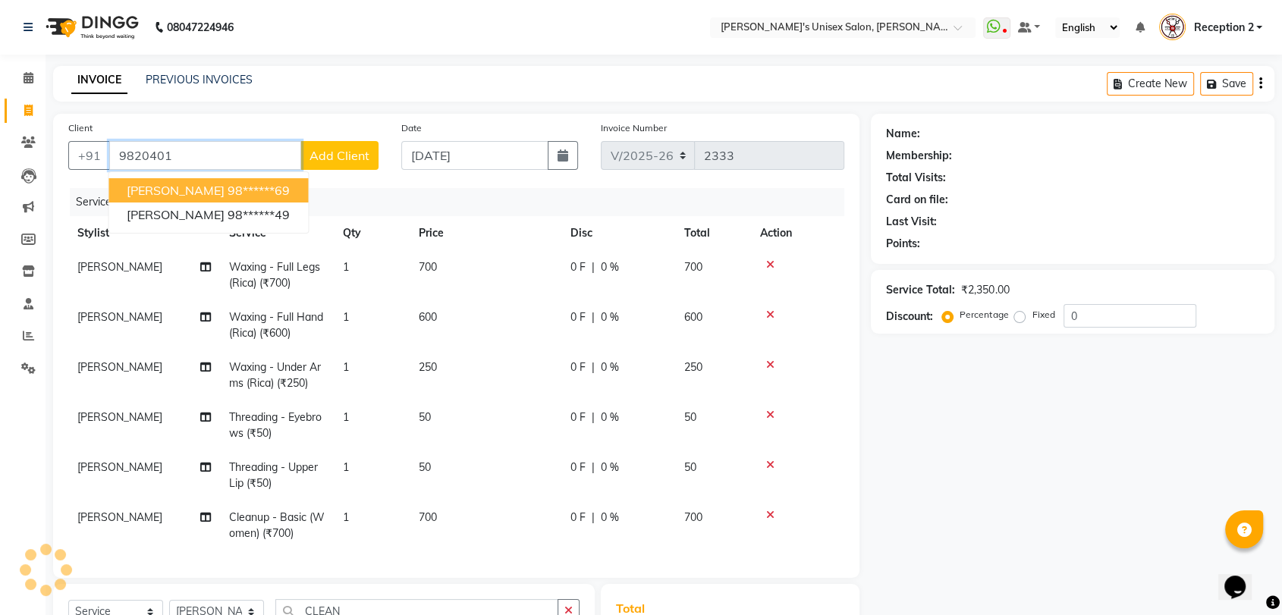
click at [278, 190] on ngb-highlight "98******69" at bounding box center [258, 190] width 62 height 15
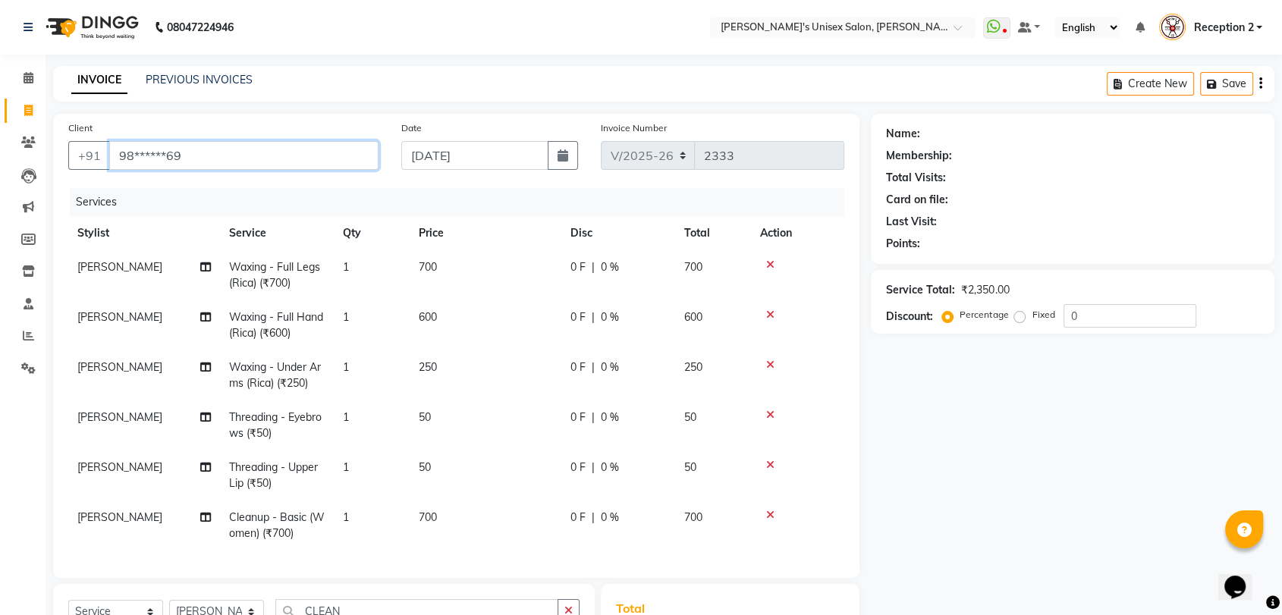
type input "98******69"
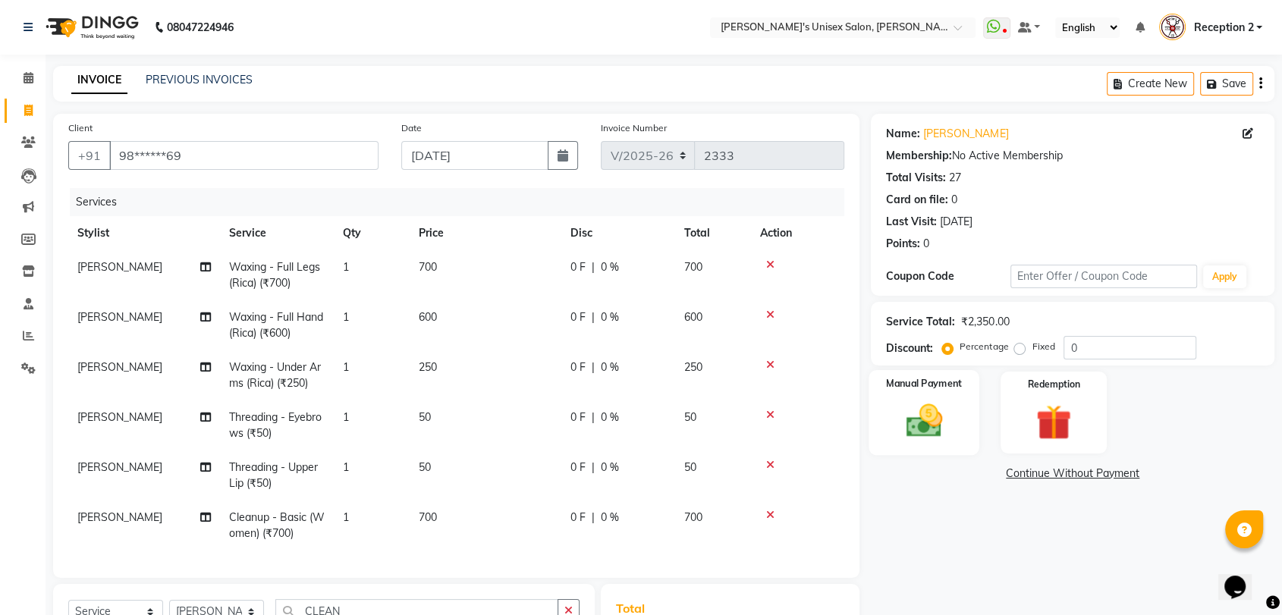
click at [948, 426] on img at bounding box center [923, 421] width 59 height 42
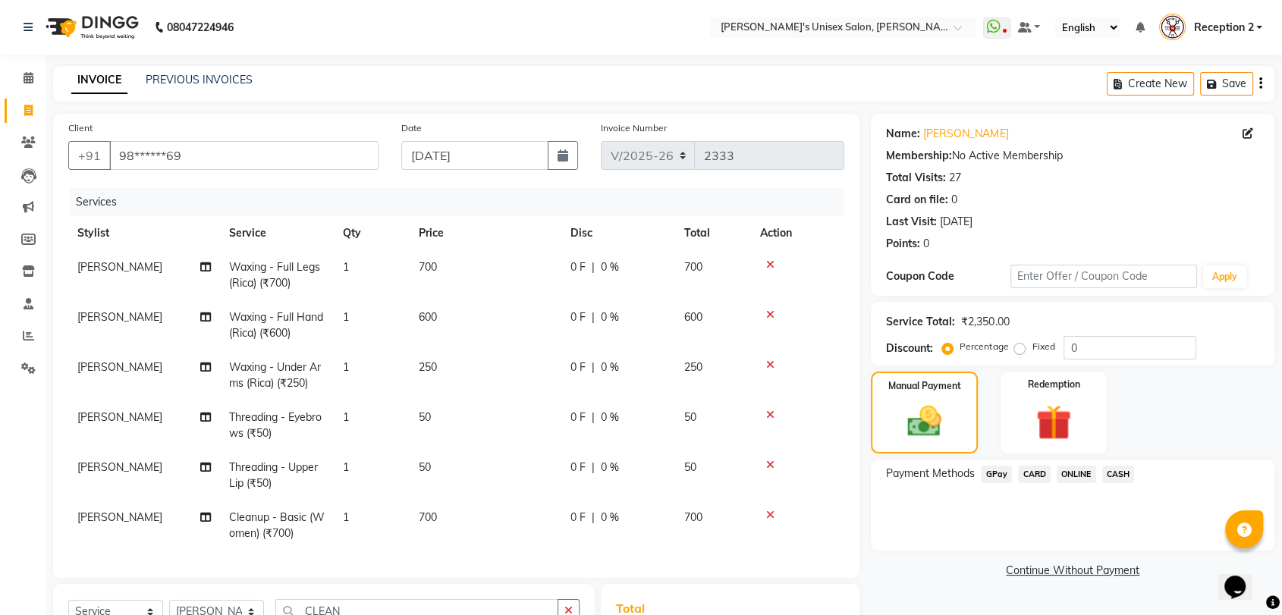
click at [1112, 474] on span "CASH" at bounding box center [1118, 474] width 33 height 17
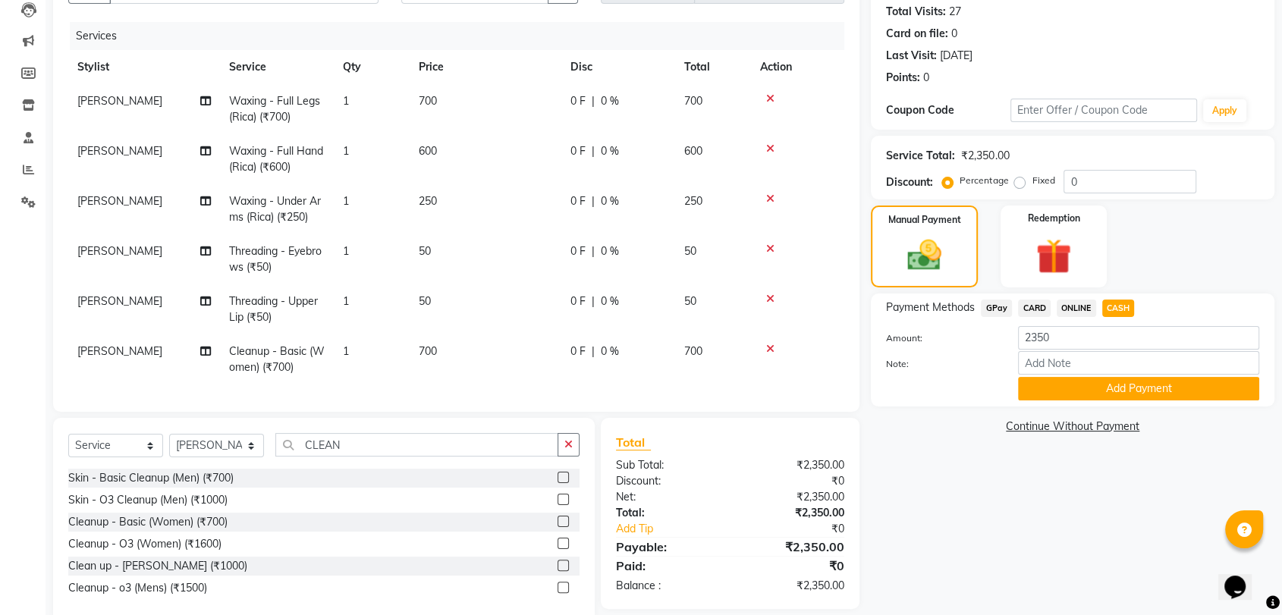
scroll to position [200, 0]
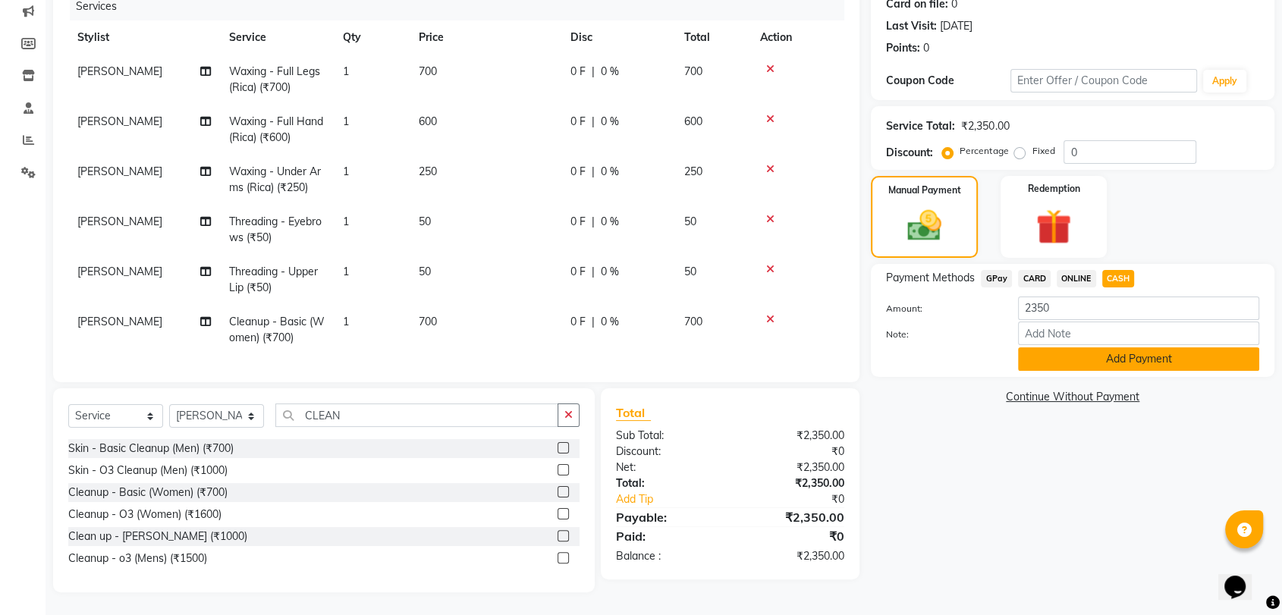
click at [1154, 362] on button "Add Payment" at bounding box center [1138, 359] width 241 height 24
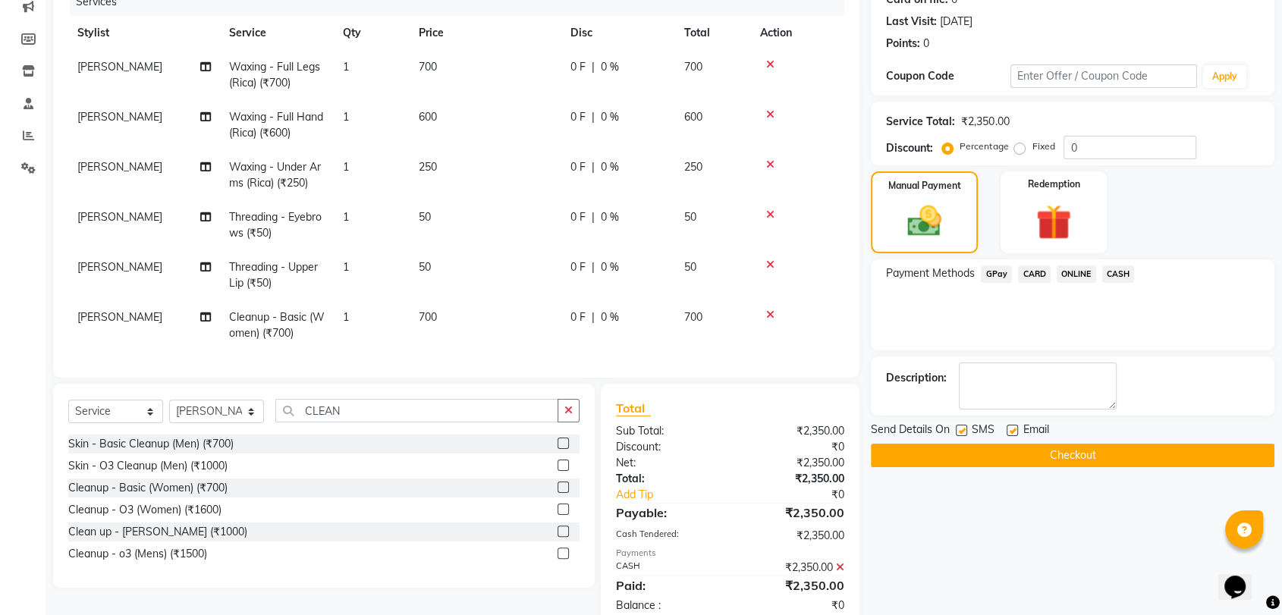
click at [1137, 445] on button "Checkout" at bounding box center [1072, 456] width 403 height 24
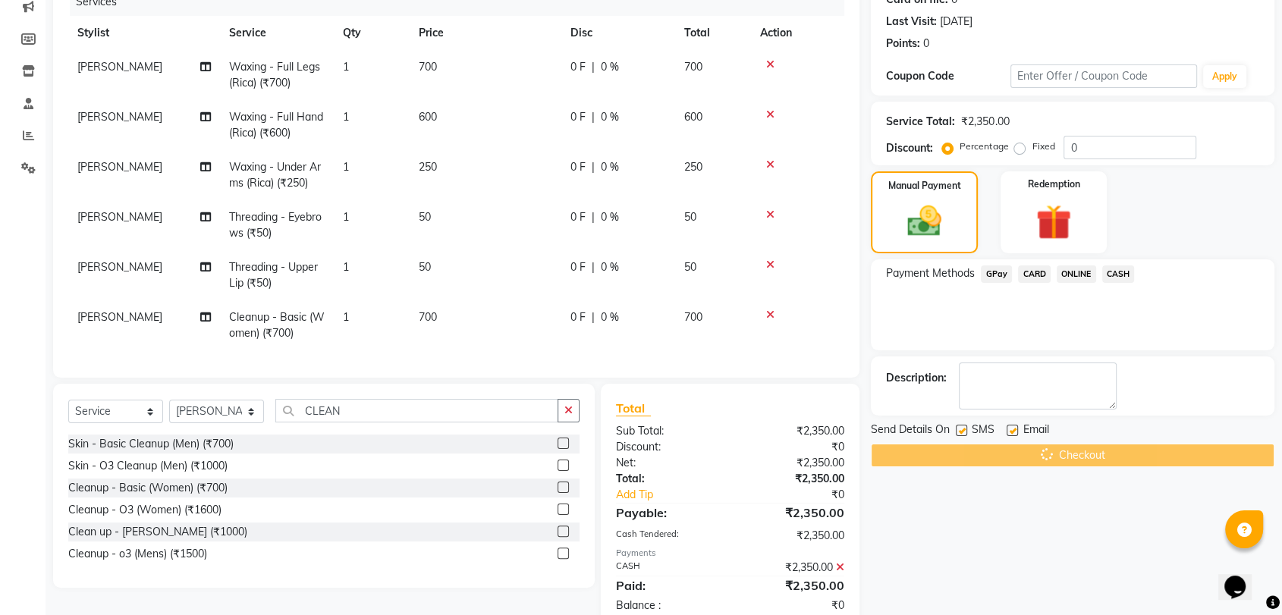
click at [1137, 445] on div "Checkout" at bounding box center [1072, 456] width 403 height 24
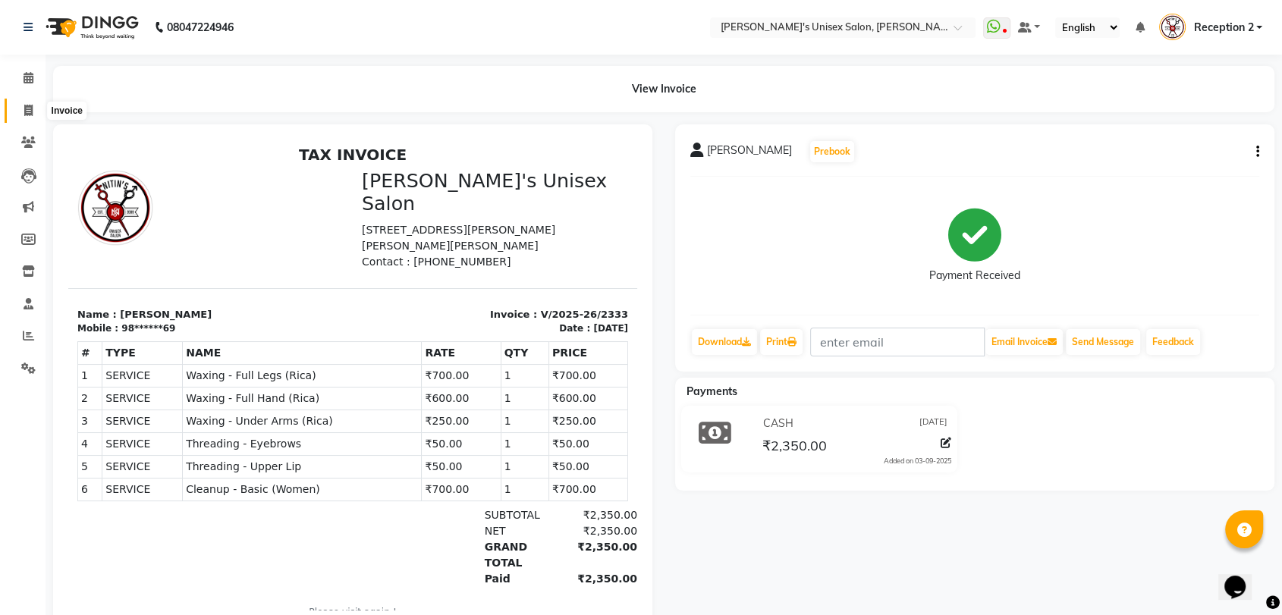
click at [24, 108] on icon at bounding box center [28, 110] width 8 height 11
select select "service"
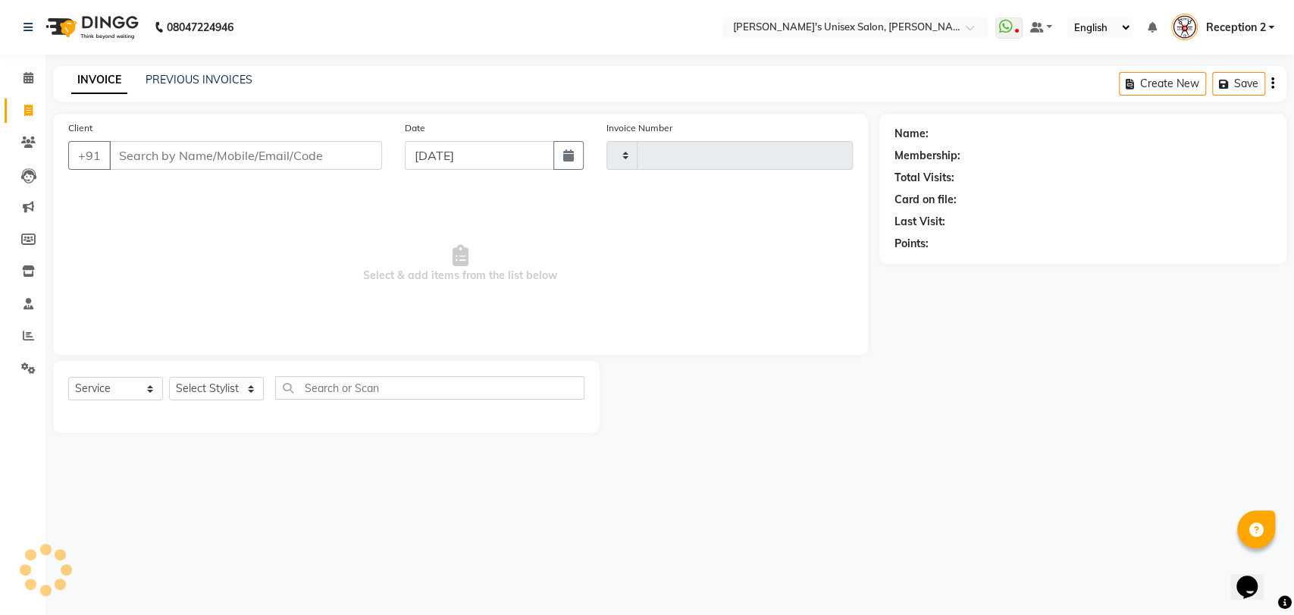
type input "2334"
select select "62"
